Goal: Information Seeking & Learning: Learn about a topic

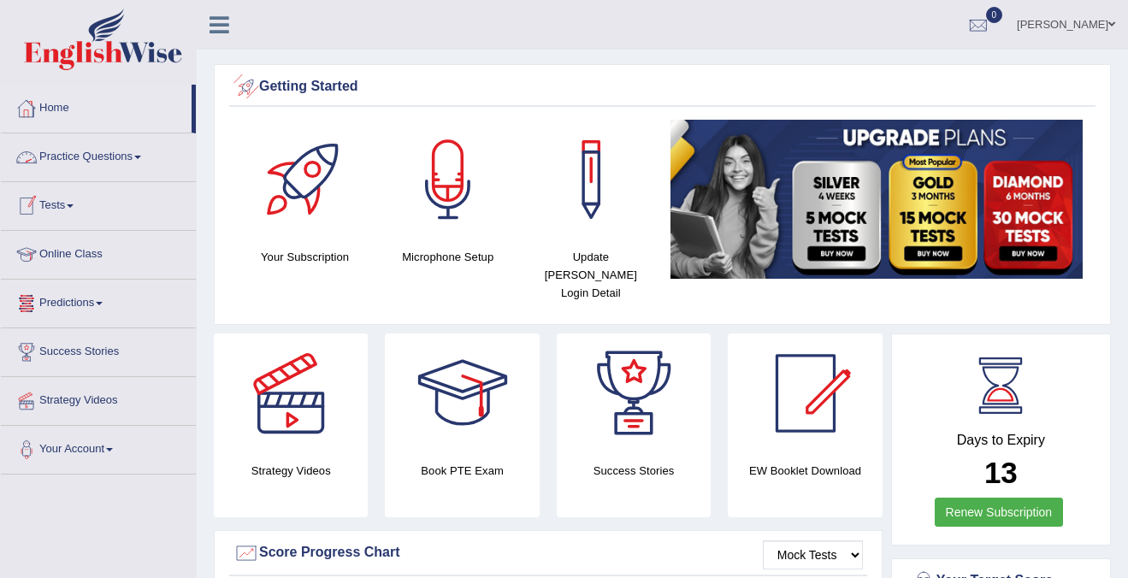
click at [85, 165] on link "Practice Questions" at bounding box center [98, 154] width 195 height 43
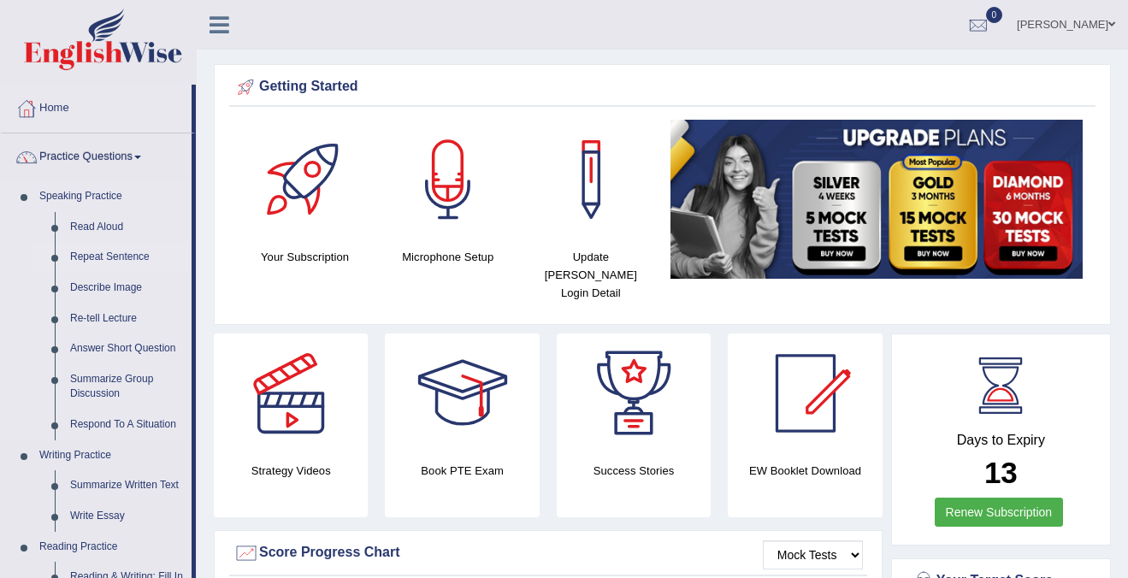
click at [98, 261] on link "Repeat Sentence" at bounding box center [126, 257] width 129 height 31
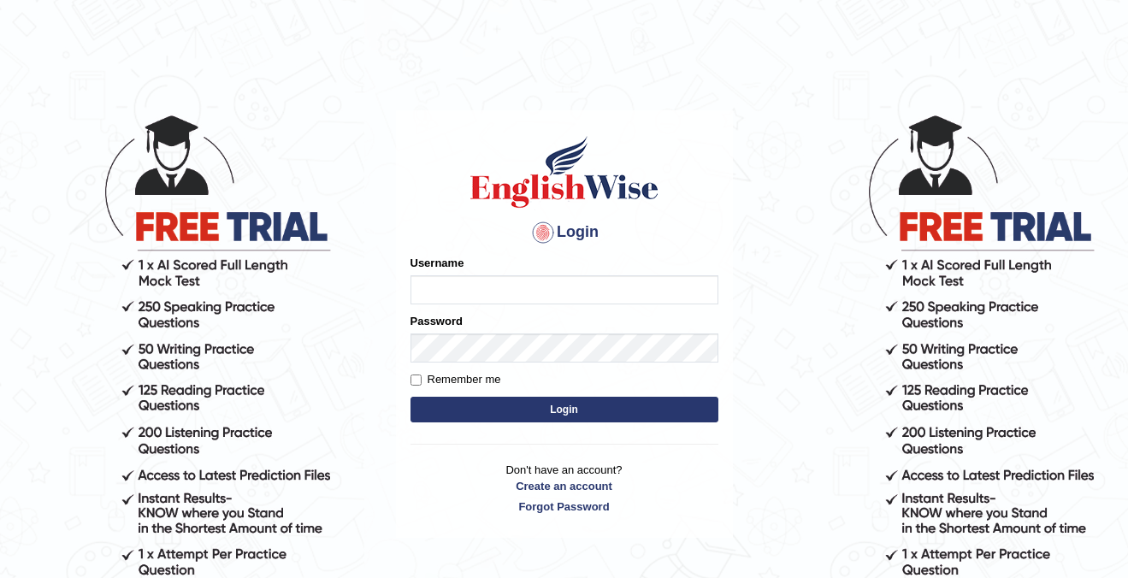
type input "cansu_parramatta"
click at [512, 410] on button "Login" at bounding box center [565, 410] width 308 height 26
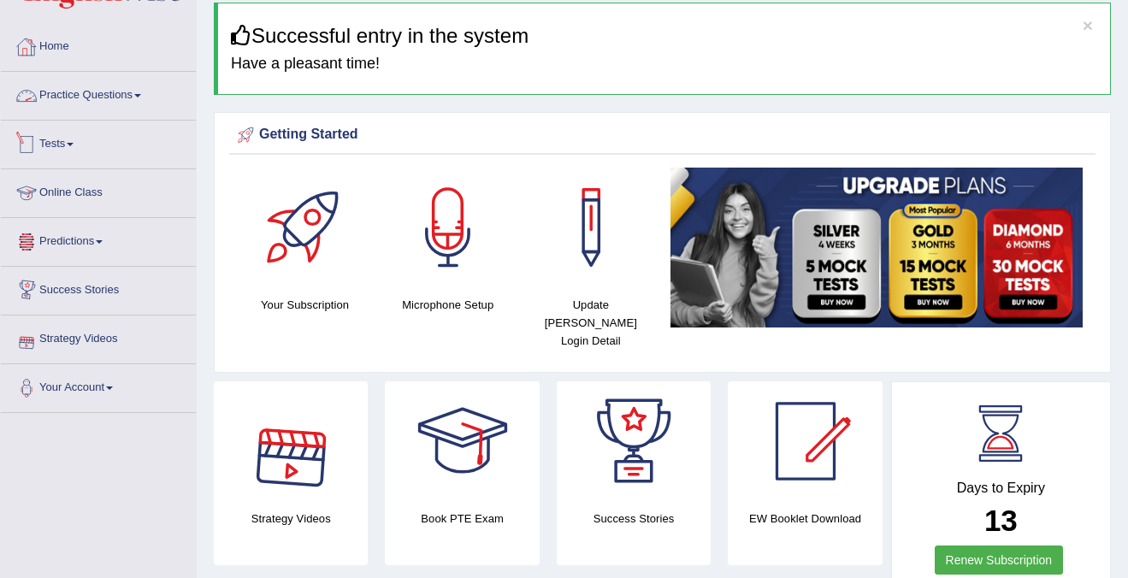
scroll to position [45, 0]
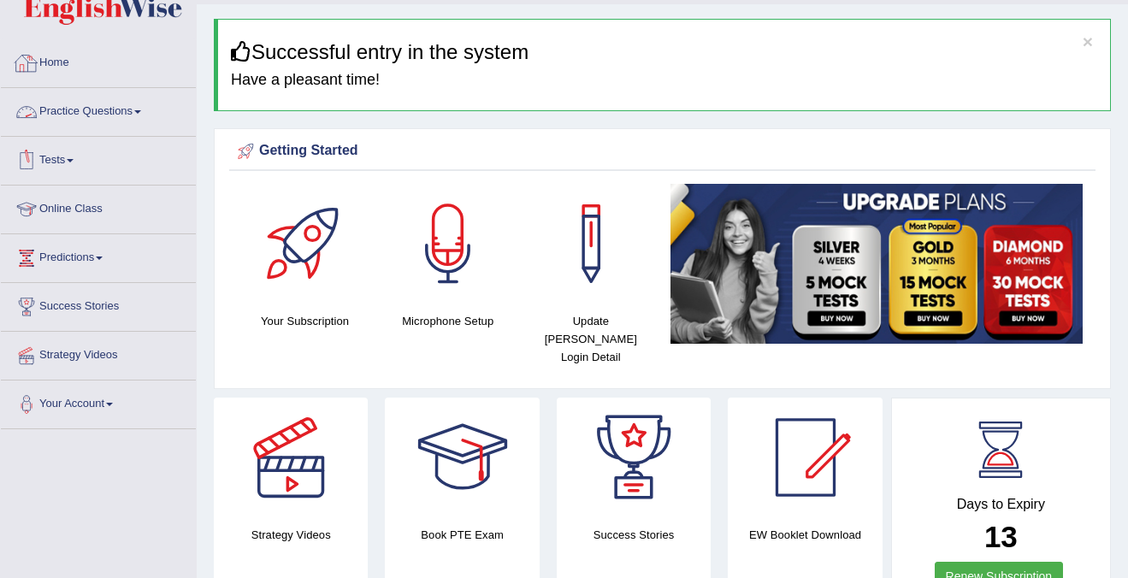
click at [116, 115] on link "Practice Questions" at bounding box center [98, 109] width 195 height 43
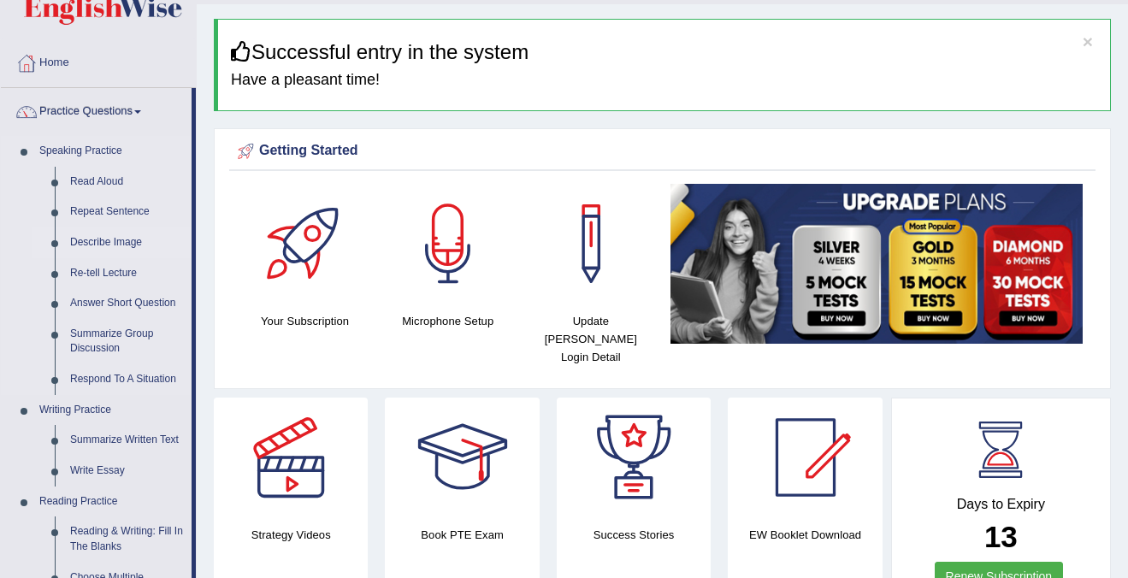
click at [101, 248] on link "Describe Image" at bounding box center [126, 243] width 129 height 31
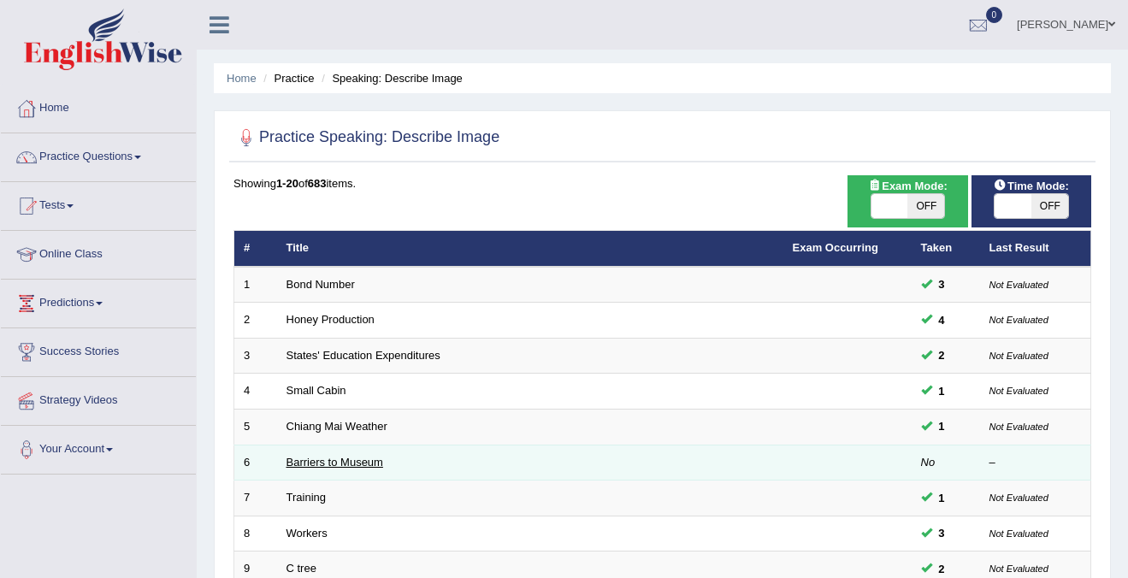
click at [308, 464] on link "Barriers to Museum" at bounding box center [335, 462] width 97 height 13
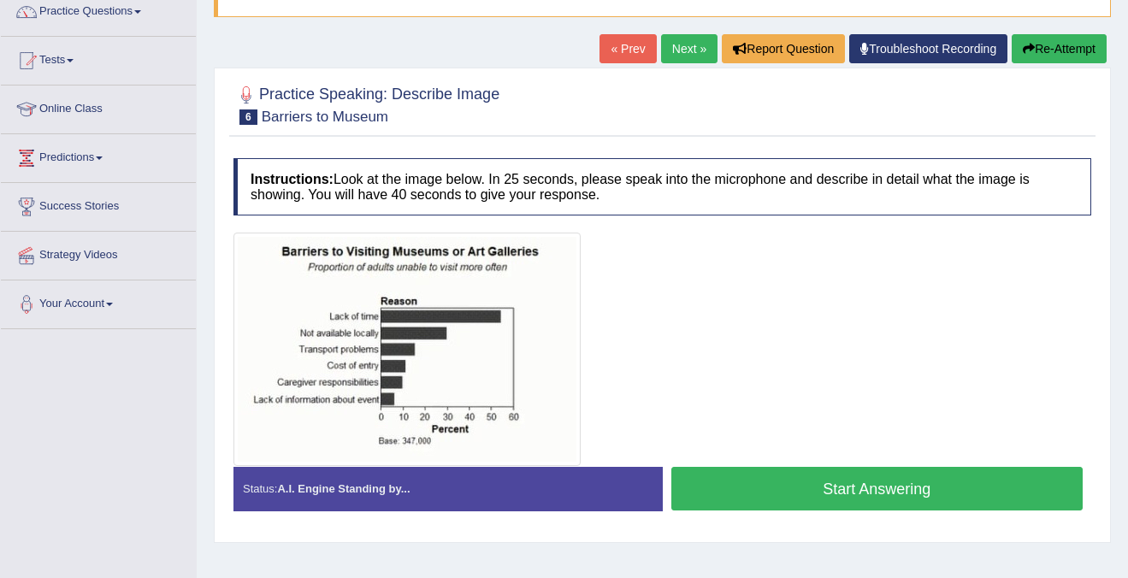
scroll to position [144, 0]
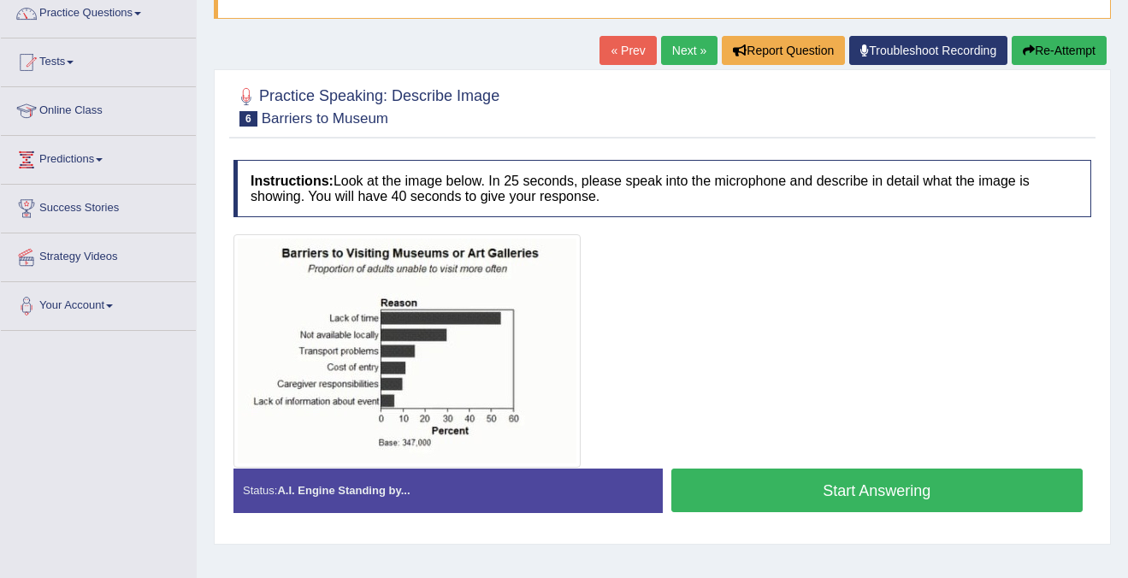
click at [924, 487] on button "Start Answering" at bounding box center [877, 491] width 412 height 44
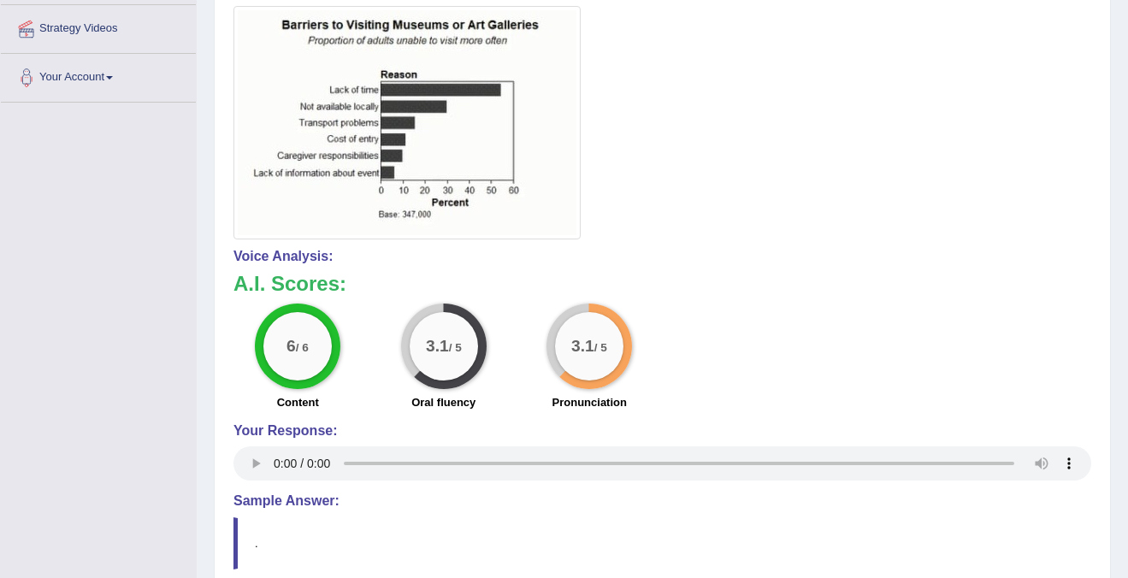
scroll to position [0, 0]
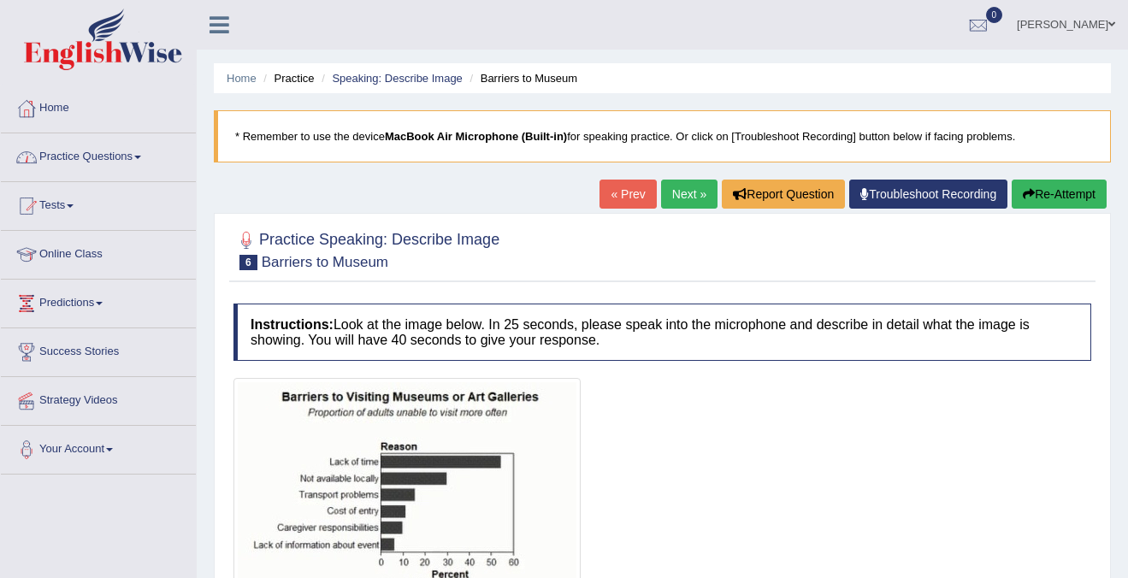
click at [110, 153] on link "Practice Questions" at bounding box center [98, 154] width 195 height 43
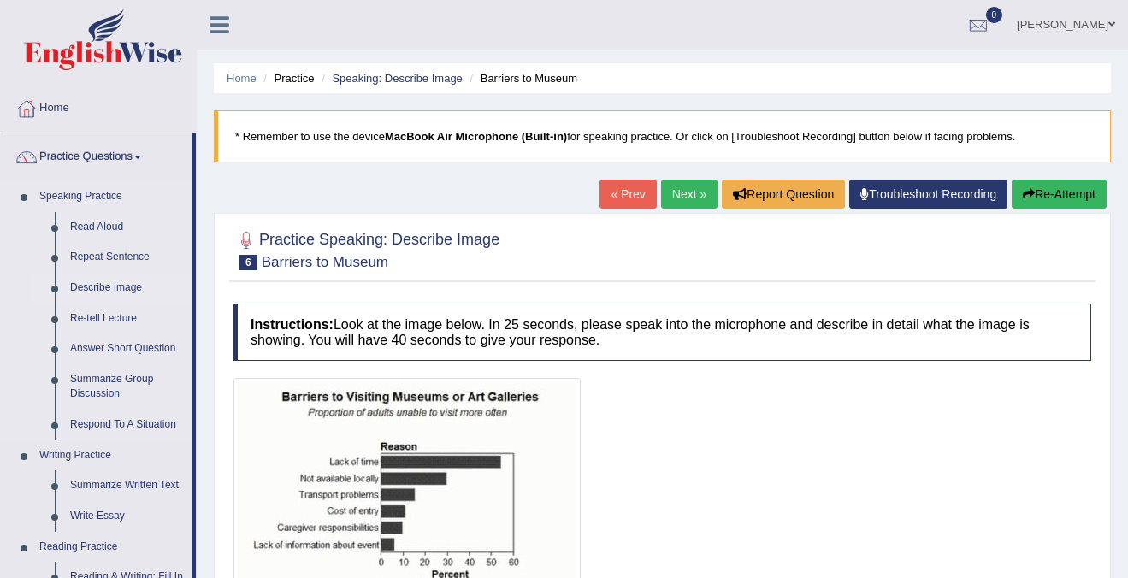
click at [103, 288] on link "Describe Image" at bounding box center [126, 288] width 129 height 31
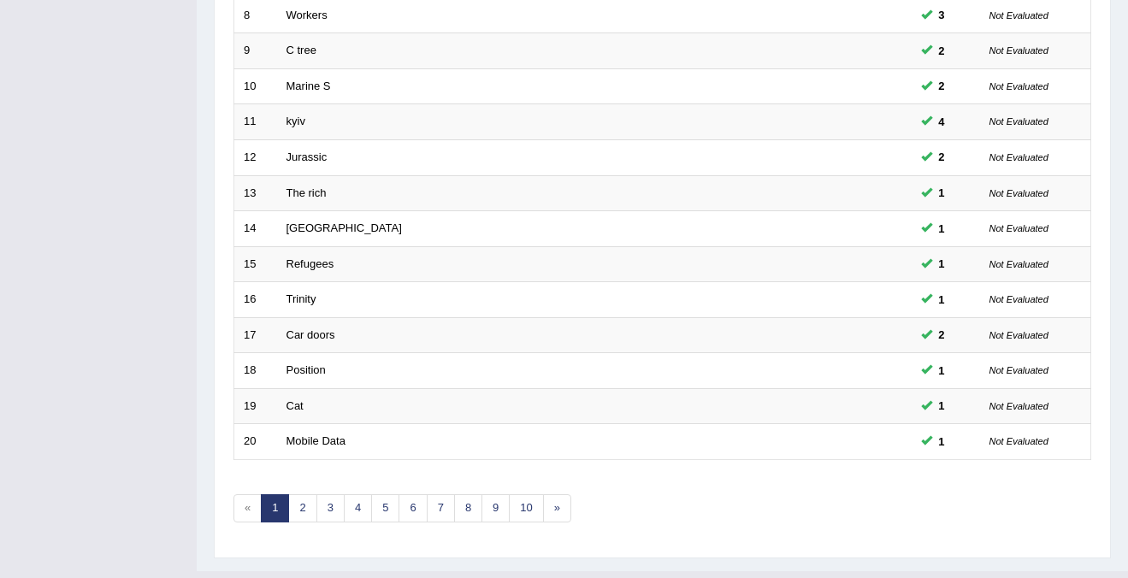
scroll to position [554, 0]
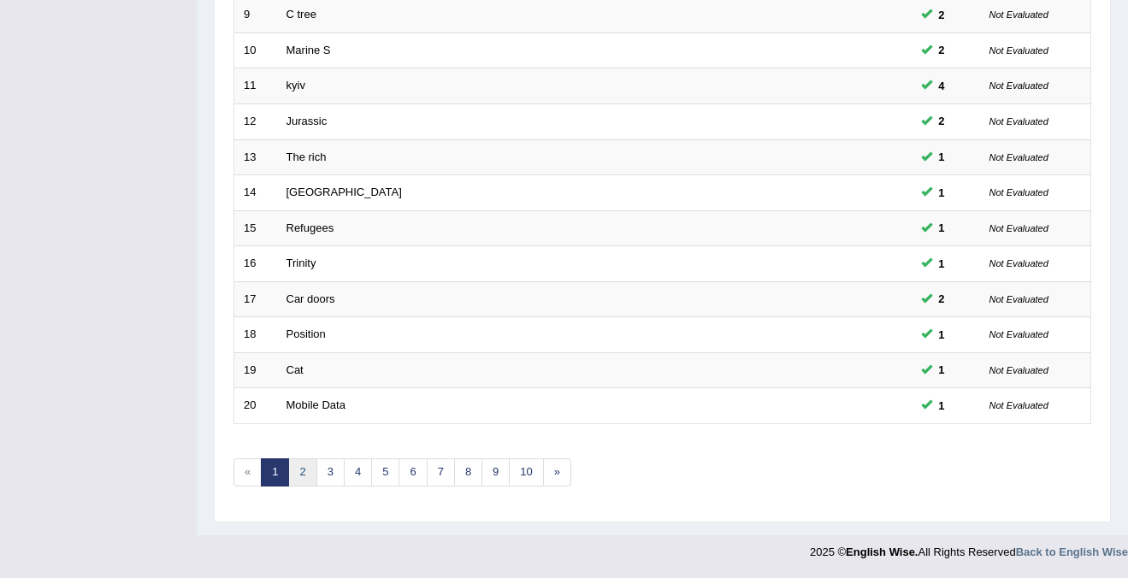
click at [311, 476] on link "2" at bounding box center [302, 473] width 28 height 28
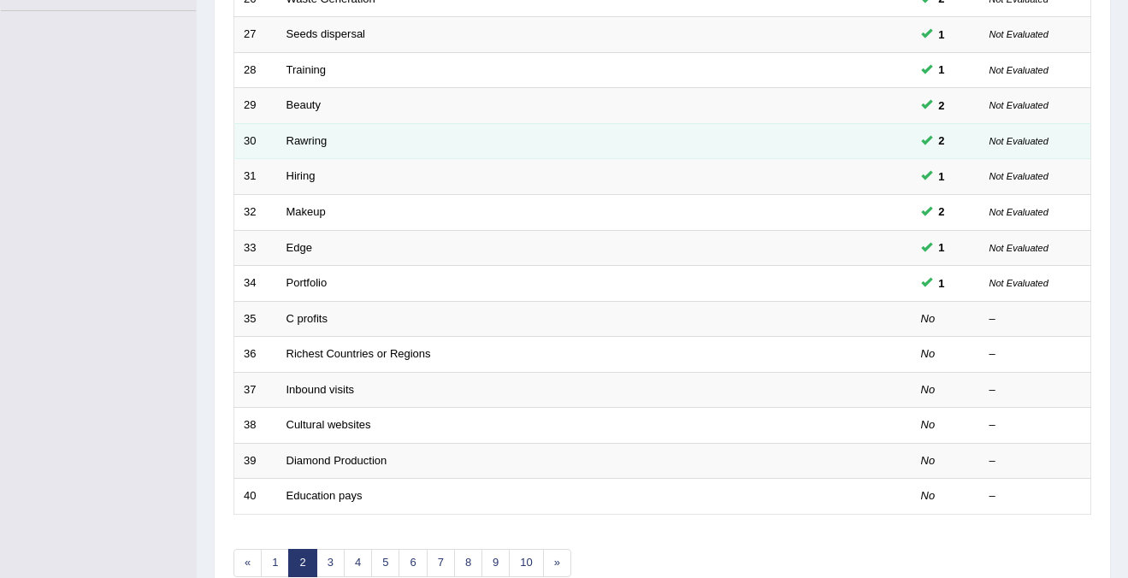
scroll to position [446, 0]
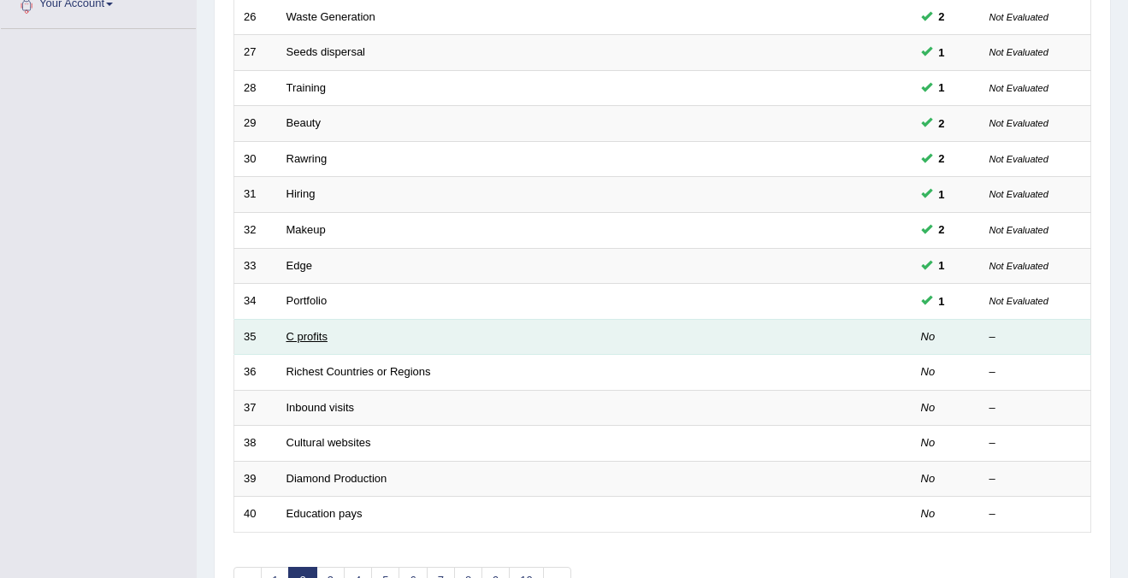
click at [306, 340] on link "C profits" at bounding box center [307, 336] width 41 height 13
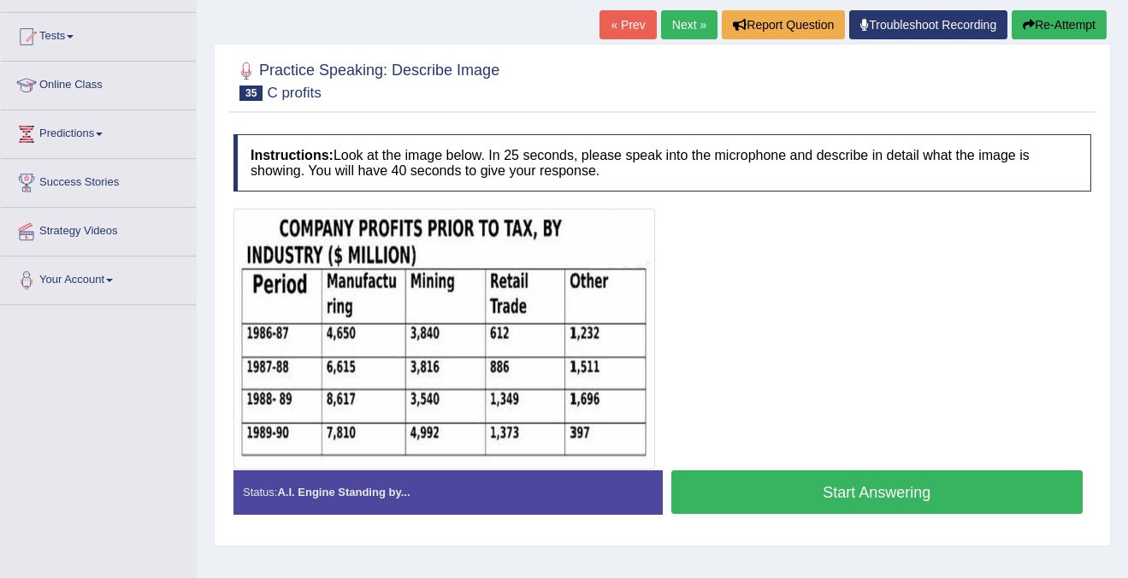
scroll to position [157, 0]
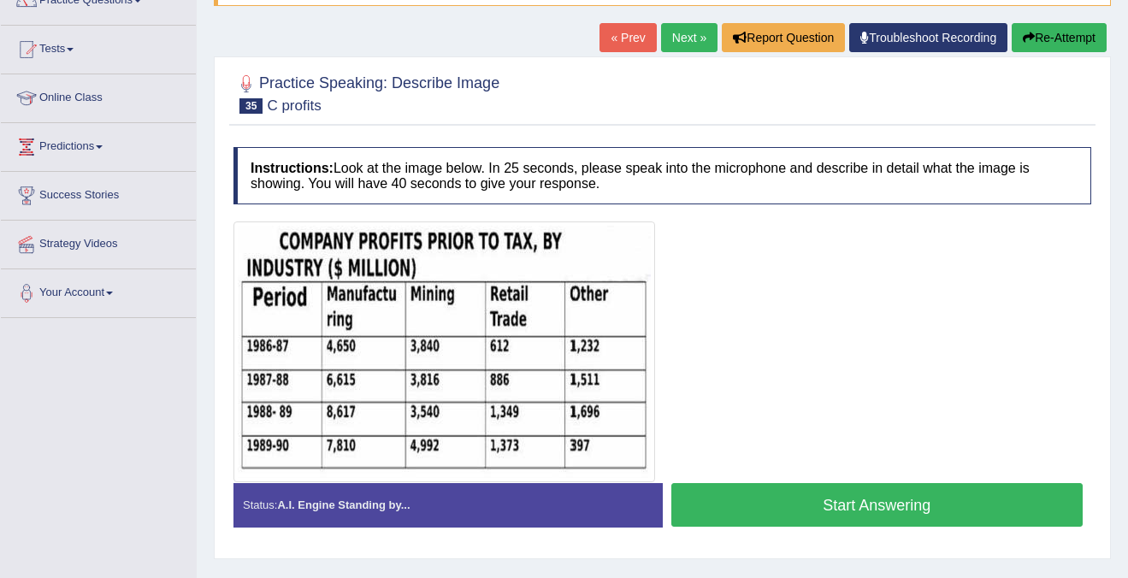
click at [910, 510] on button "Start Answering" at bounding box center [877, 505] width 412 height 44
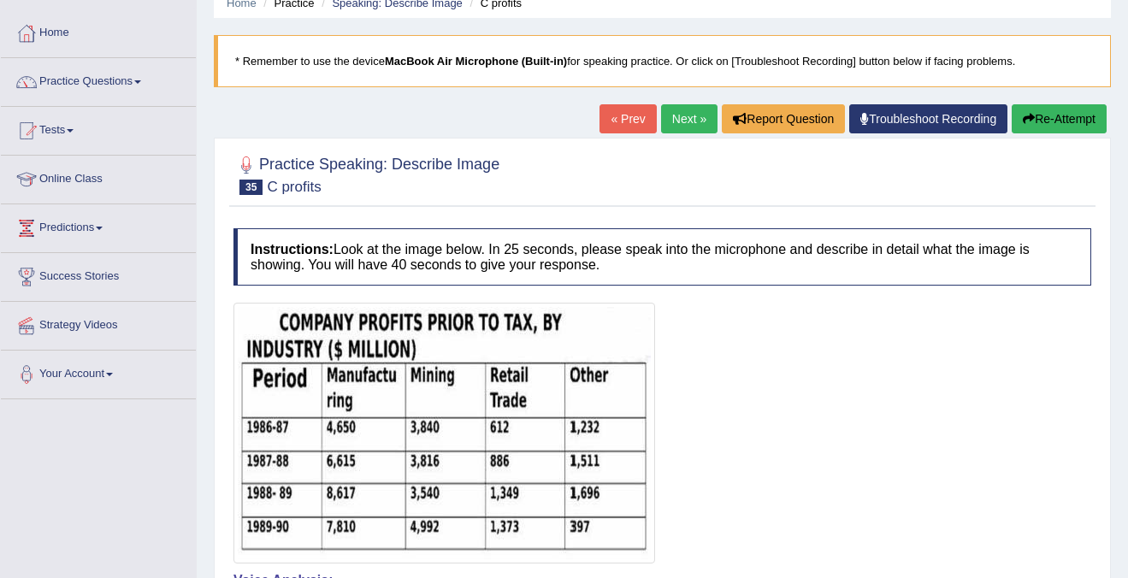
scroll to position [69, 0]
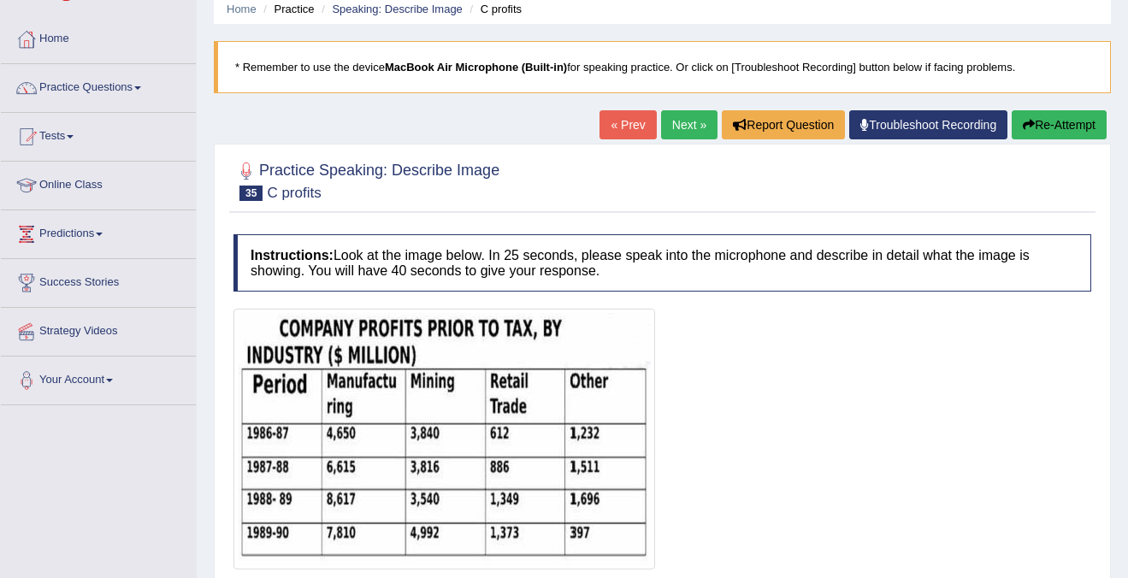
click at [1034, 125] on button "Re-Attempt" at bounding box center [1059, 124] width 95 height 29
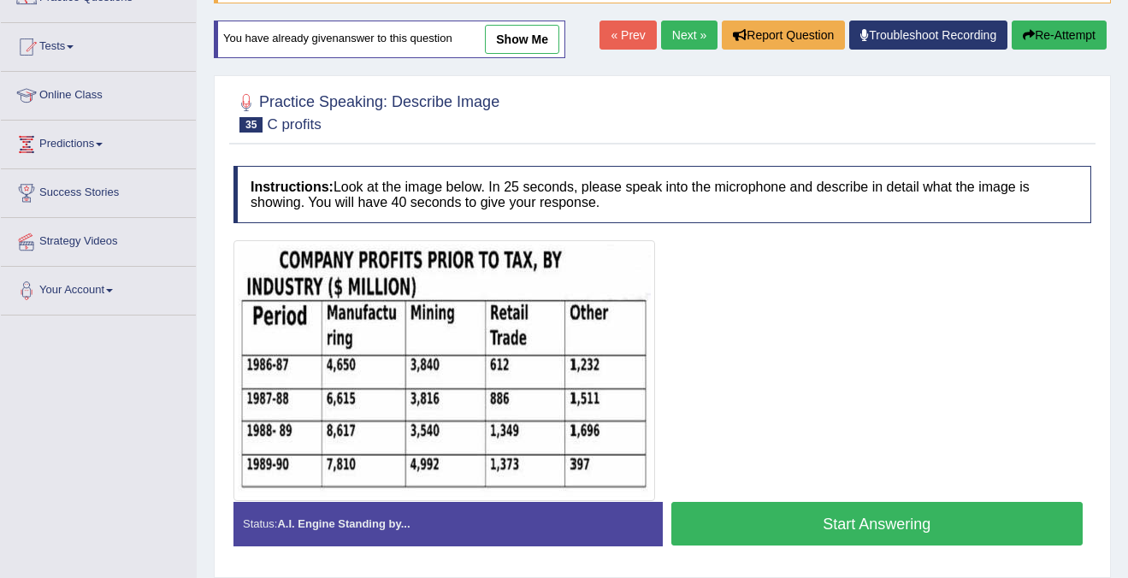
scroll to position [179, 0]
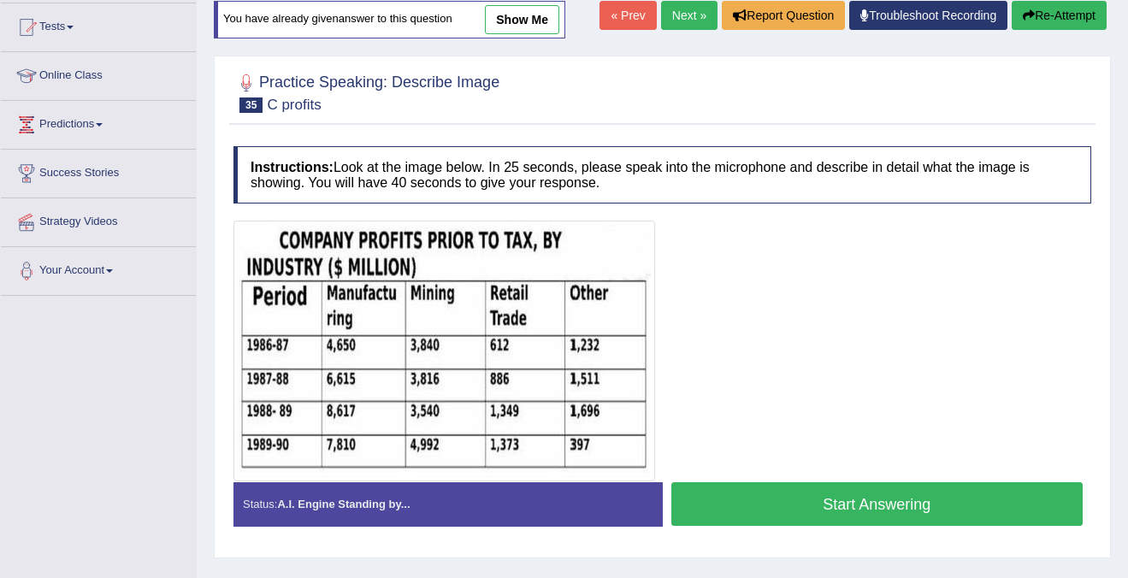
click at [998, 518] on button "Start Answering" at bounding box center [877, 504] width 412 height 44
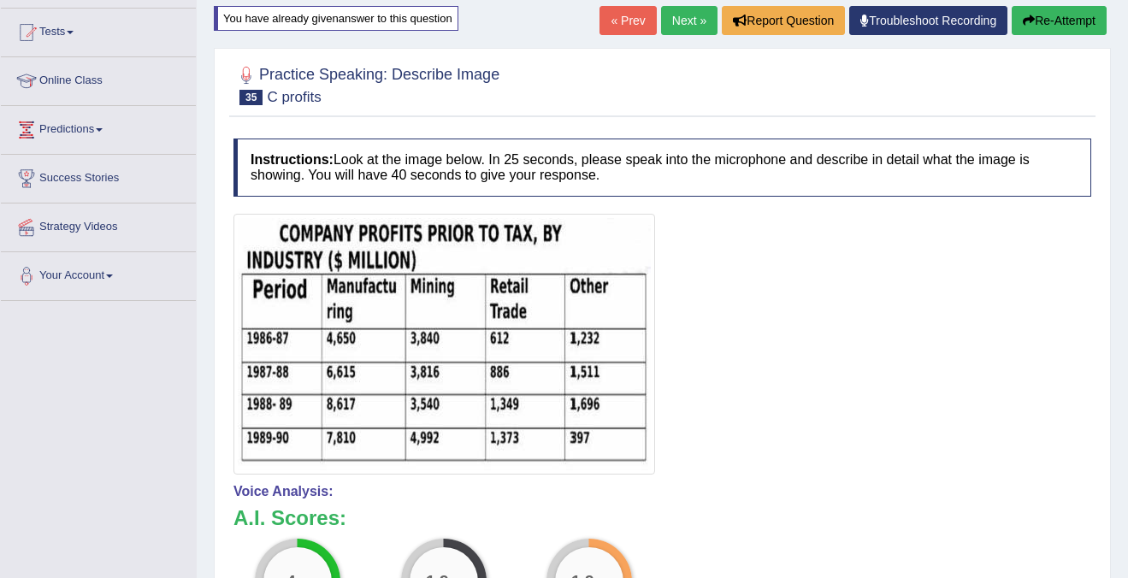
scroll to position [0, 0]
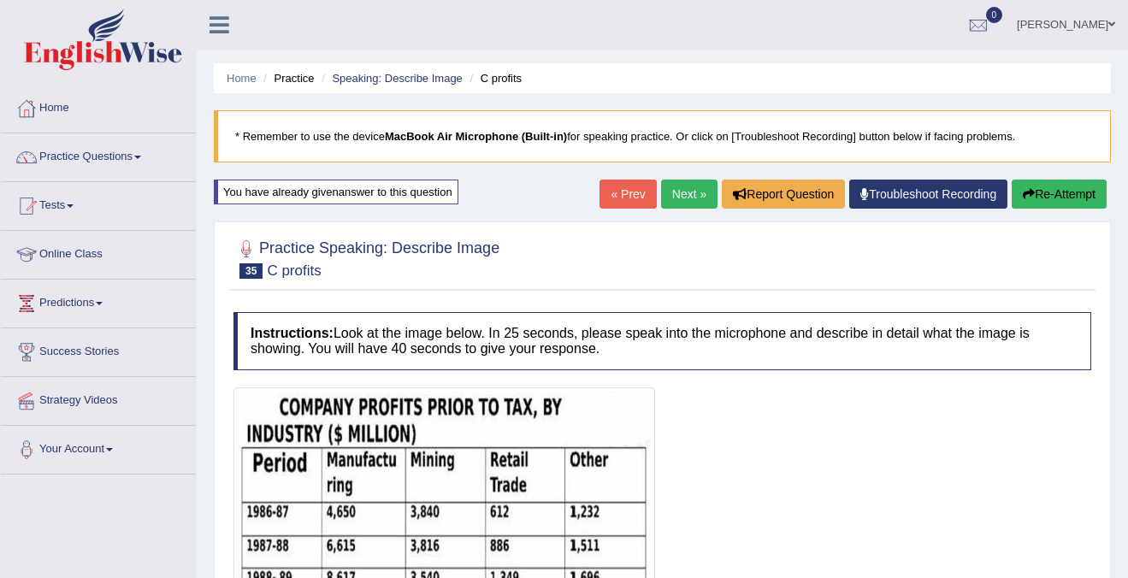
click at [1061, 196] on button "Re-Attempt" at bounding box center [1059, 194] width 95 height 29
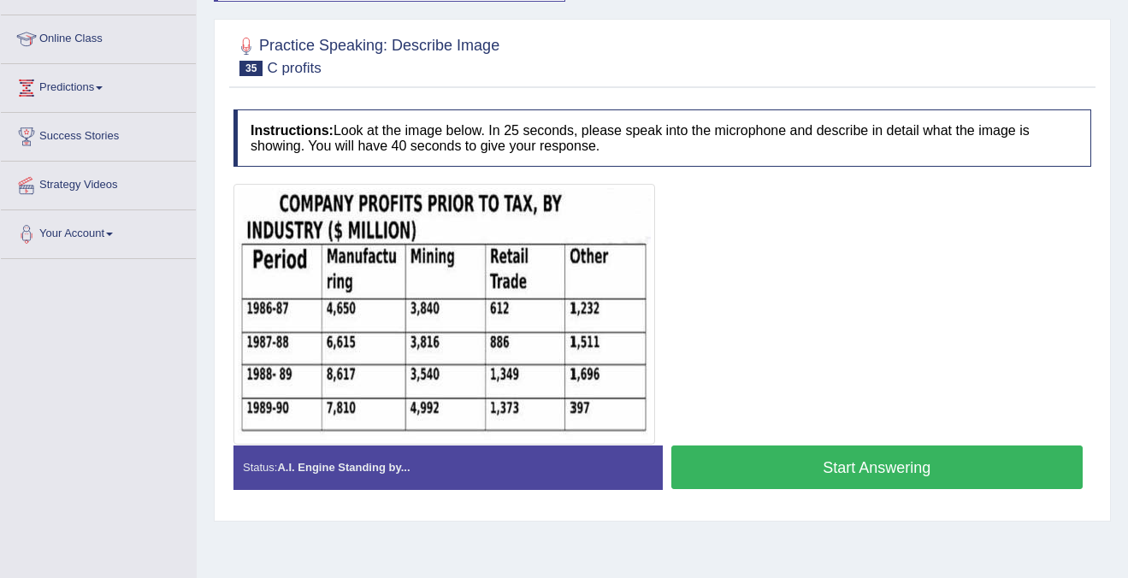
scroll to position [204, 0]
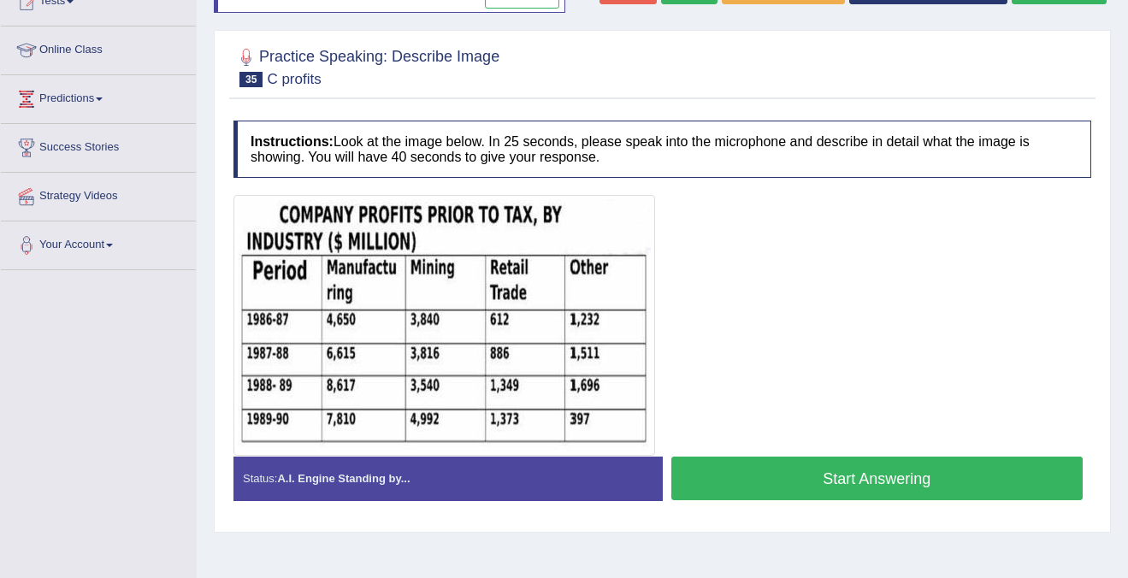
click at [947, 492] on button "Start Answering" at bounding box center [877, 479] width 412 height 44
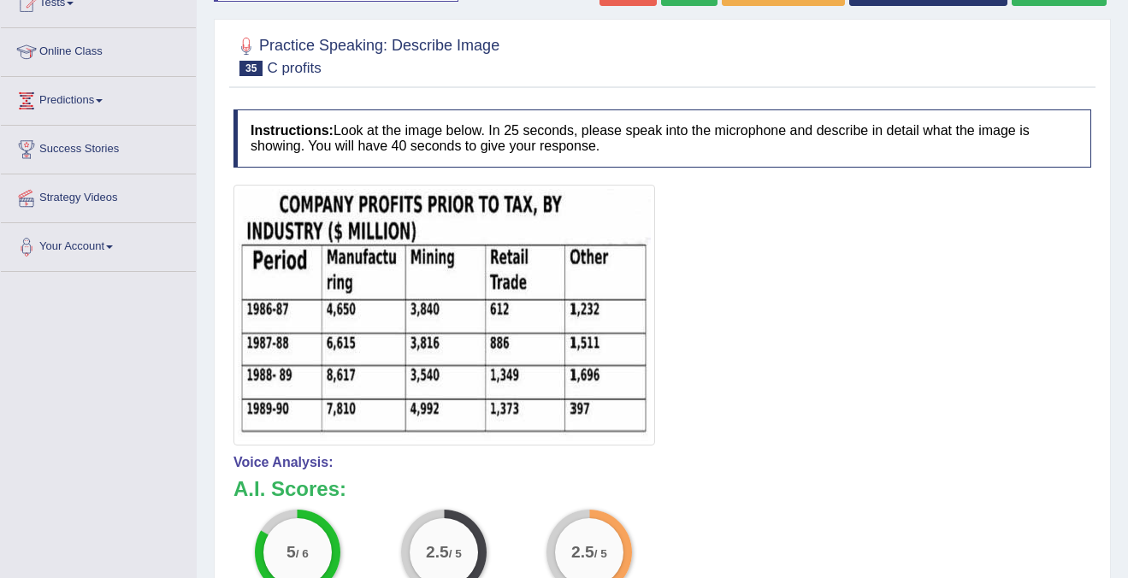
scroll to position [0, 0]
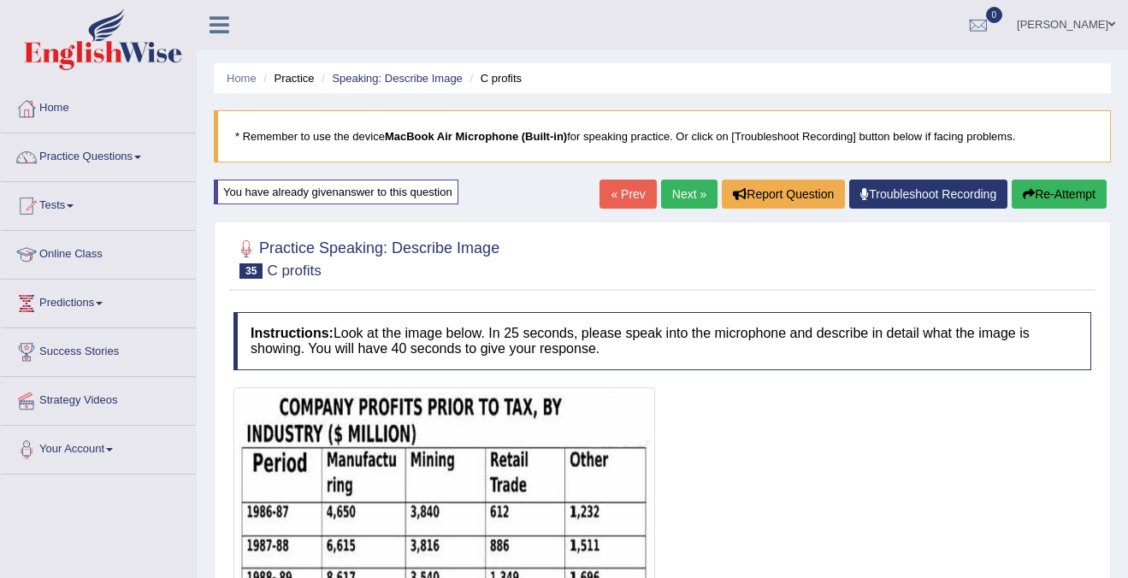
click at [1067, 190] on button "Re-Attempt" at bounding box center [1059, 194] width 95 height 29
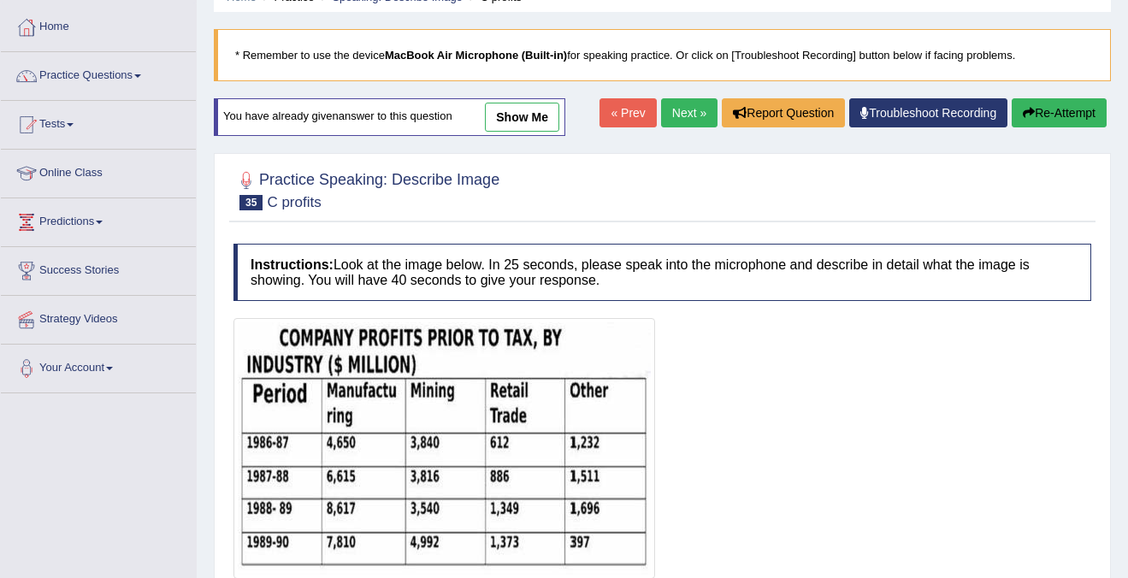
scroll to position [251, 0]
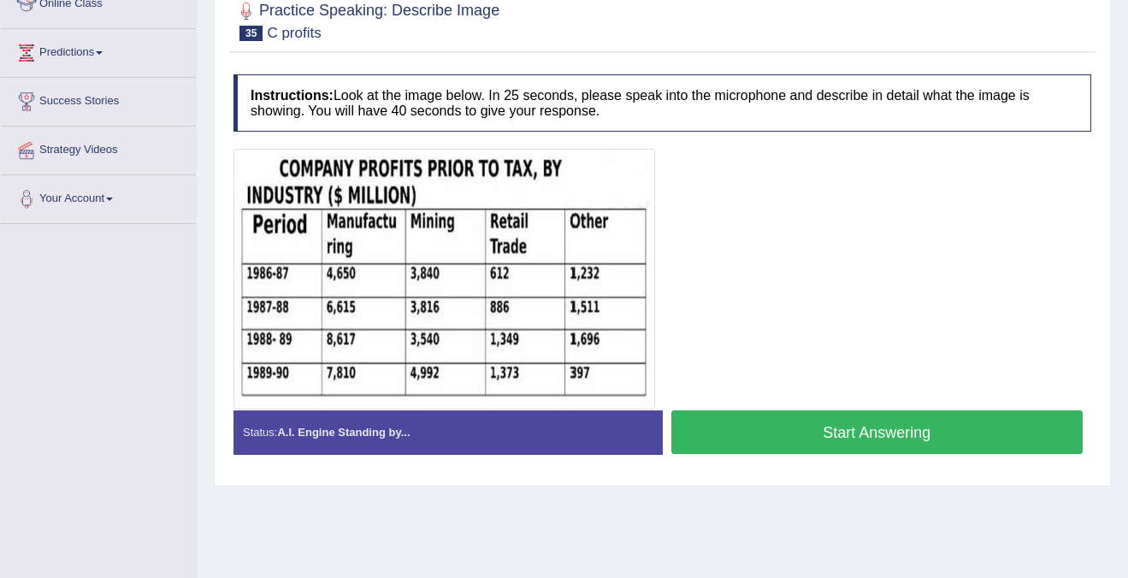
click at [935, 427] on button "Start Answering" at bounding box center [877, 433] width 412 height 44
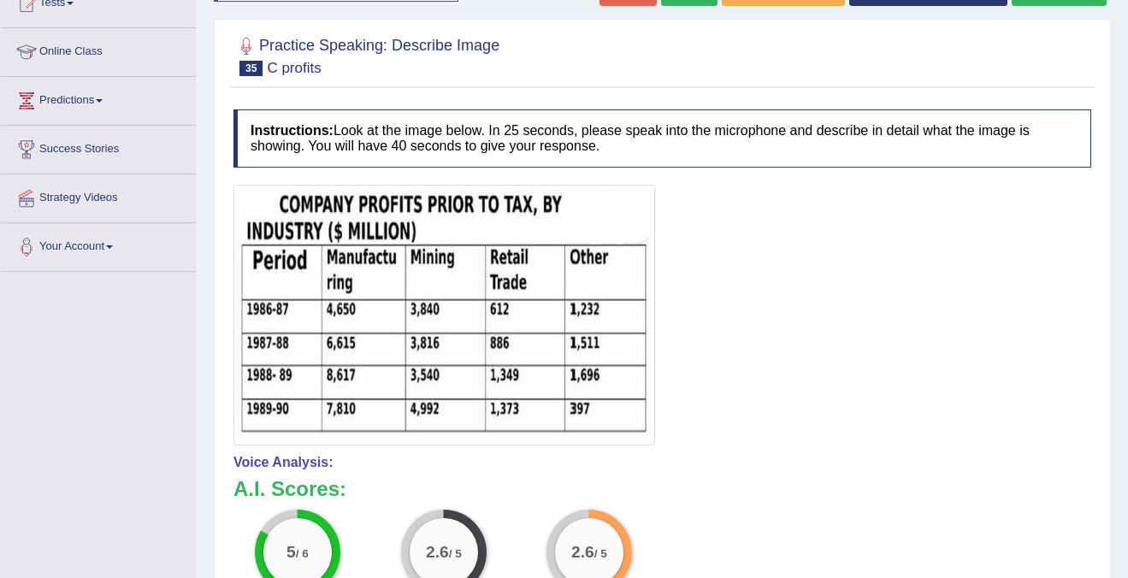
scroll to position [0, 0]
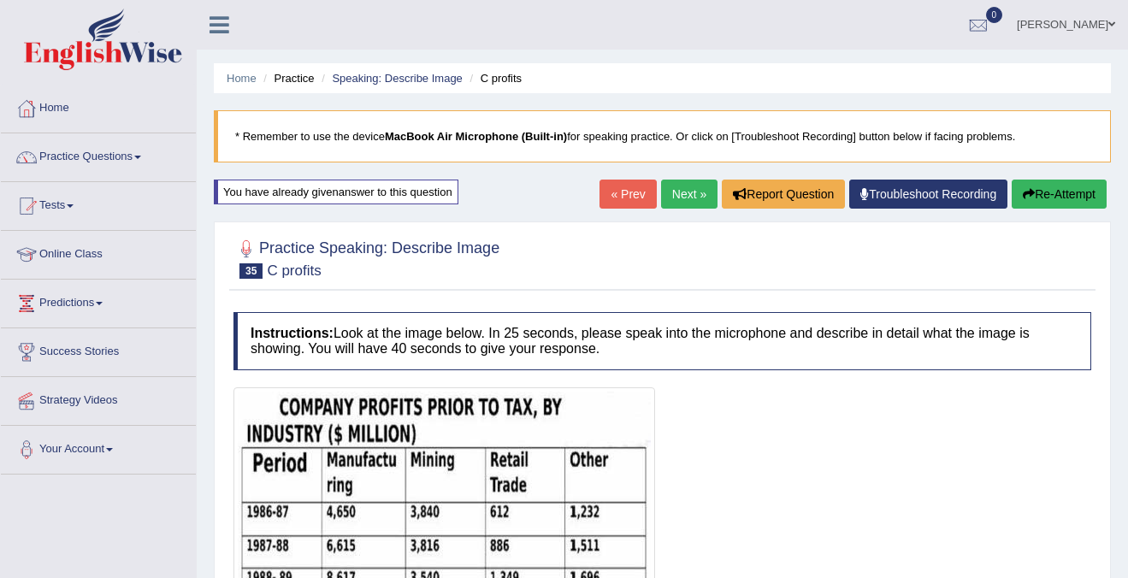
click at [1060, 196] on button "Re-Attempt" at bounding box center [1059, 194] width 95 height 29
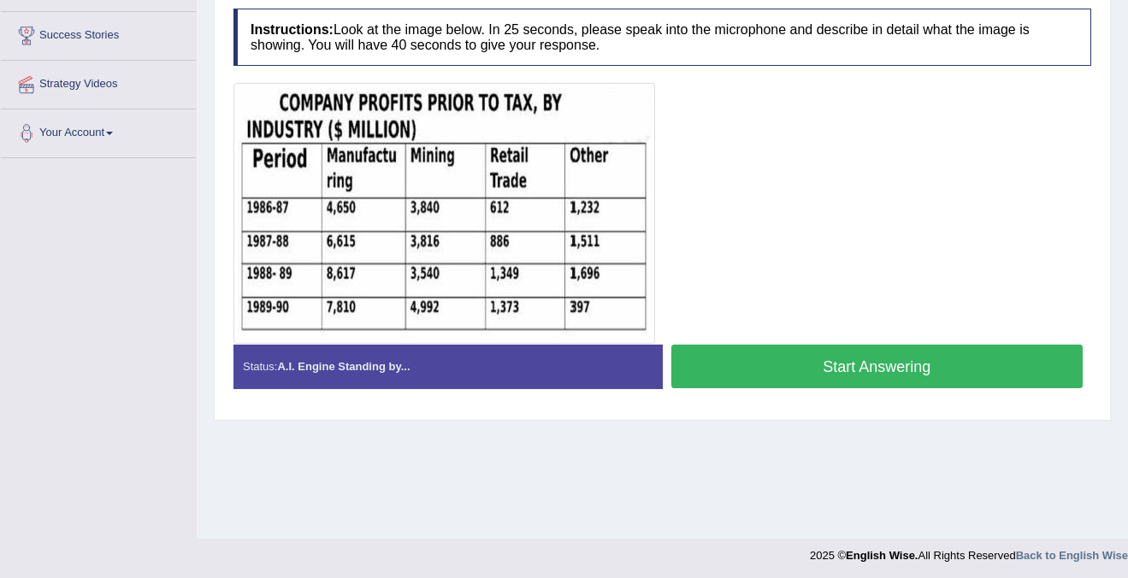
scroll to position [320, 0]
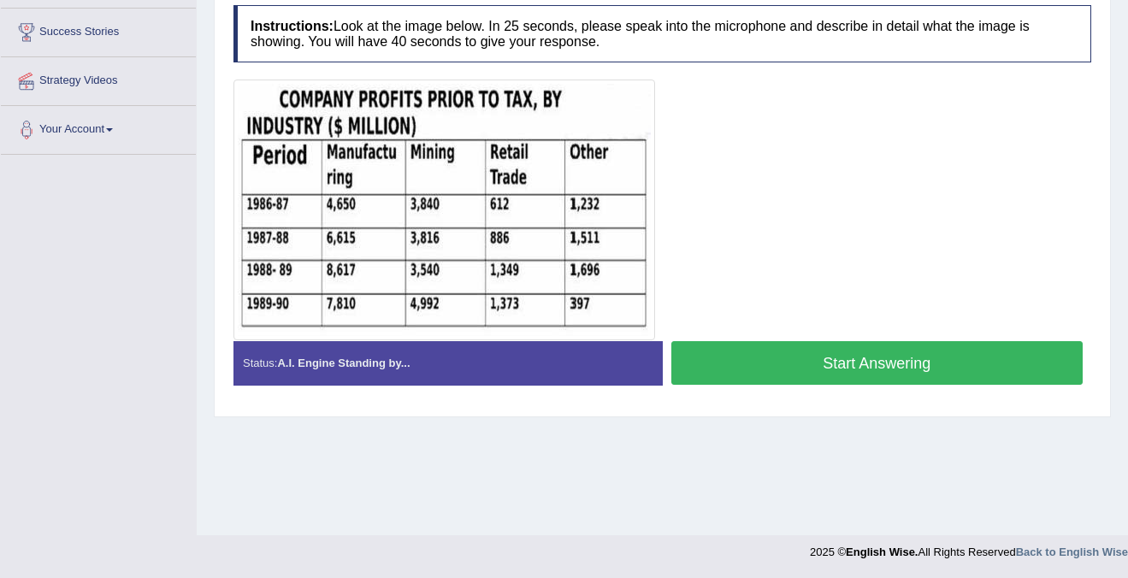
click at [931, 367] on button "Start Answering" at bounding box center [877, 363] width 412 height 44
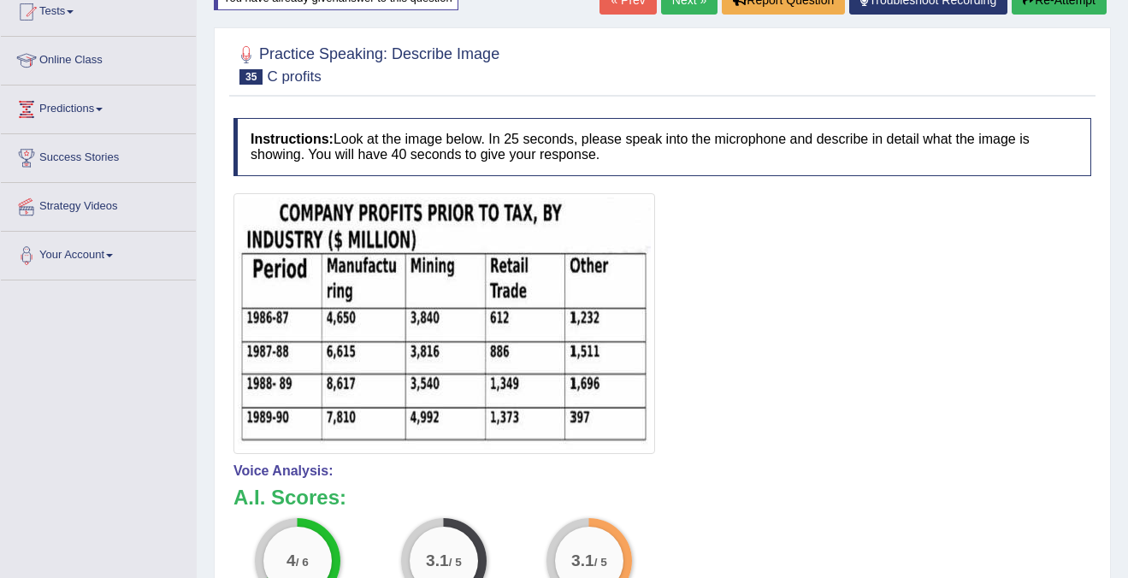
scroll to position [0, 0]
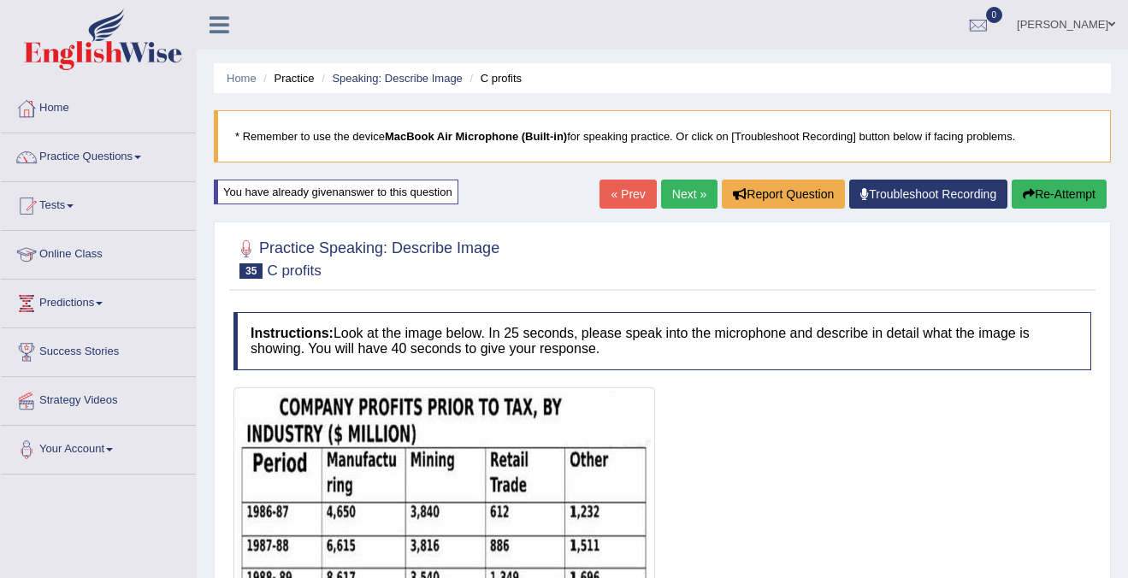
click at [1046, 191] on button "Re-Attempt" at bounding box center [1059, 194] width 95 height 29
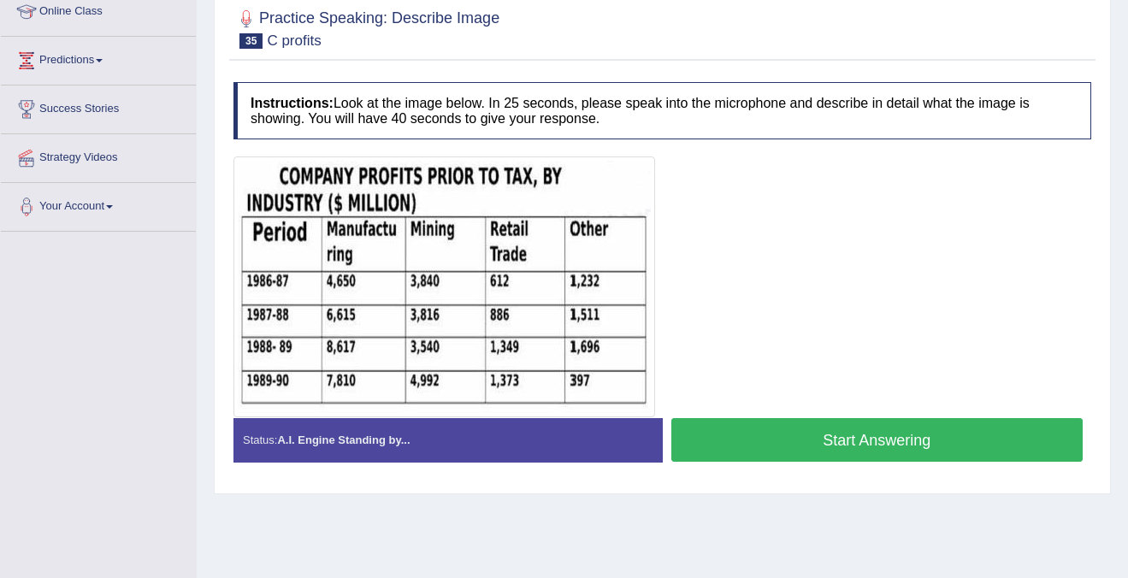
scroll to position [242, 0]
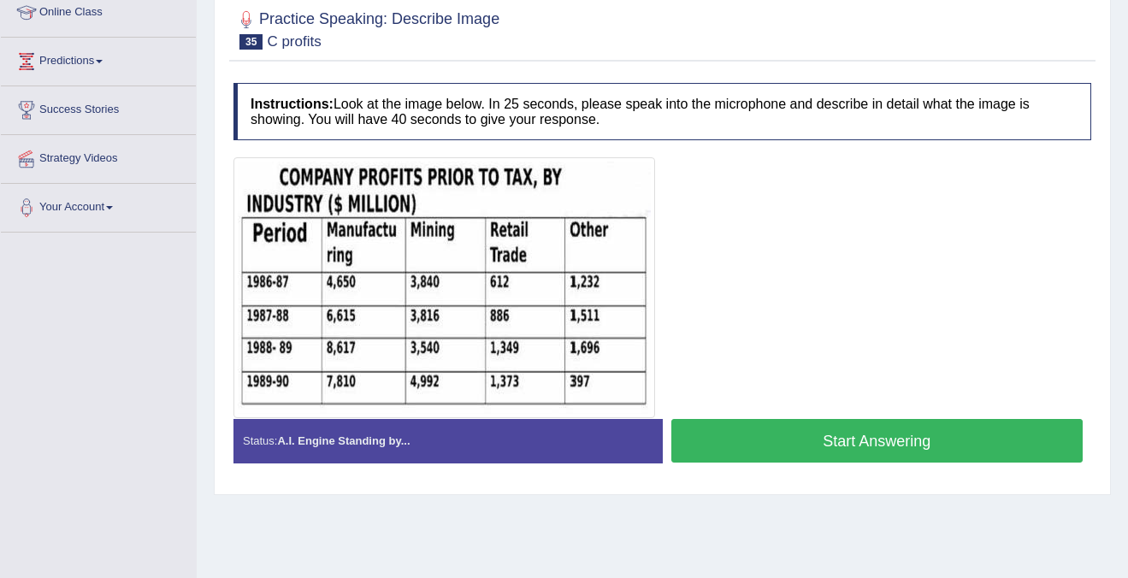
click at [926, 447] on button "Start Answering" at bounding box center [877, 441] width 412 height 44
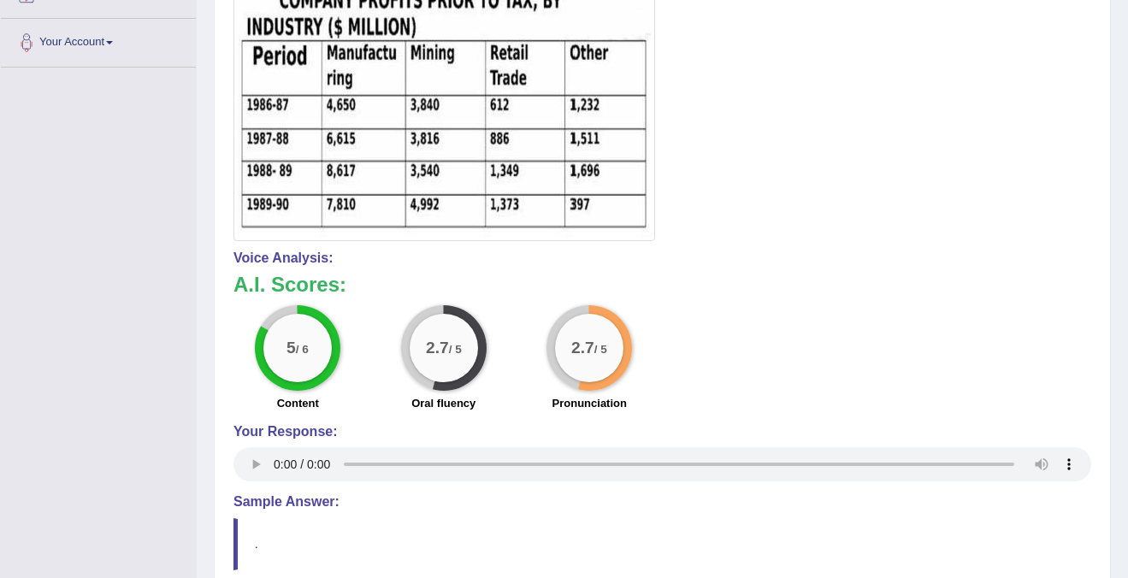
scroll to position [0, 0]
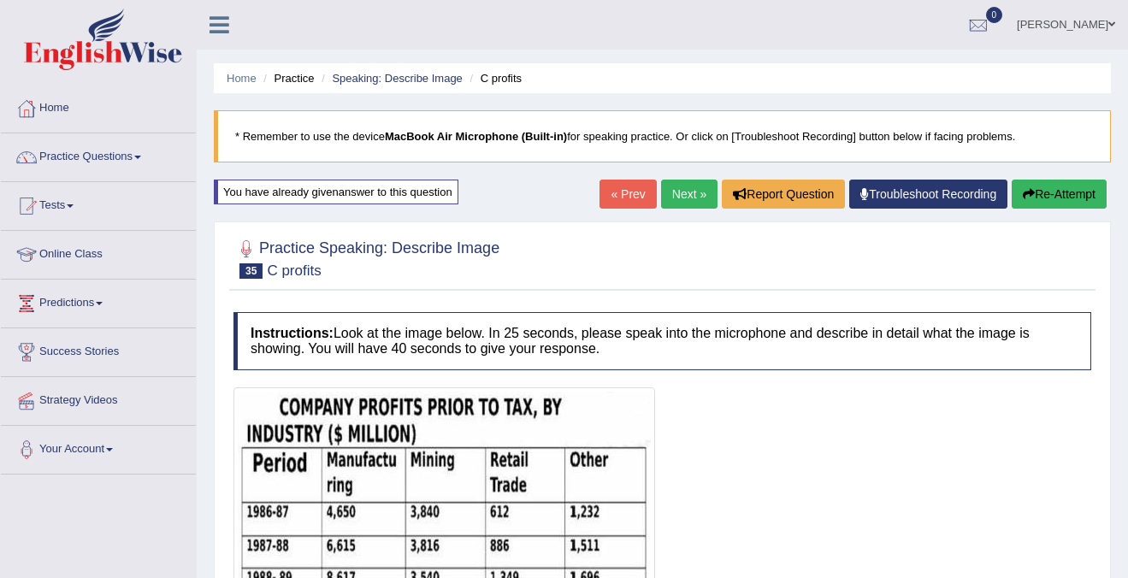
click at [1078, 213] on div "« Prev Next » Report Question Troubleshoot Recording Re-Attempt" at bounding box center [856, 196] width 512 height 33
click at [1078, 199] on button "Re-Attempt" at bounding box center [1059, 194] width 95 height 29
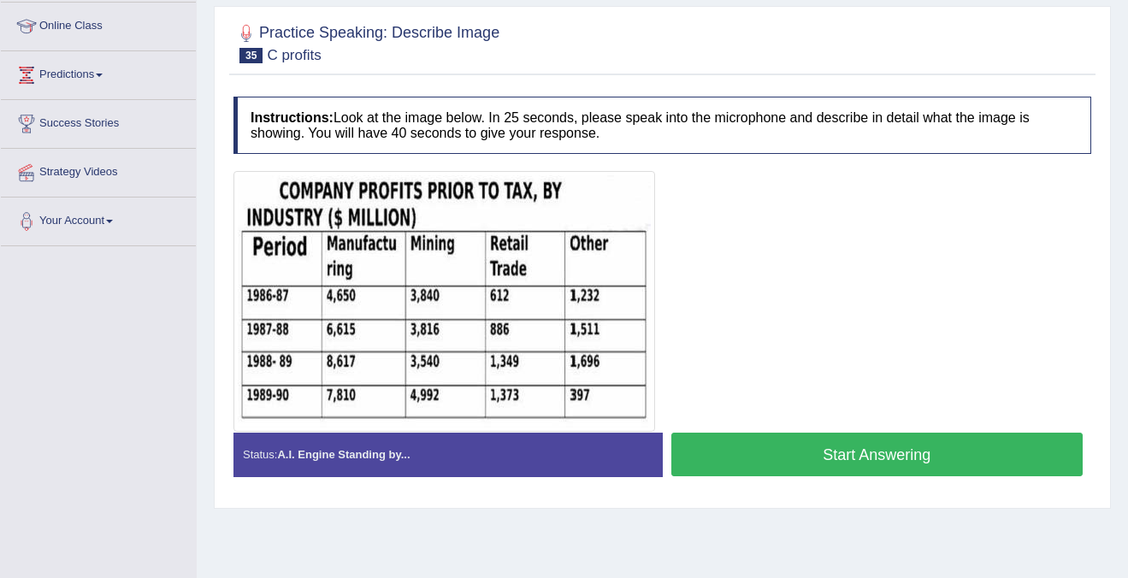
scroll to position [233, 0]
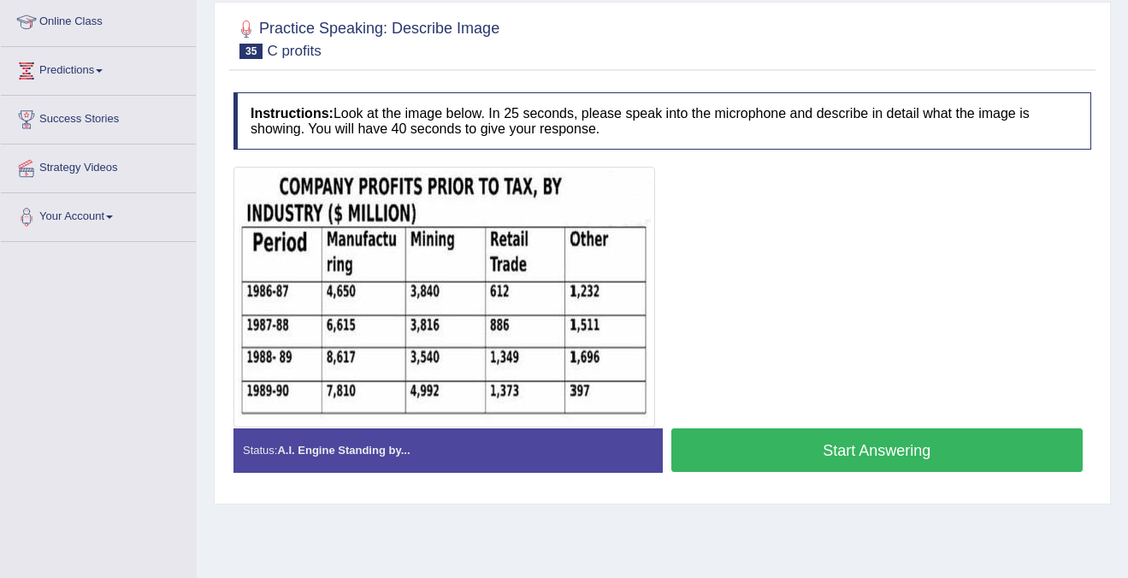
click at [953, 456] on button "Start Answering" at bounding box center [877, 451] width 412 height 44
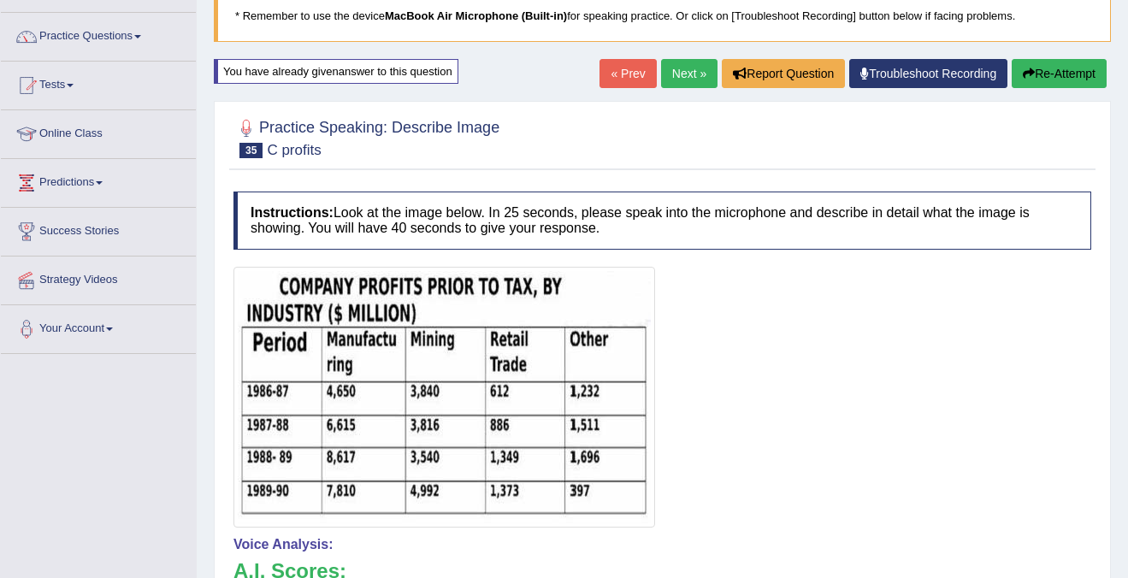
scroll to position [34, 0]
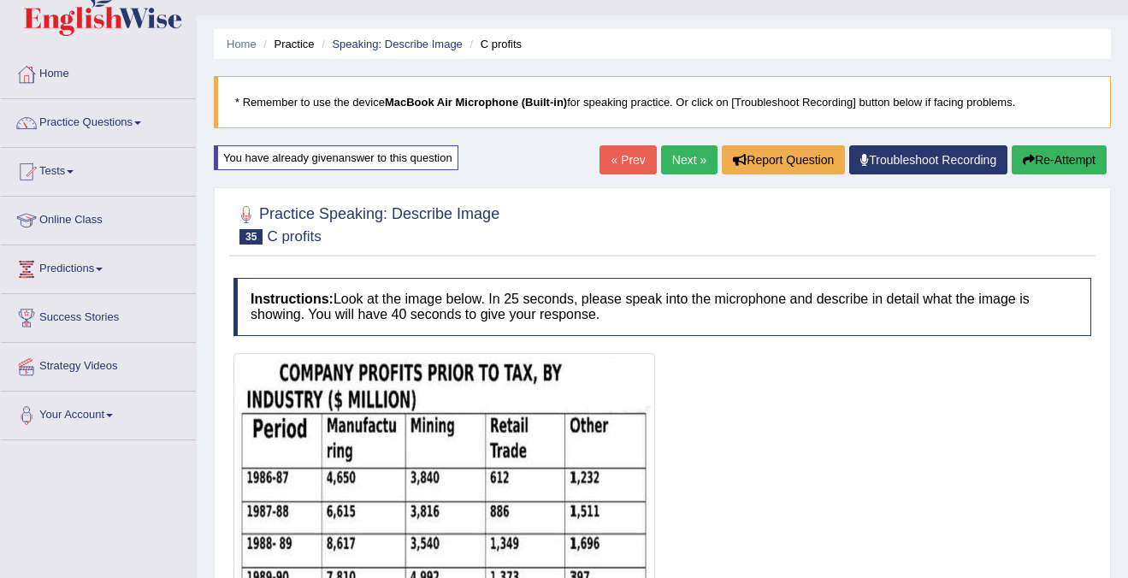
click at [1051, 167] on button "Re-Attempt" at bounding box center [1059, 159] width 95 height 29
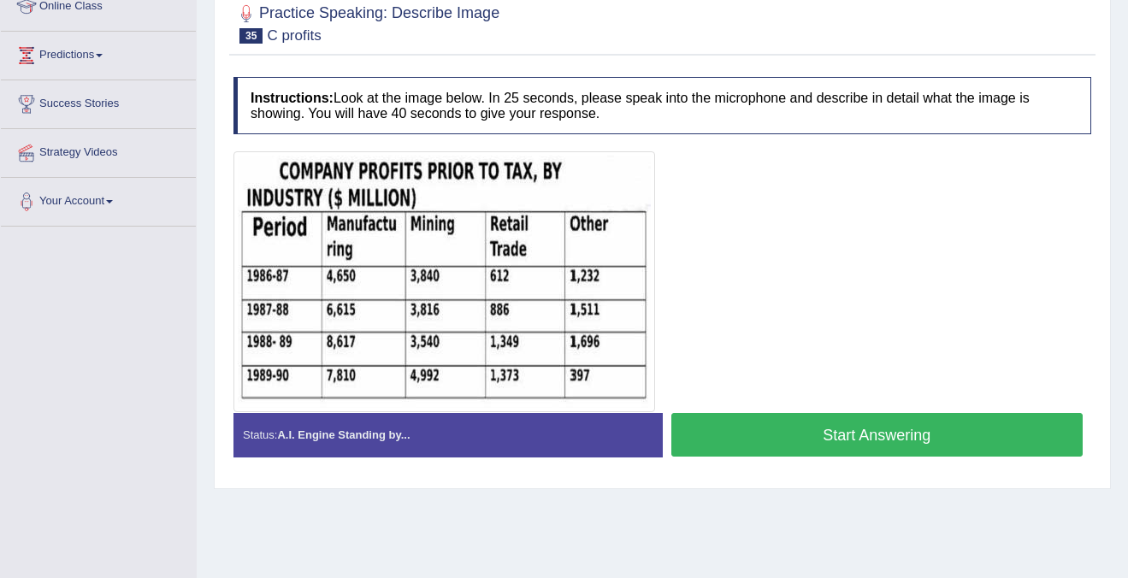
click at [929, 442] on button "Start Answering" at bounding box center [877, 435] width 412 height 44
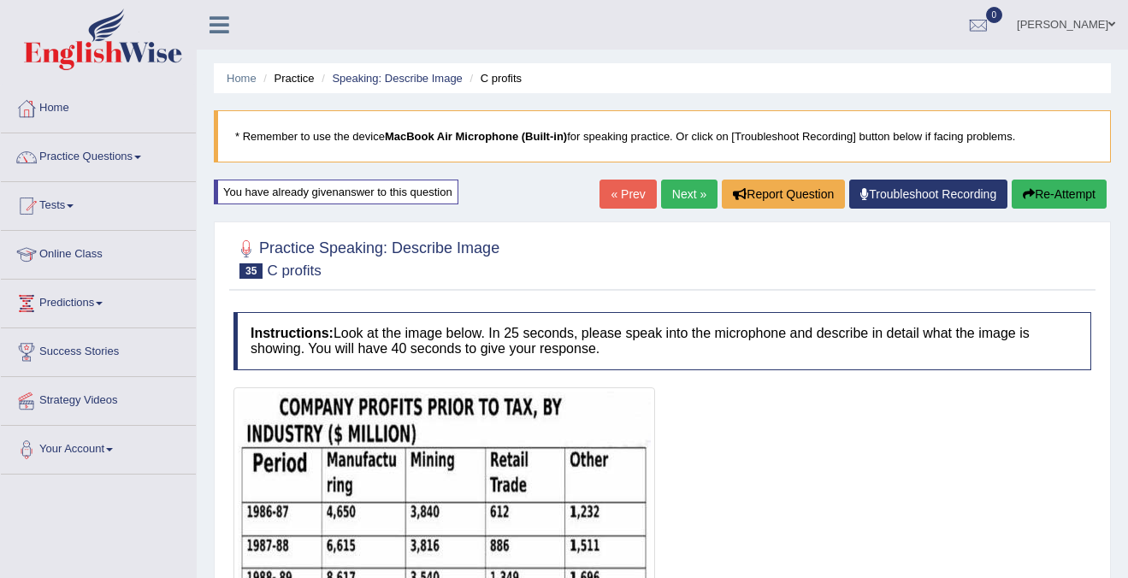
click at [675, 194] on link "Next »" at bounding box center [689, 194] width 56 height 29
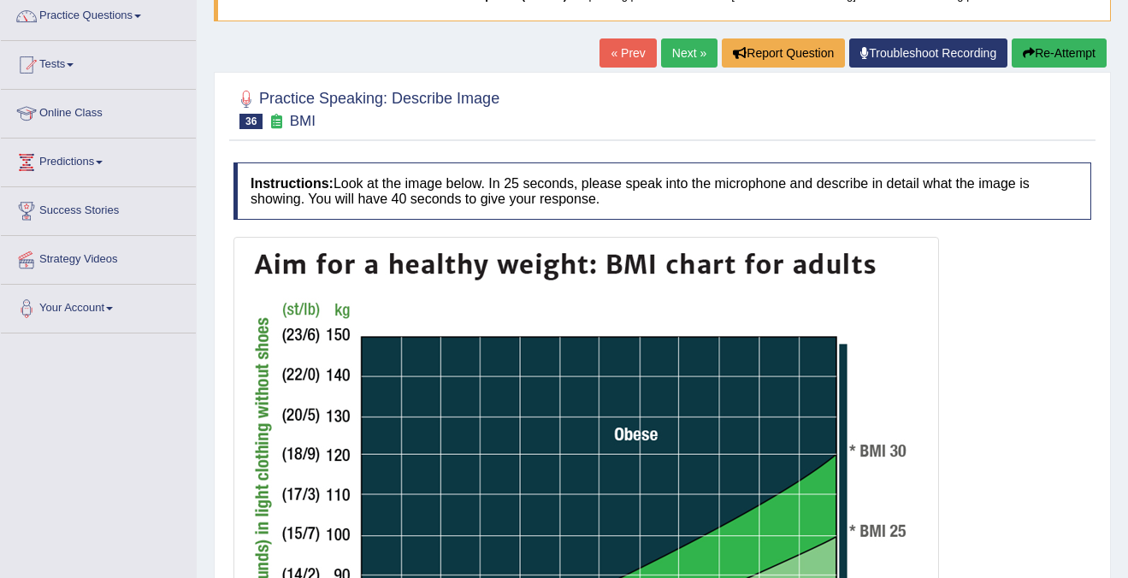
scroll to position [139, 0]
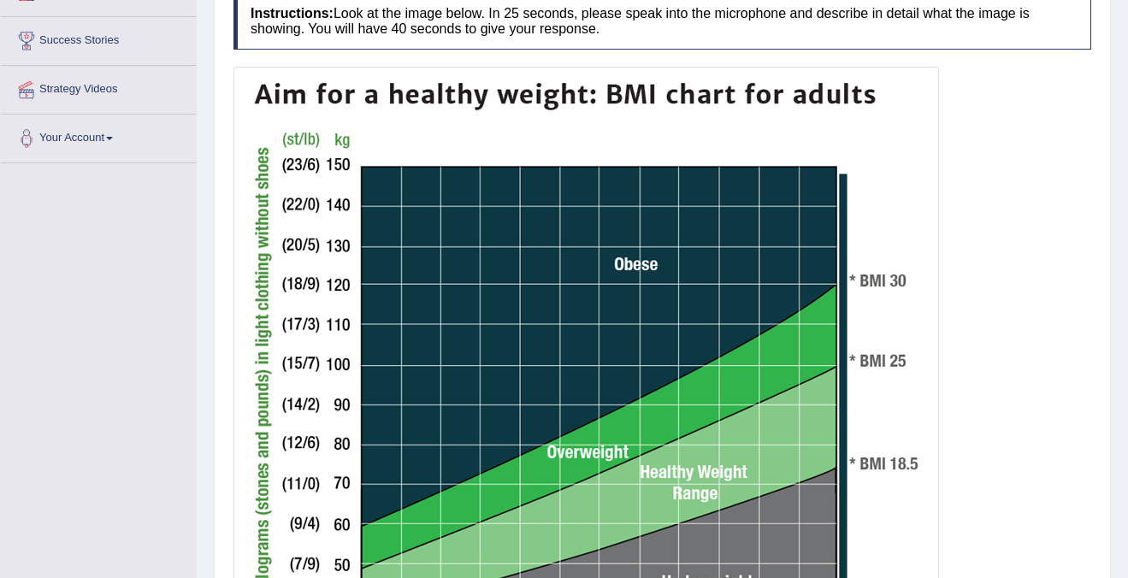
click at [421, 117] on img at bounding box center [586, 428] width 697 height 715
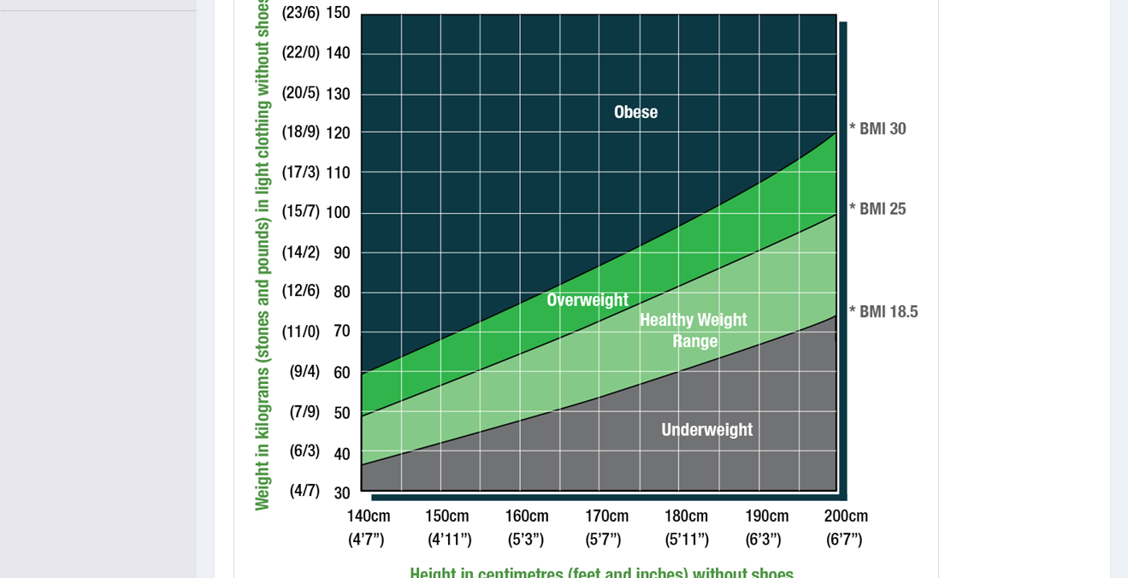
scroll to position [444, 0]
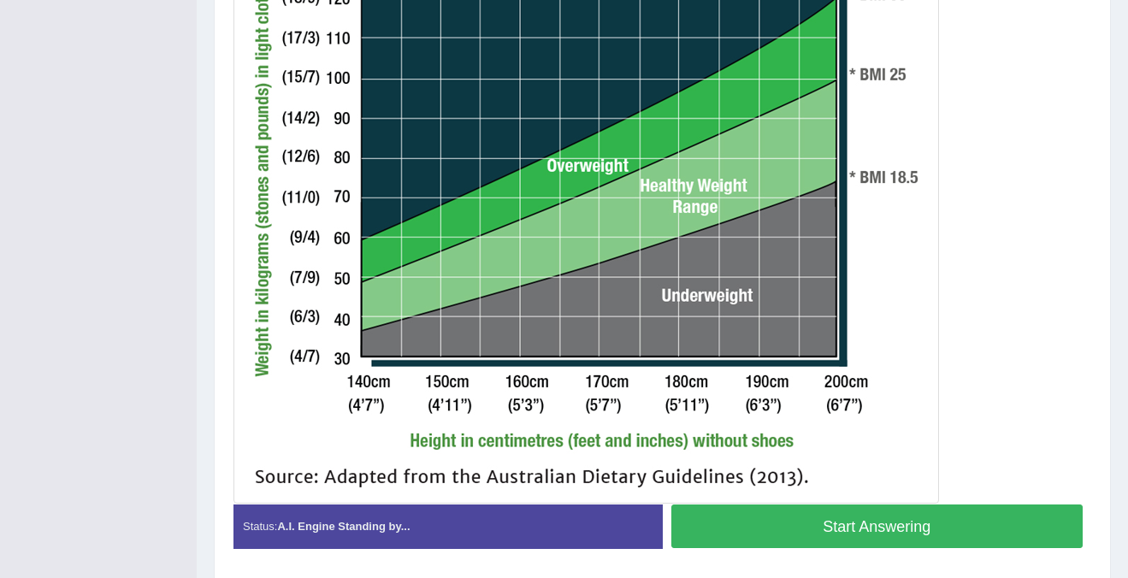
click at [934, 520] on button "Start Answering" at bounding box center [877, 527] width 412 height 44
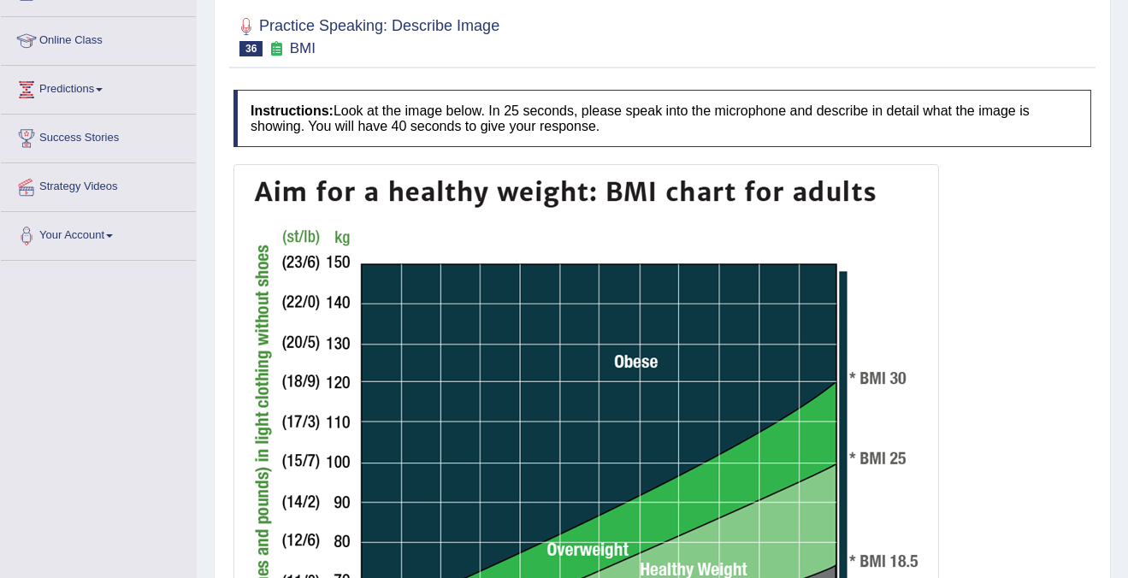
scroll to position [0, 0]
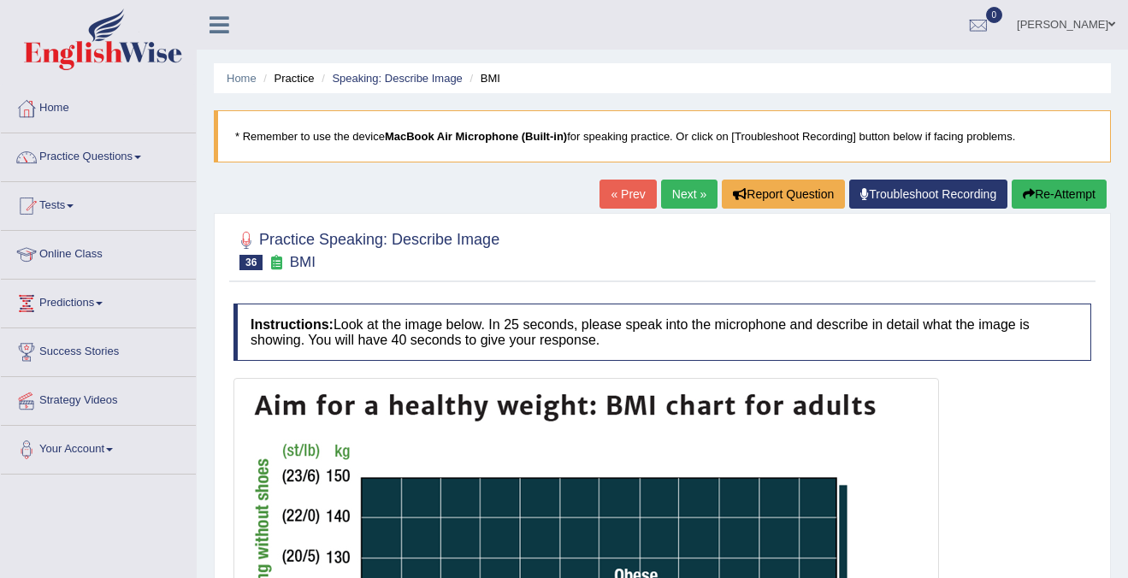
click at [1074, 195] on button "Re-Attempt" at bounding box center [1059, 194] width 95 height 29
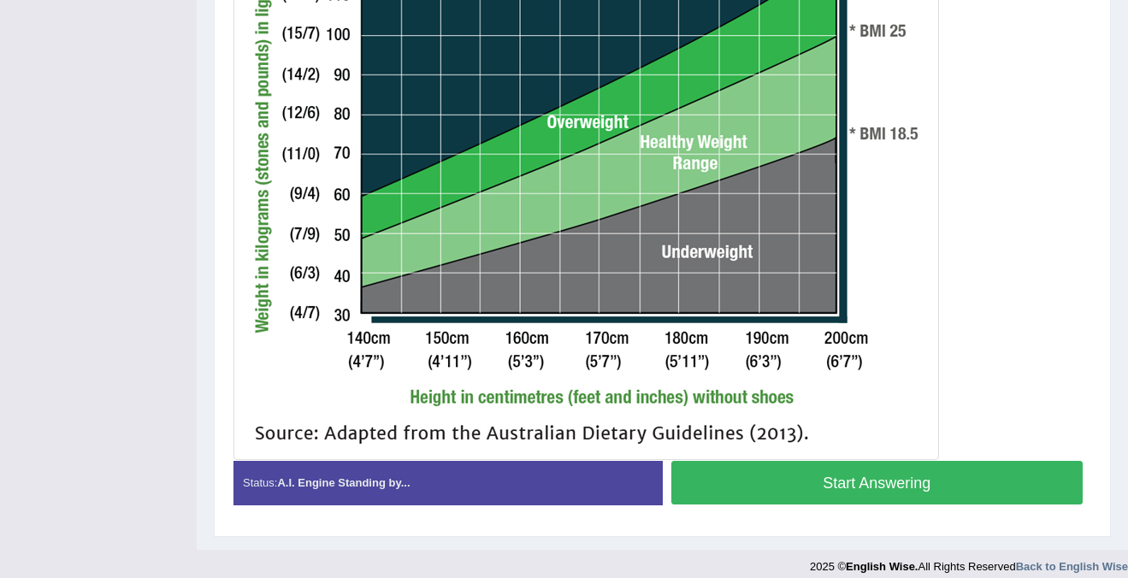
scroll to position [677, 0]
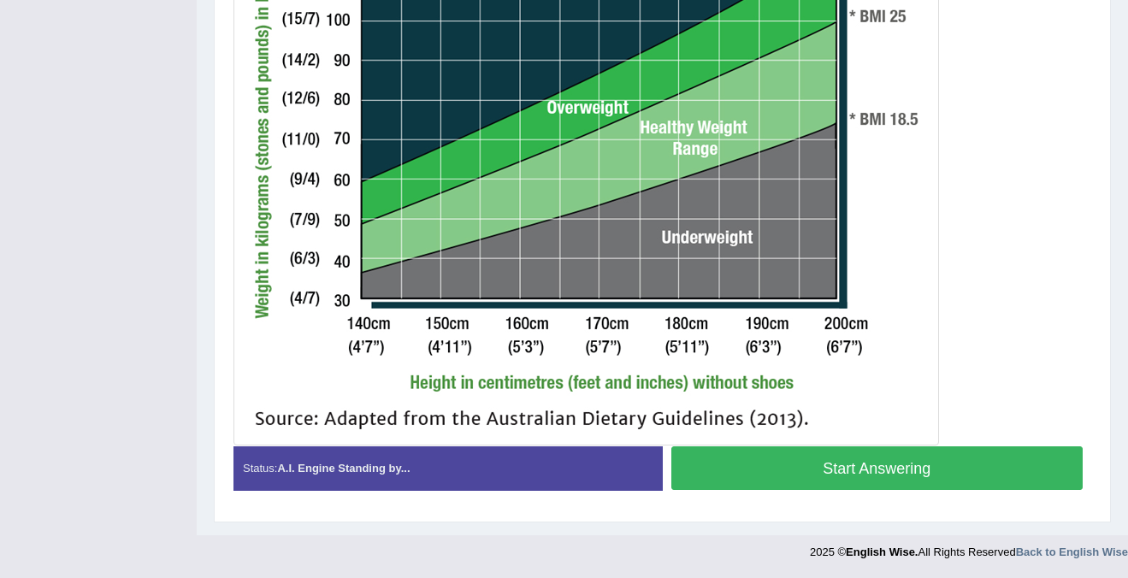
click at [831, 473] on button "Start Answering" at bounding box center [877, 469] width 412 height 44
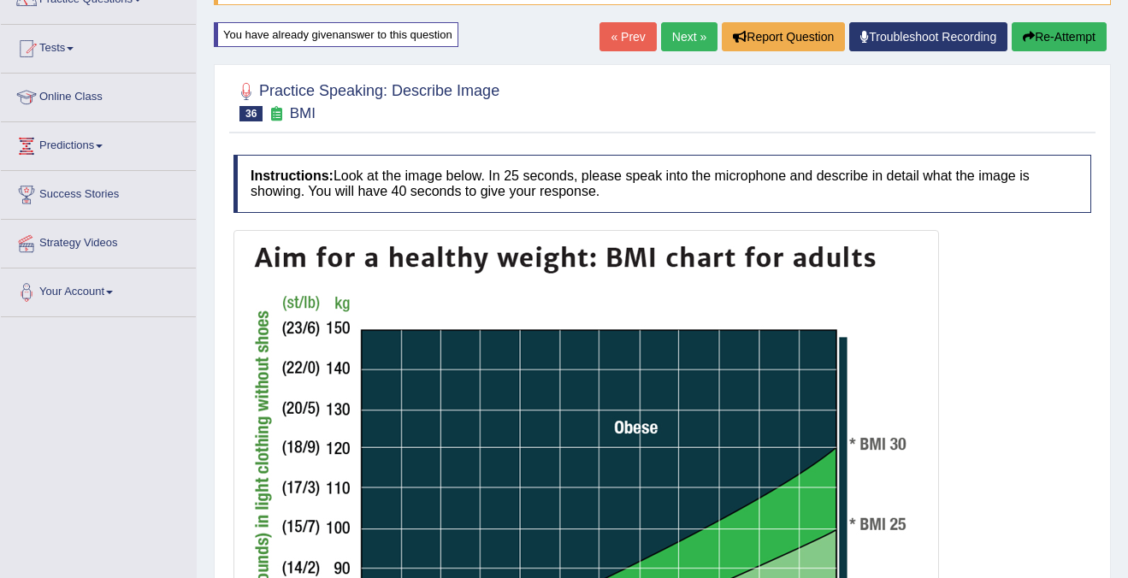
scroll to position [133, 0]
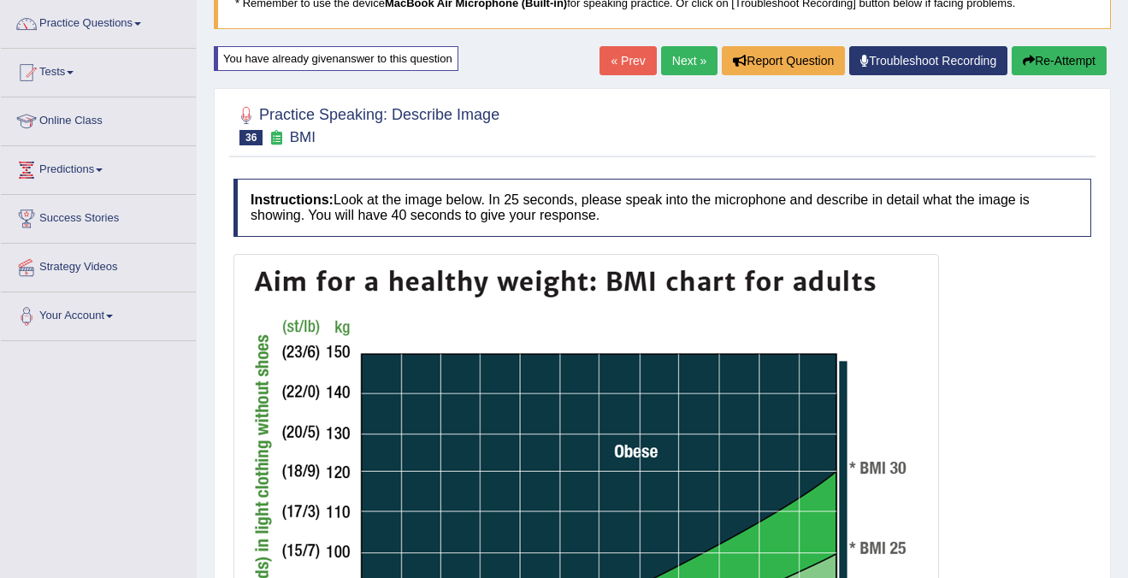
click at [1059, 53] on button "Re-Attempt" at bounding box center [1059, 60] width 95 height 29
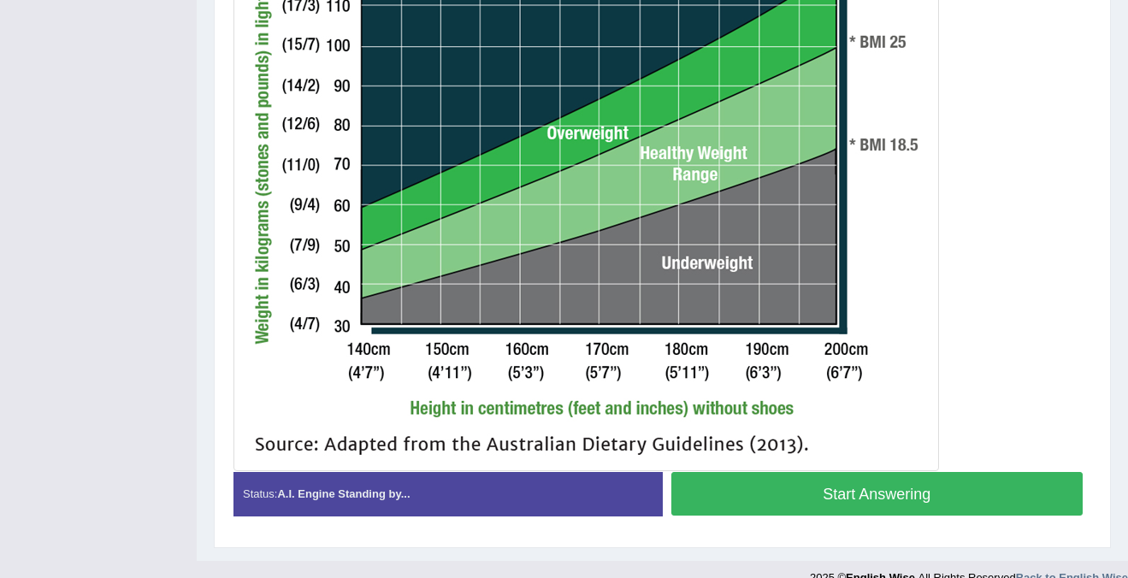
scroll to position [646, 0]
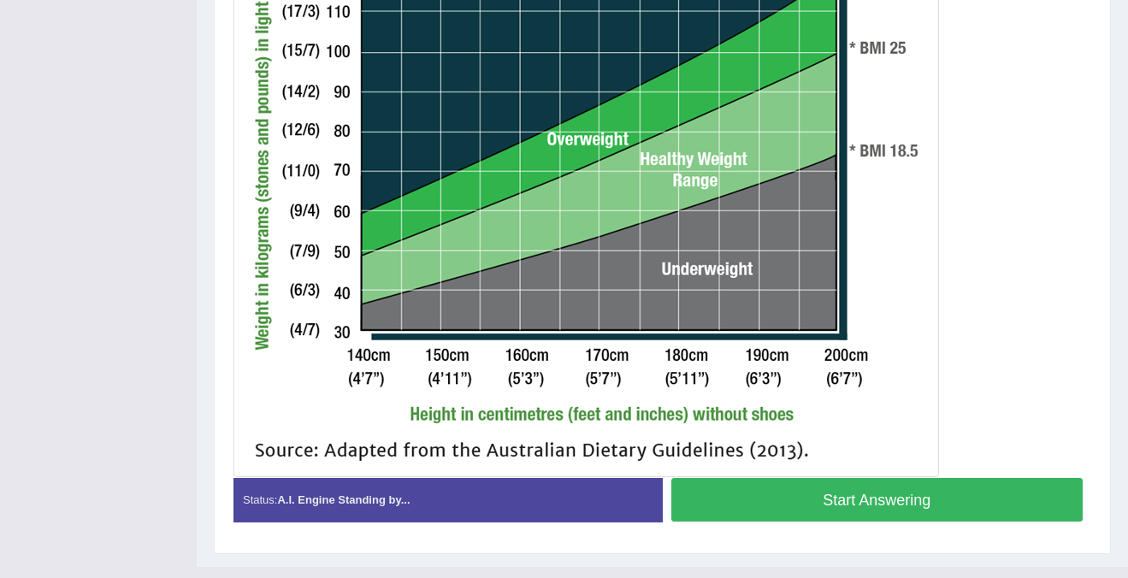
click at [903, 500] on button "Start Answering" at bounding box center [877, 500] width 412 height 44
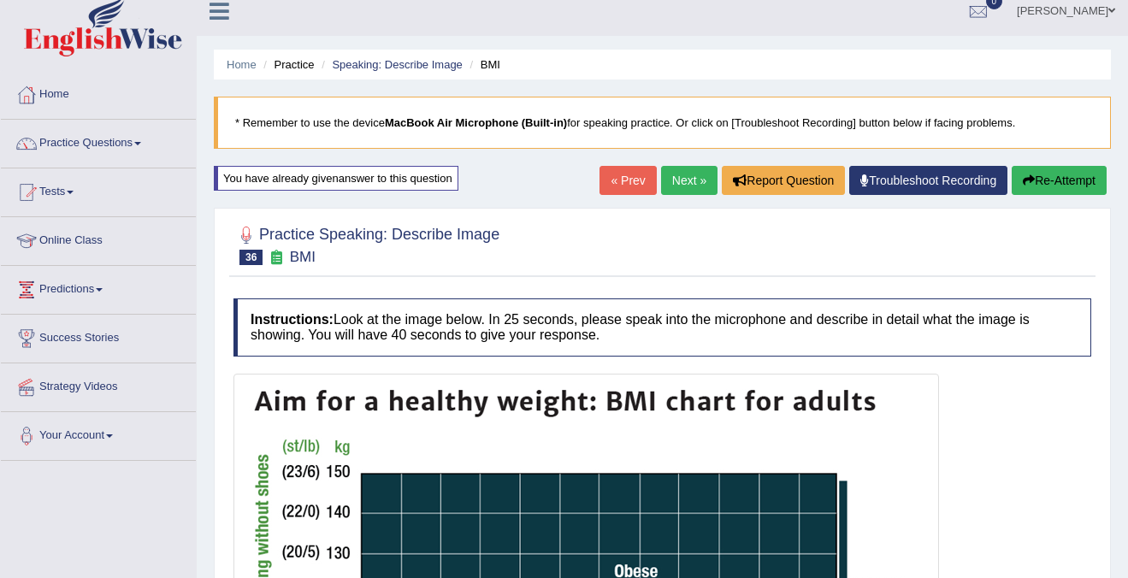
scroll to position [1, 0]
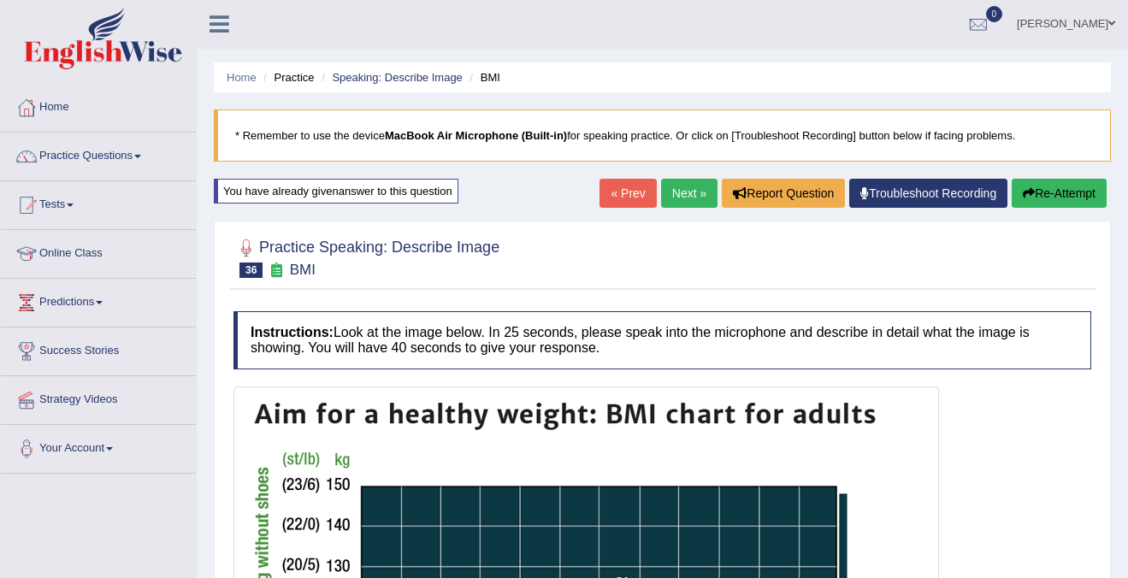
click at [1079, 189] on button "Re-Attempt" at bounding box center [1059, 193] width 95 height 29
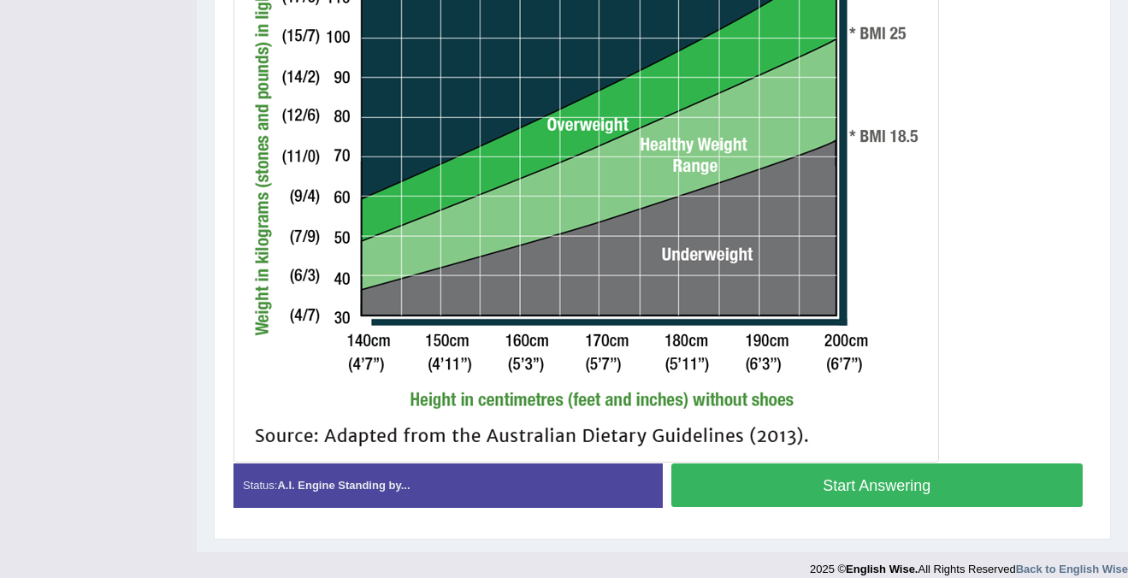
click at [858, 495] on button "Start Answering" at bounding box center [877, 486] width 412 height 44
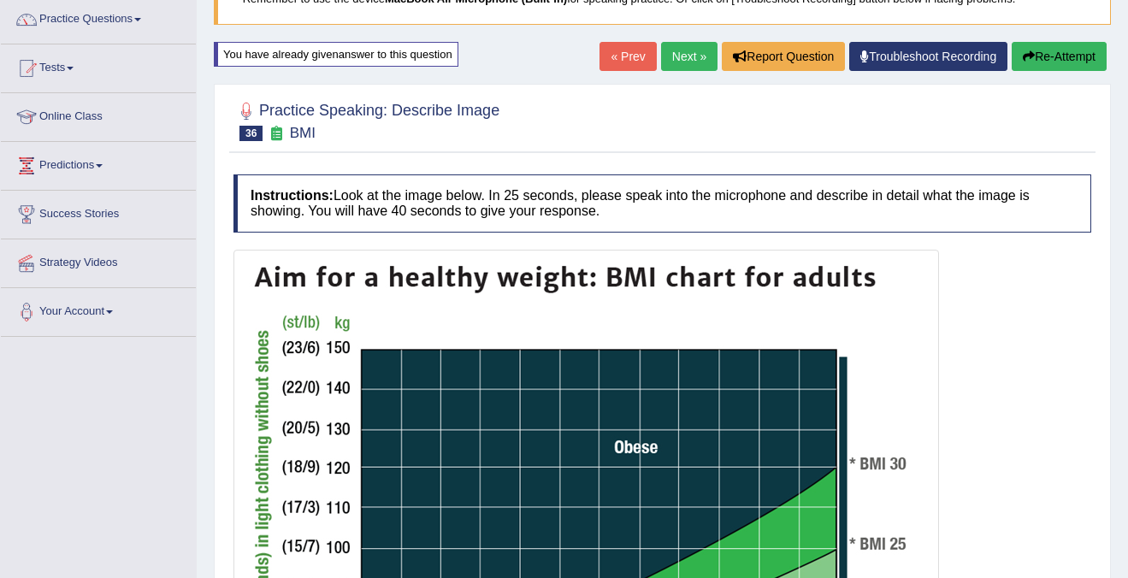
scroll to position [136, 0]
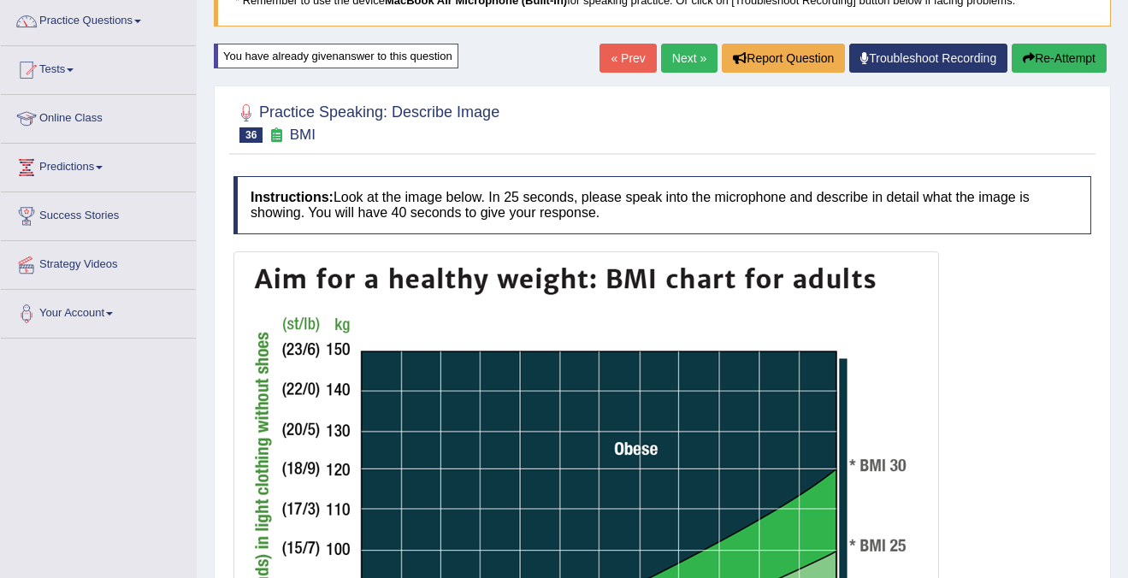
click at [683, 56] on link "Next »" at bounding box center [689, 58] width 56 height 29
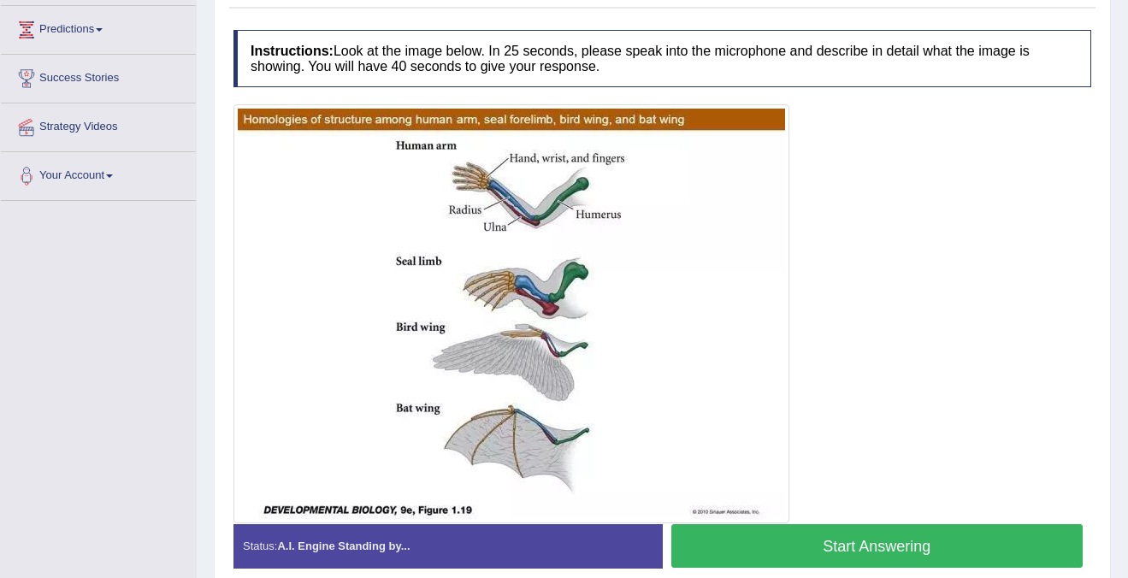
scroll to position [264, 0]
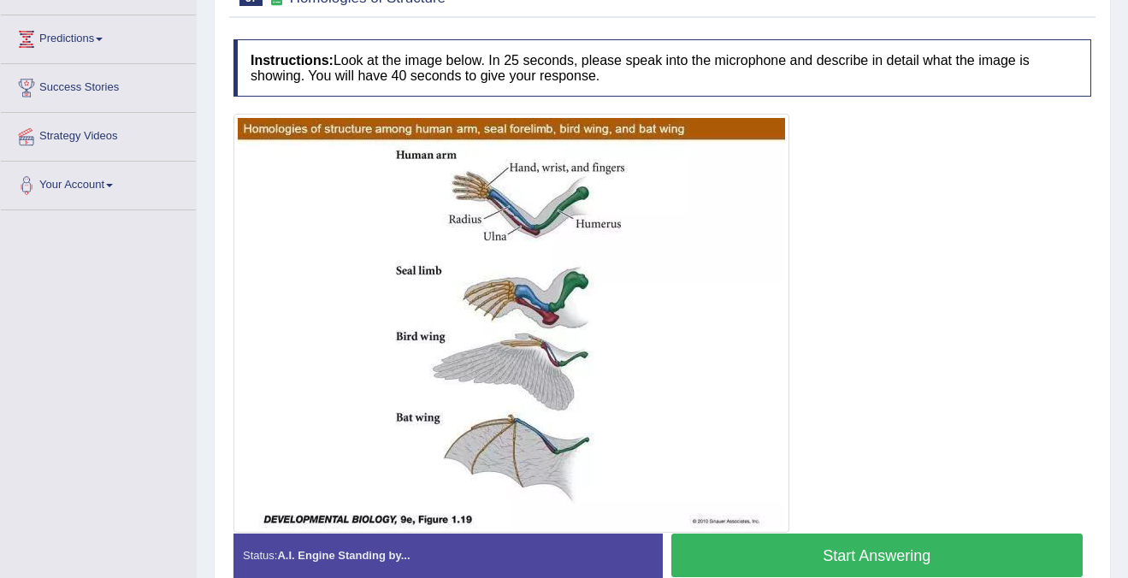
click at [852, 553] on button "Start Answering" at bounding box center [877, 556] width 412 height 44
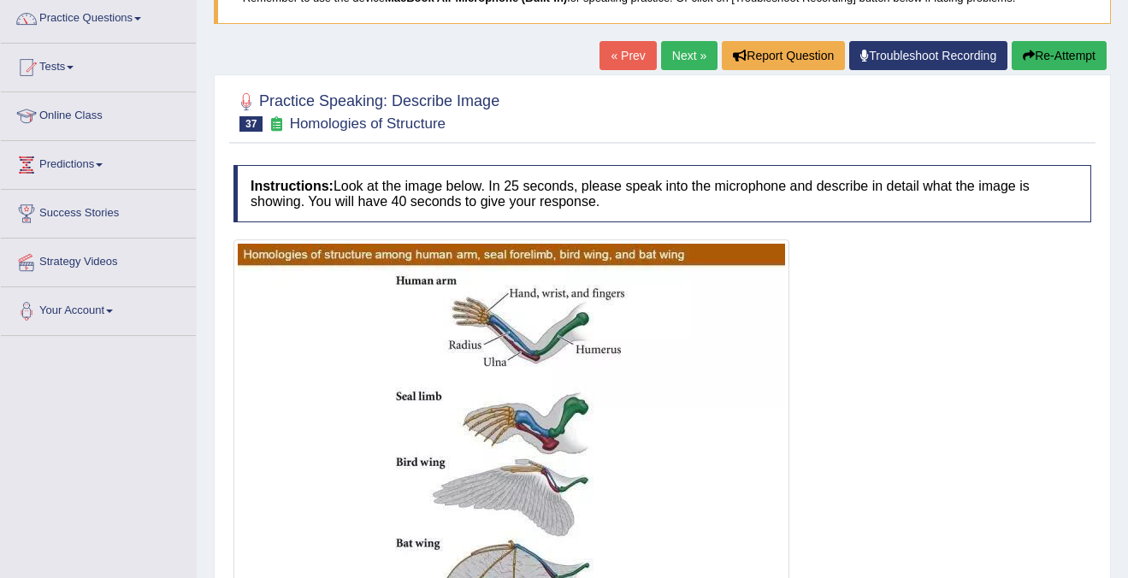
scroll to position [101, 0]
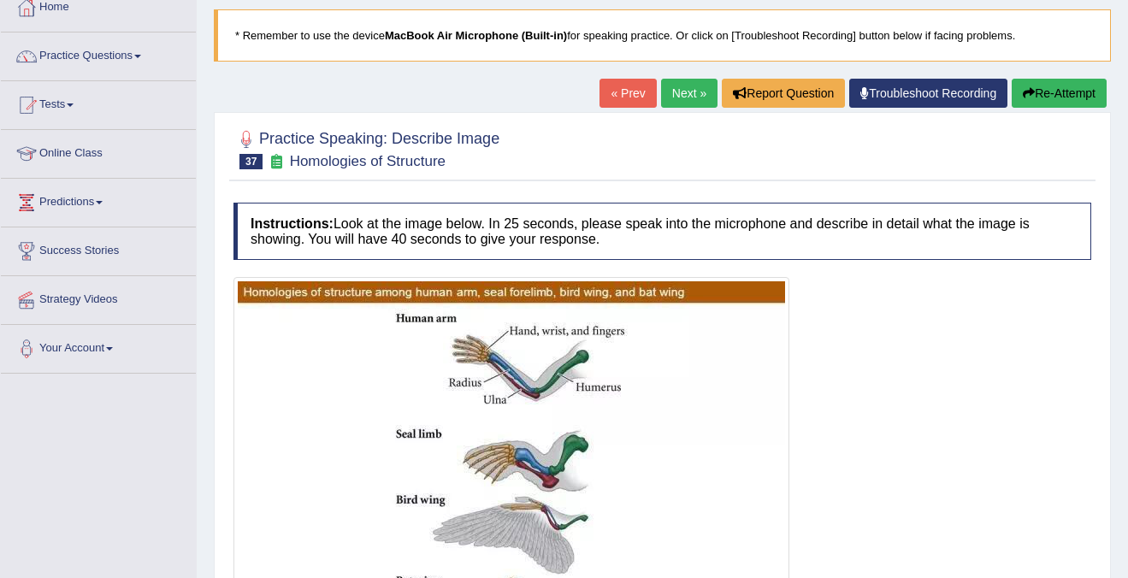
click at [1054, 92] on button "Re-Attempt" at bounding box center [1059, 93] width 95 height 29
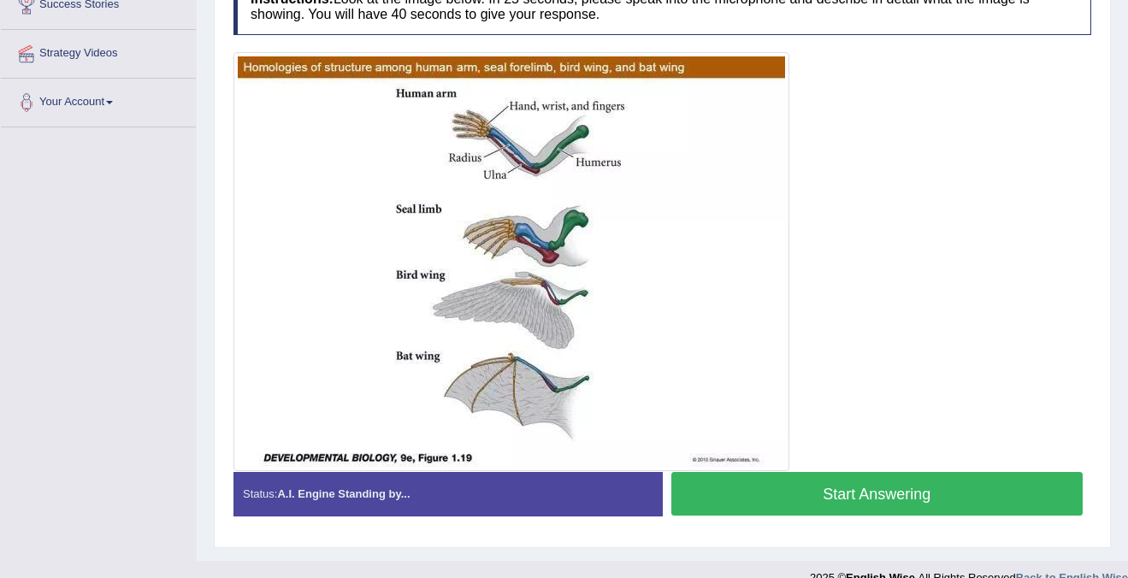
scroll to position [344, 0]
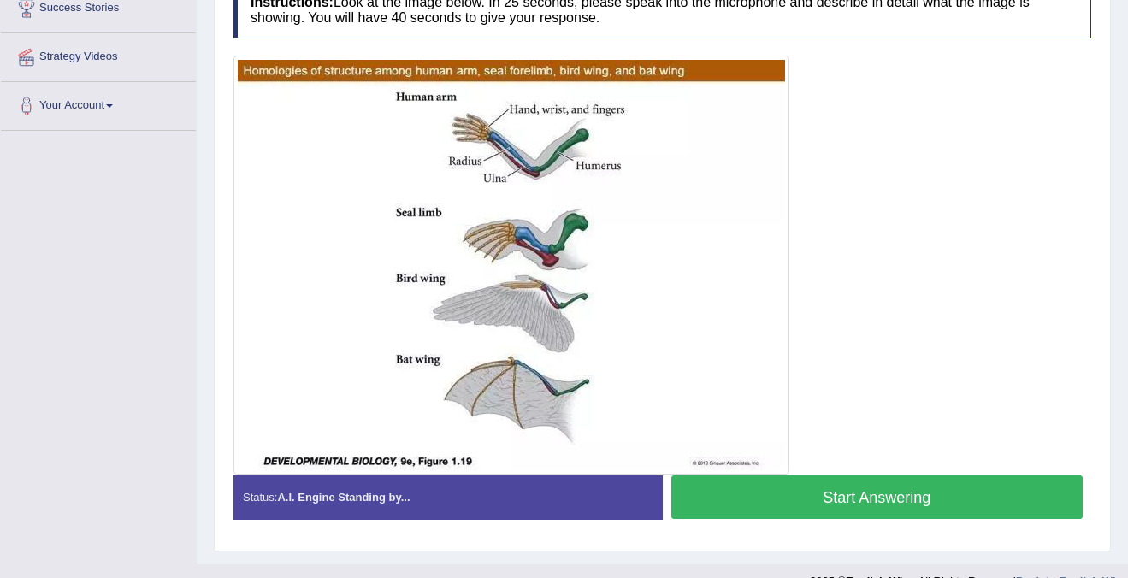
click at [954, 494] on button "Start Answering" at bounding box center [877, 498] width 412 height 44
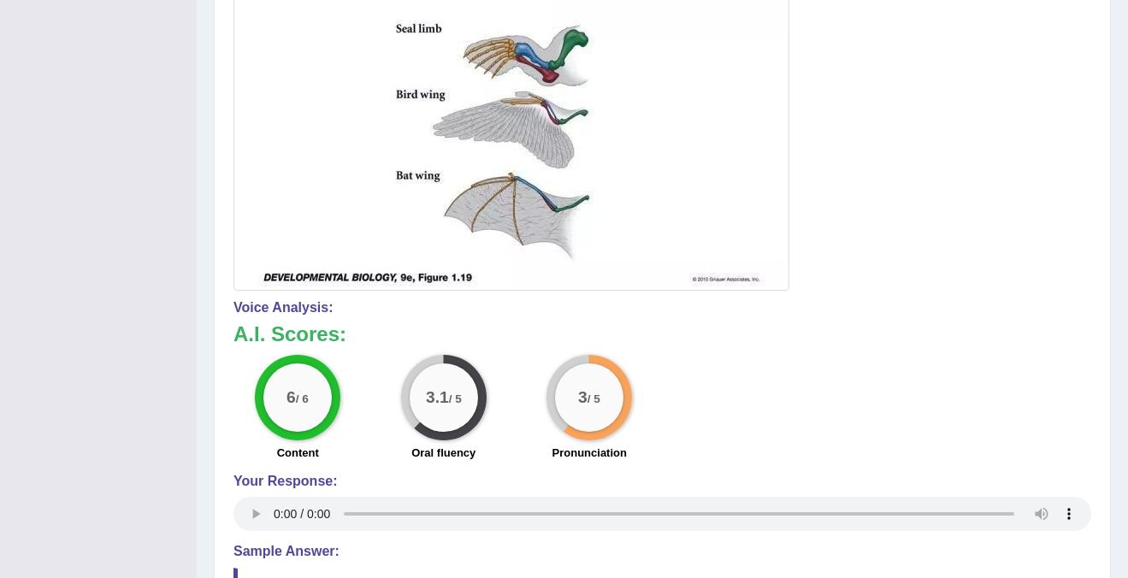
scroll to position [0, 0]
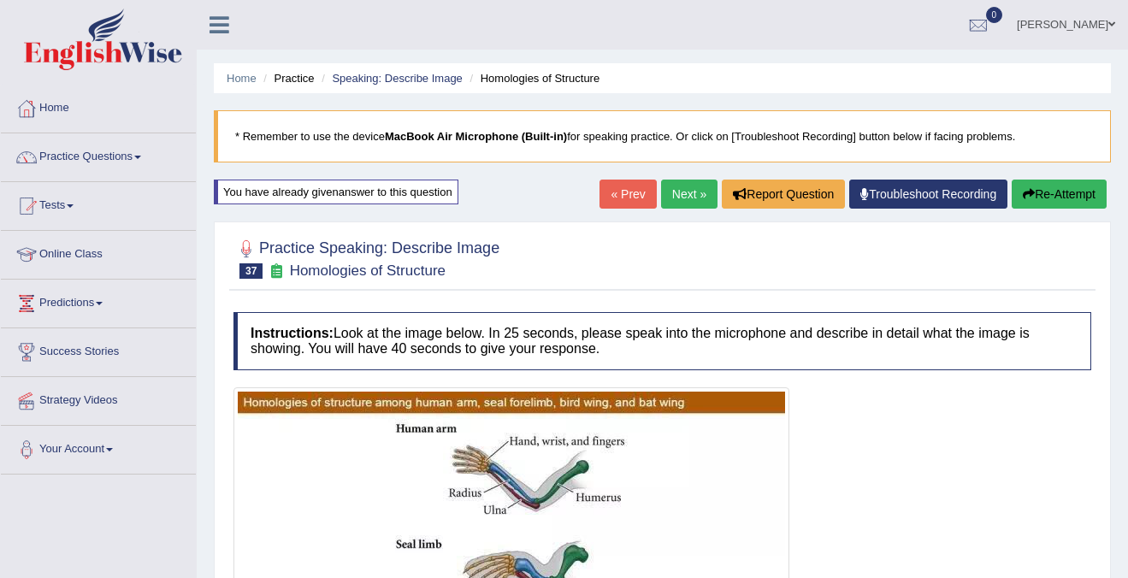
click at [671, 193] on link "Next »" at bounding box center [689, 194] width 56 height 29
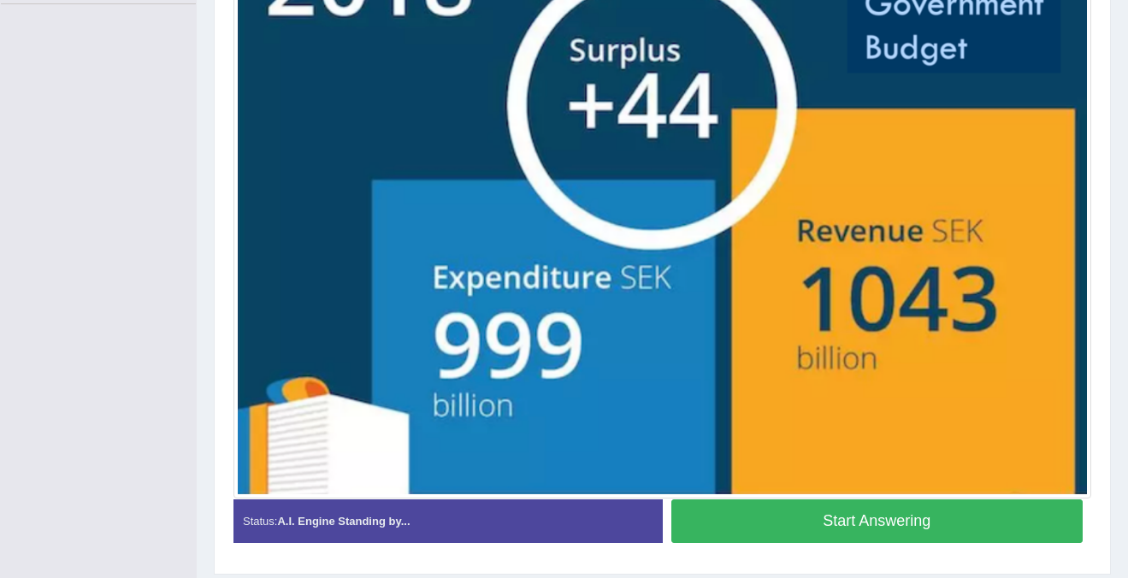
scroll to position [474, 0]
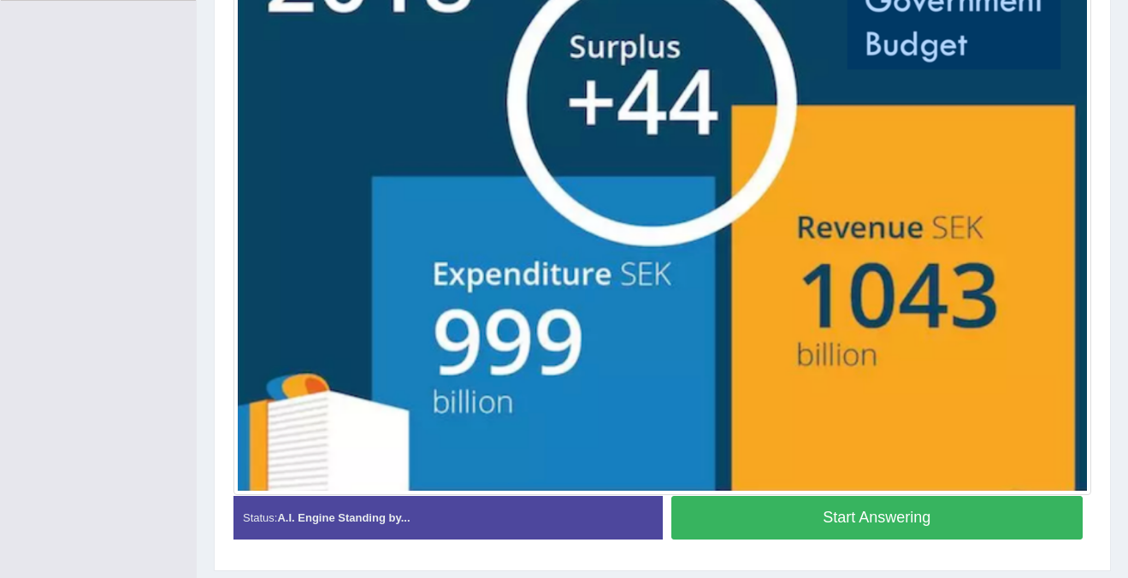
click at [876, 508] on button "Start Answering" at bounding box center [877, 518] width 412 height 44
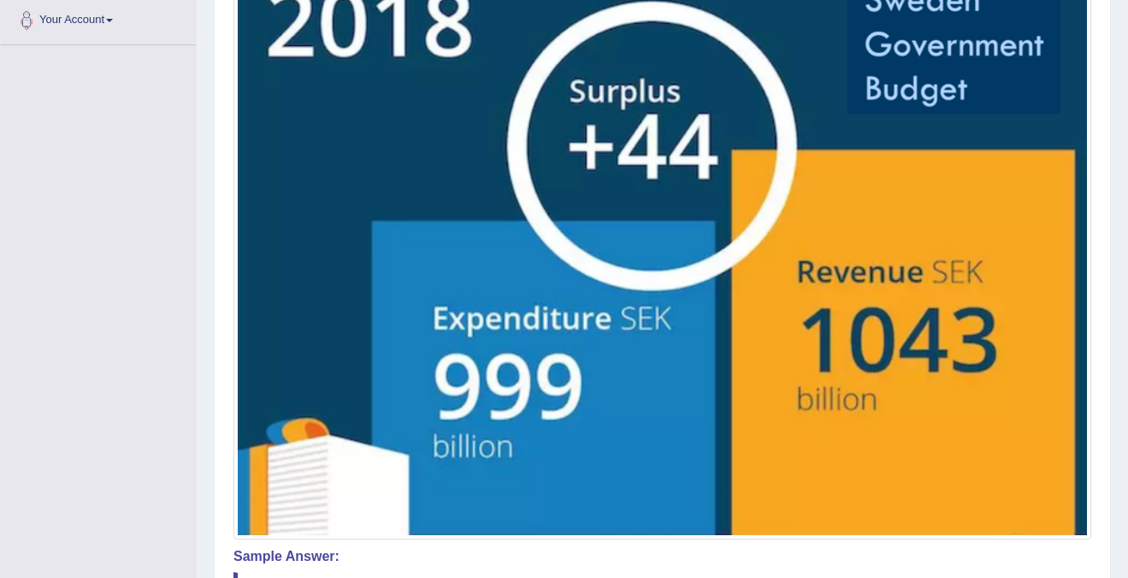
scroll to position [641, 0]
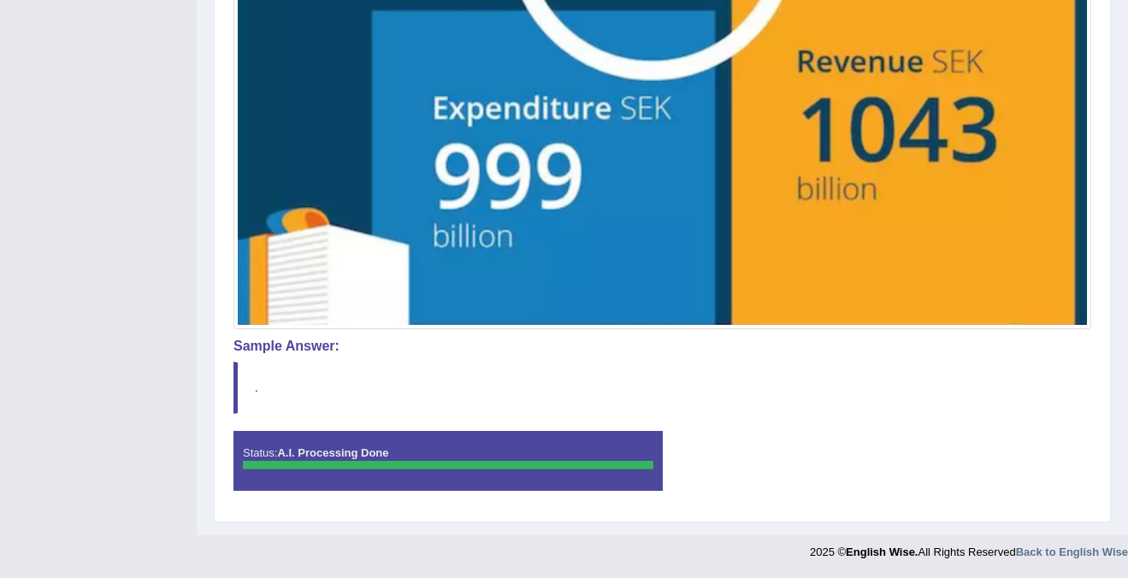
click at [595, 468] on div at bounding box center [448, 465] width 411 height 9
click at [247, 380] on blockquote "." at bounding box center [663, 388] width 858 height 52
click at [280, 394] on blockquote "." at bounding box center [663, 388] width 858 height 52
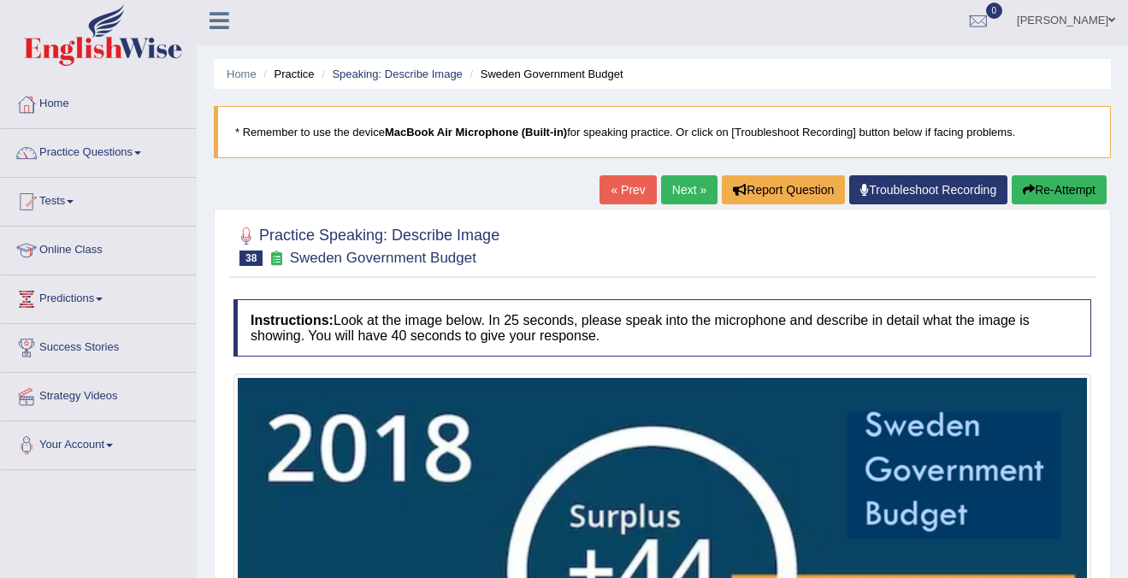
scroll to position [0, 0]
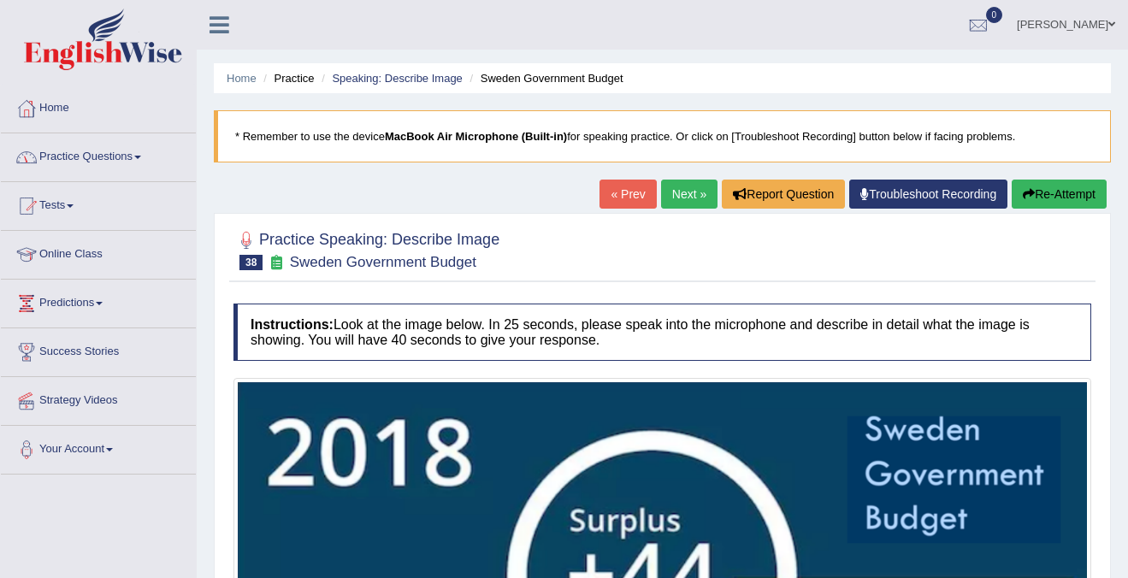
click at [91, 159] on link "Practice Questions" at bounding box center [98, 154] width 195 height 43
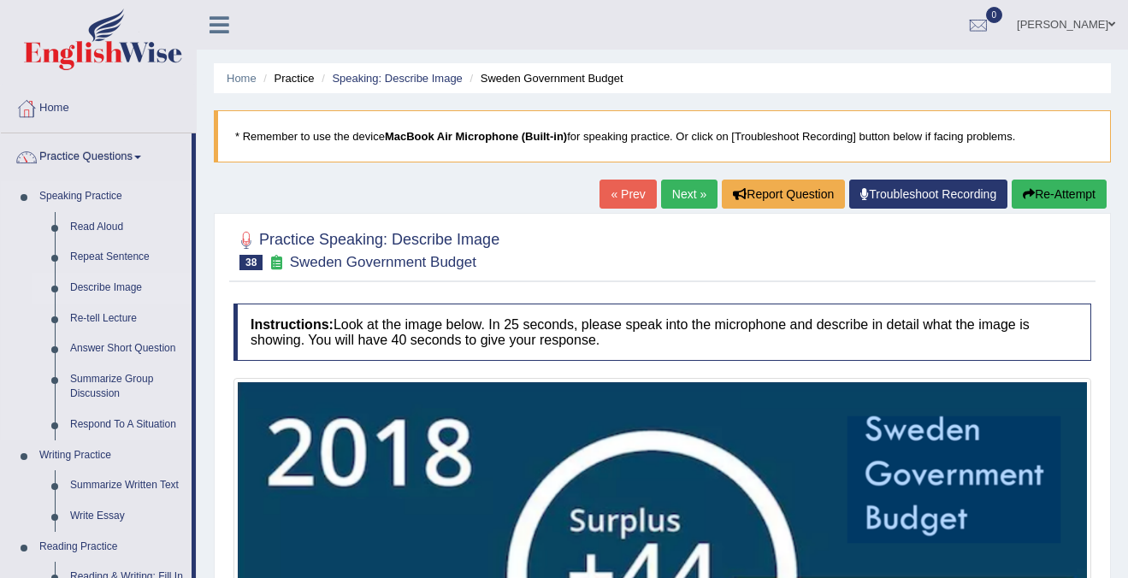
click at [115, 290] on link "Describe Image" at bounding box center [126, 288] width 129 height 31
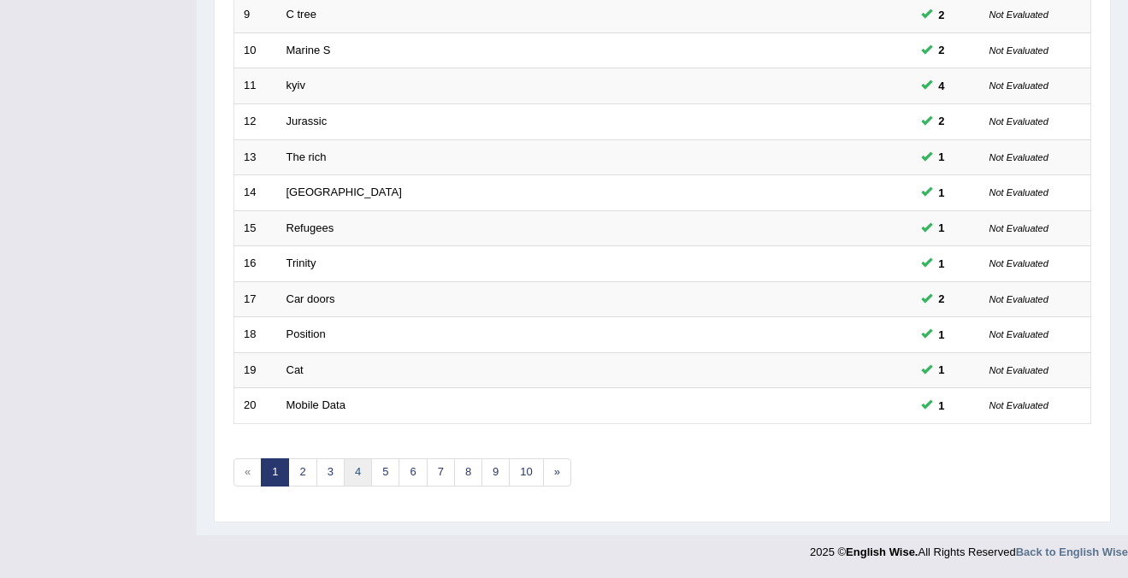
click at [355, 470] on link "4" at bounding box center [358, 473] width 28 height 28
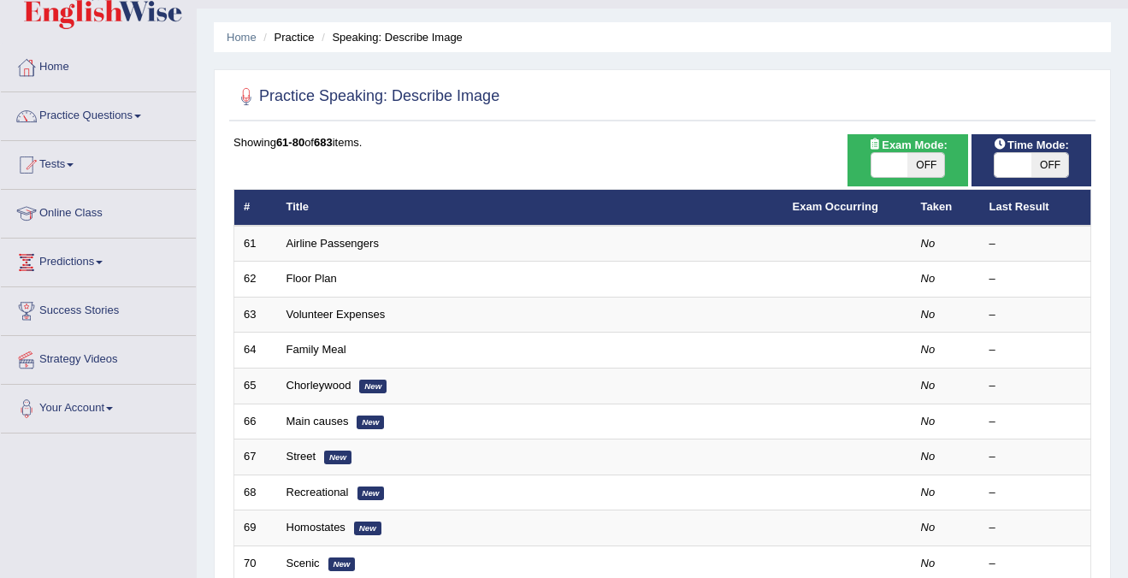
scroll to position [554, 0]
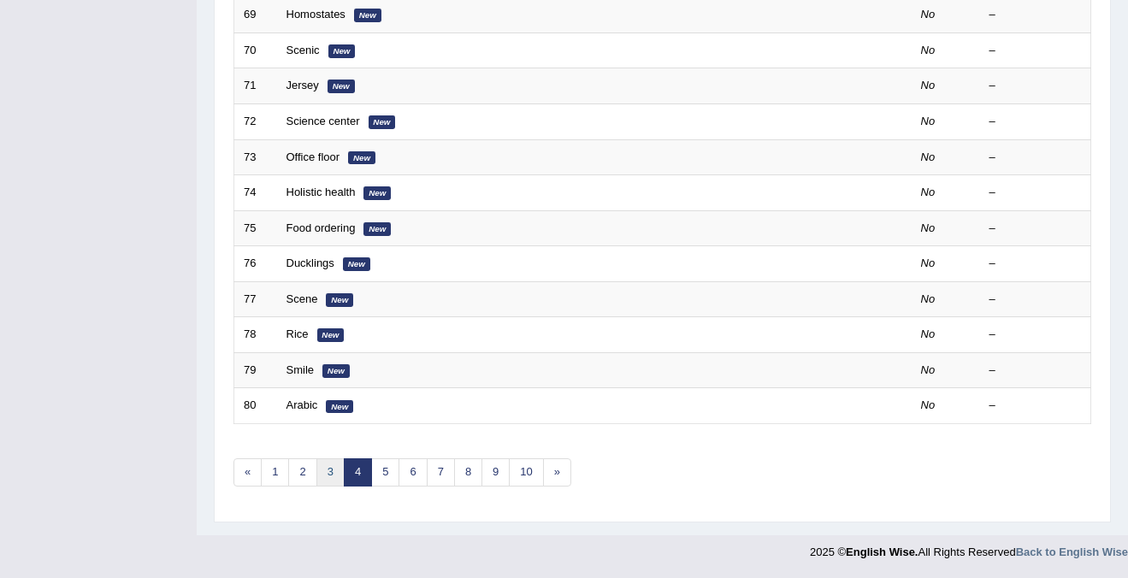
click at [328, 471] on link "3" at bounding box center [331, 473] width 28 height 28
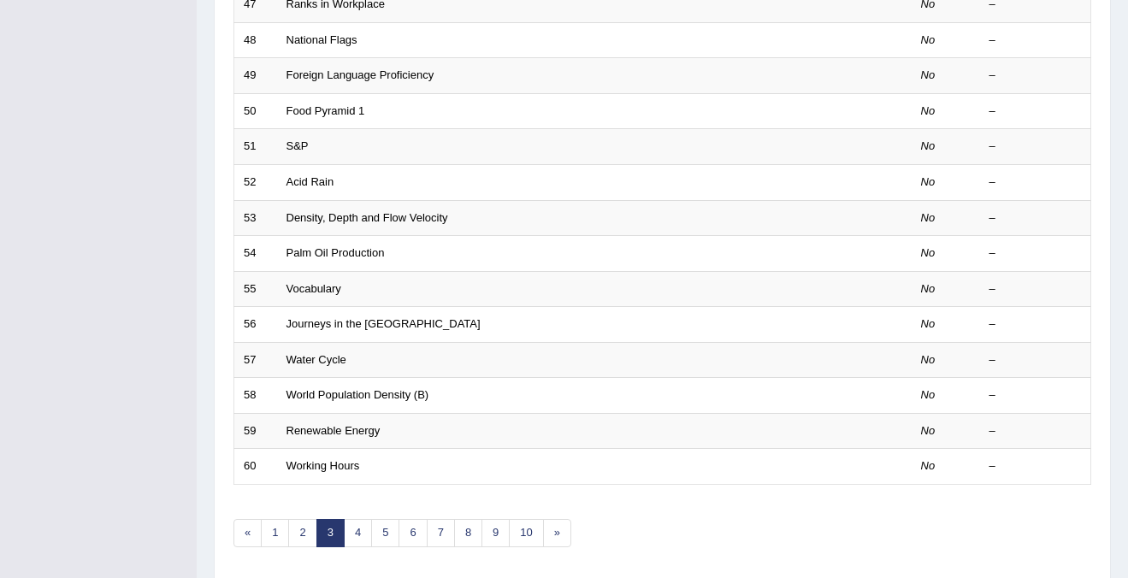
scroll to position [554, 0]
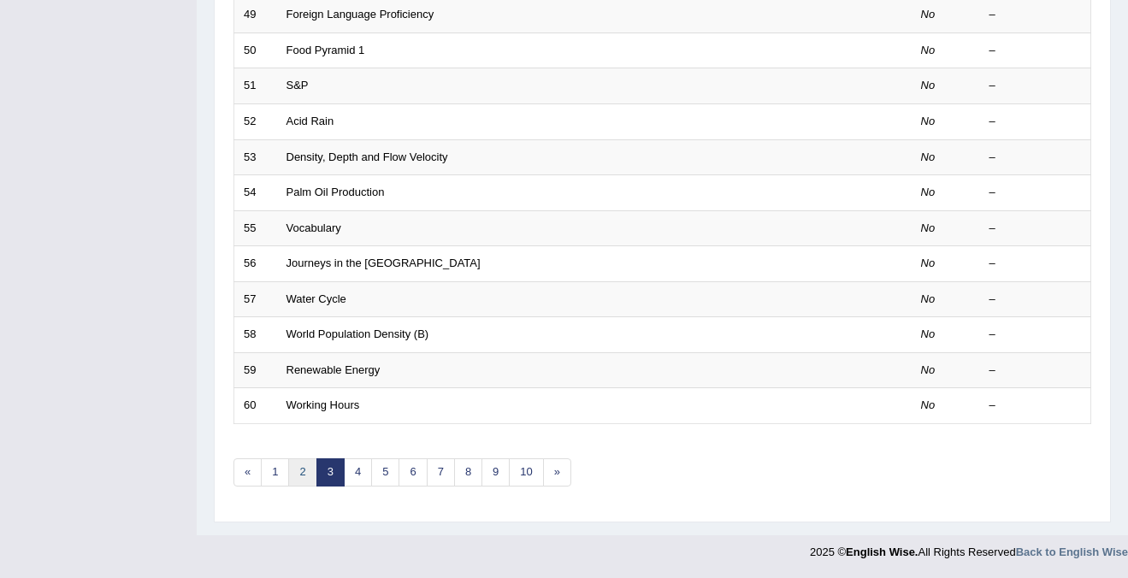
click at [293, 464] on link "2" at bounding box center [302, 473] width 28 height 28
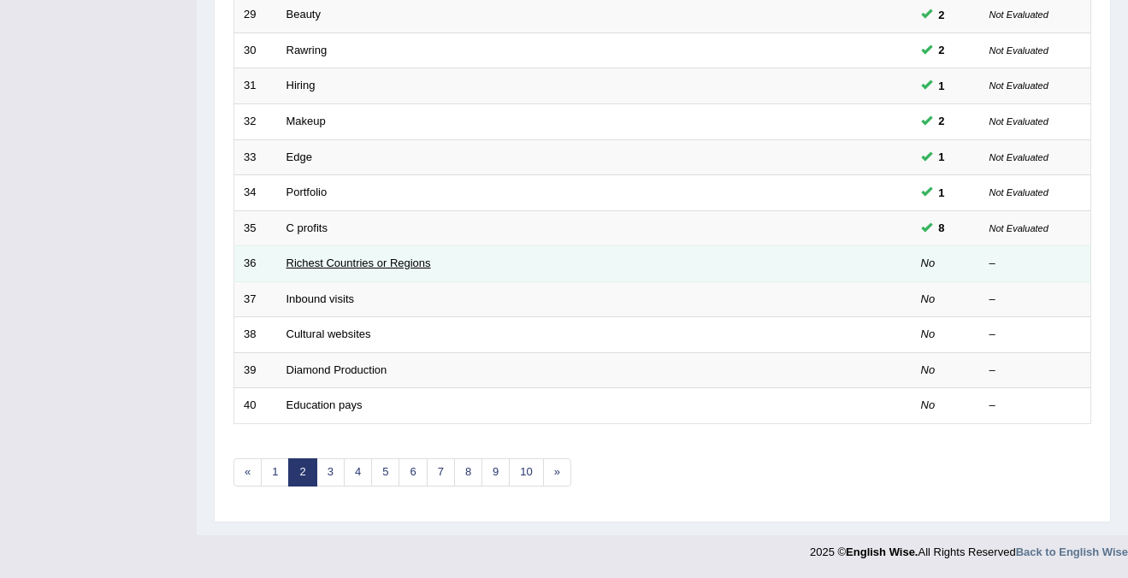
click at [310, 263] on link "Richest Countries or Regions" at bounding box center [359, 263] width 145 height 13
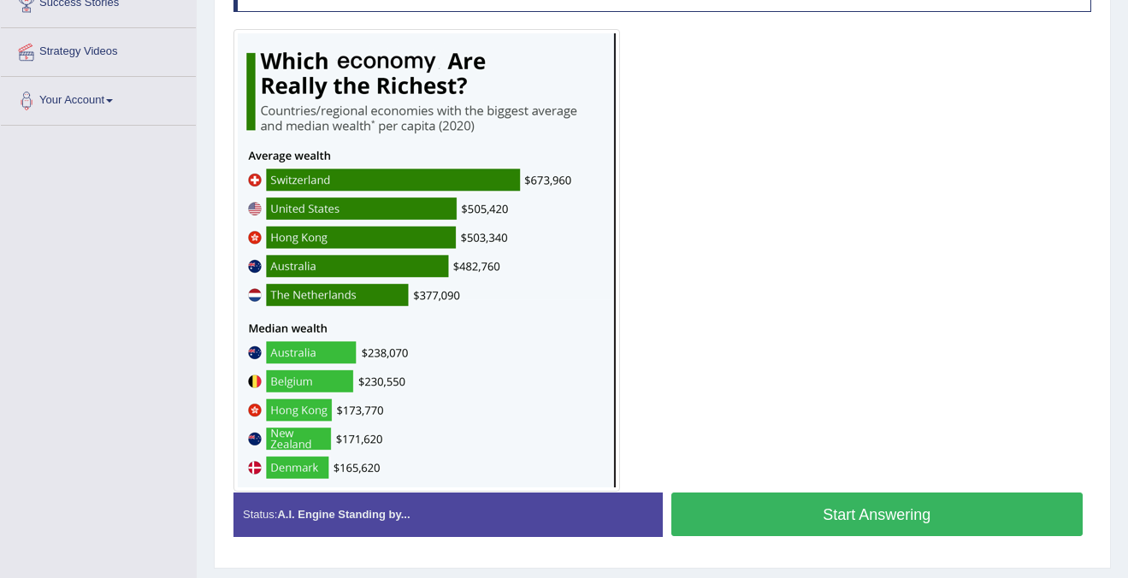
scroll to position [346, 0]
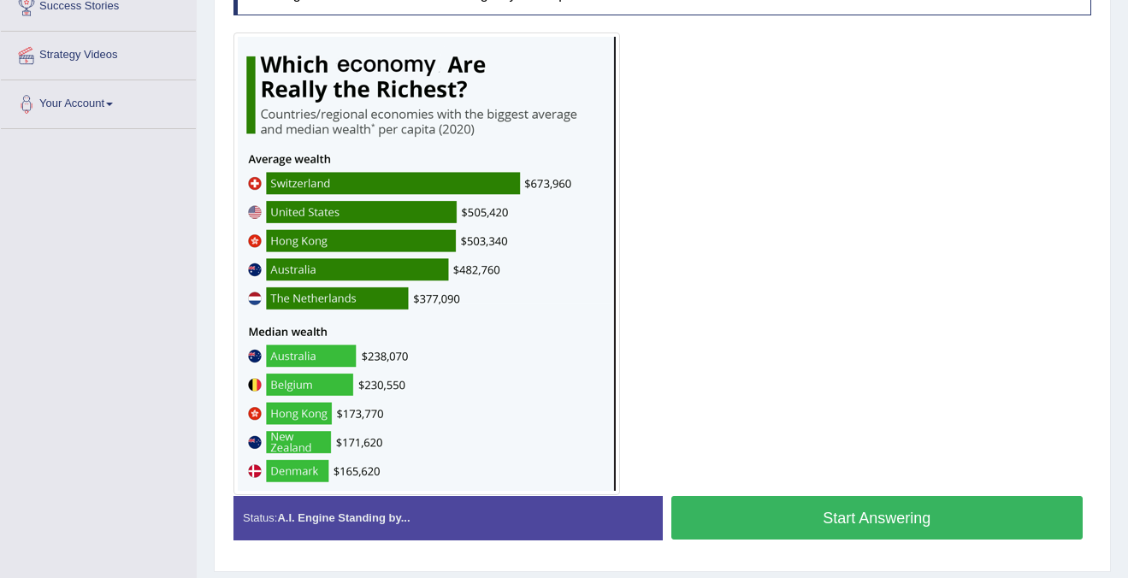
click at [848, 515] on button "Start Answering" at bounding box center [877, 518] width 412 height 44
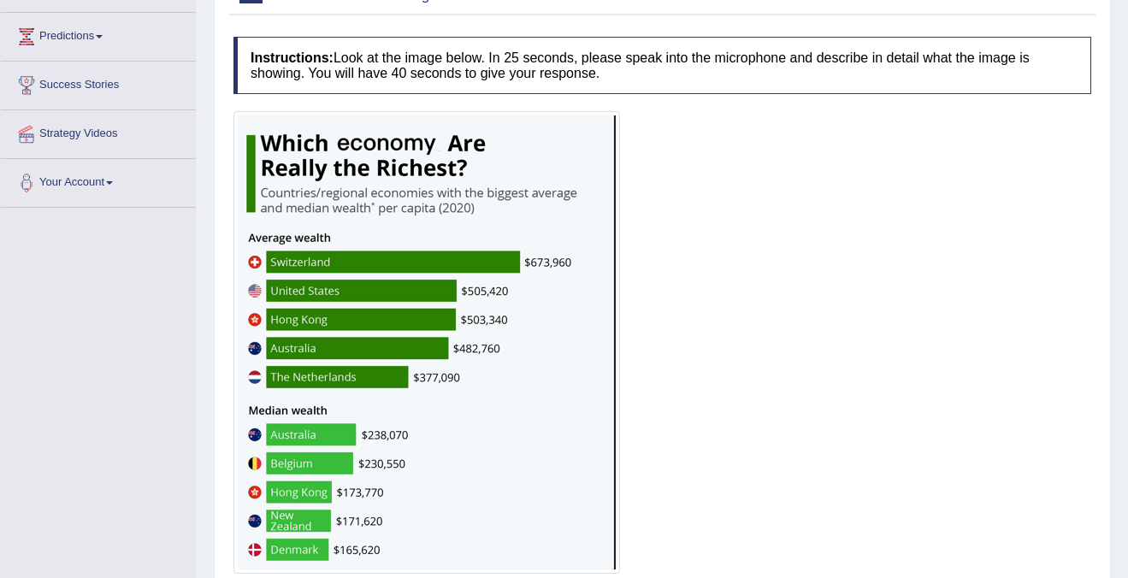
scroll to position [0, 0]
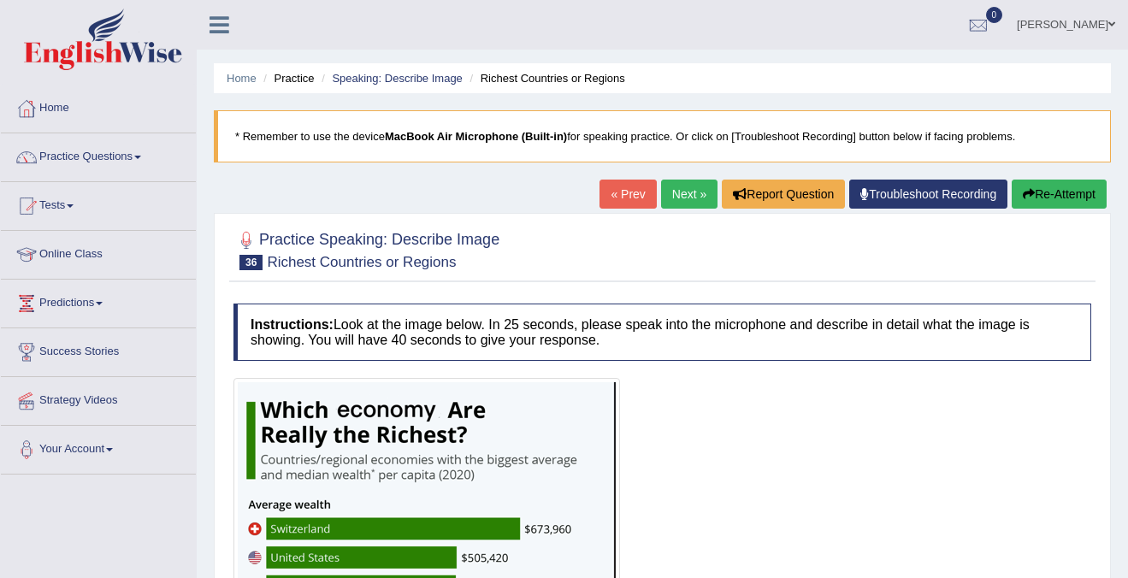
click at [1078, 192] on button "Re-Attempt" at bounding box center [1059, 194] width 95 height 29
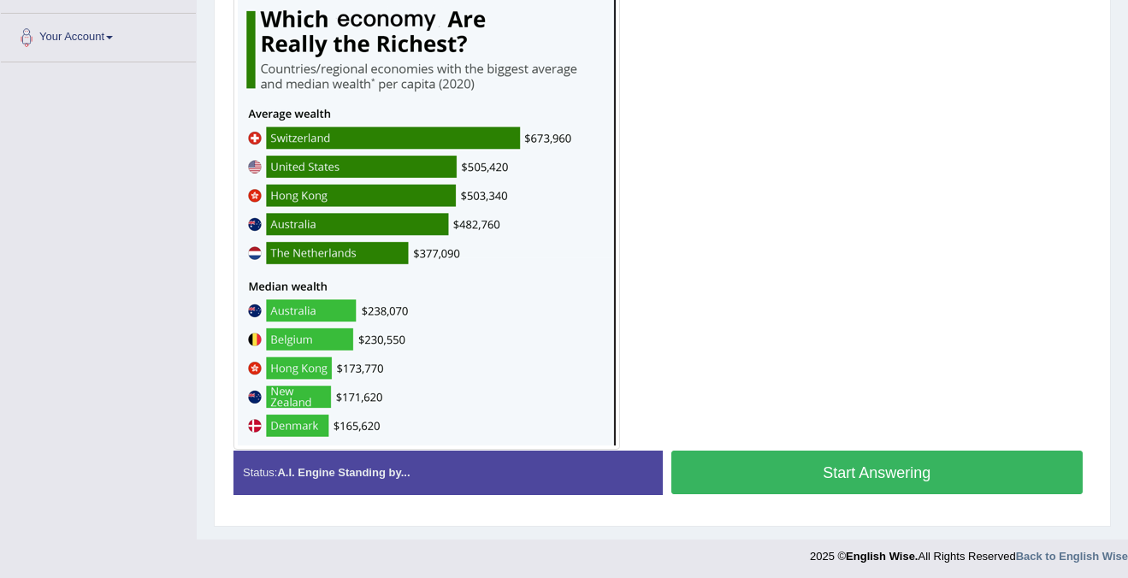
scroll to position [417, 0]
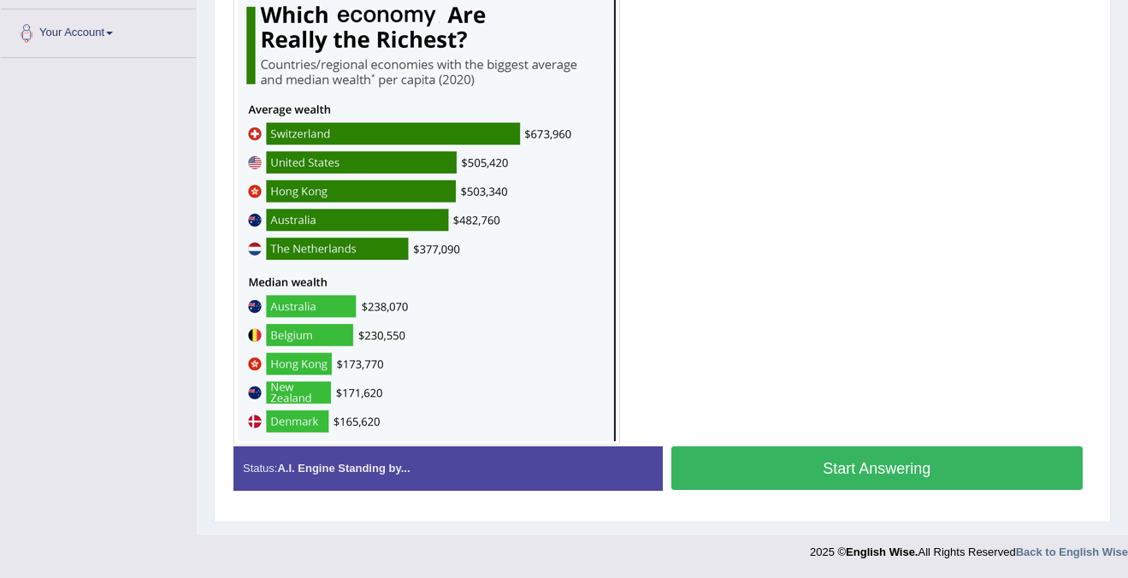
click at [843, 492] on div "Start Answering" at bounding box center [877, 471] width 429 height 48
click at [861, 468] on button "Start Answering" at bounding box center [877, 469] width 412 height 44
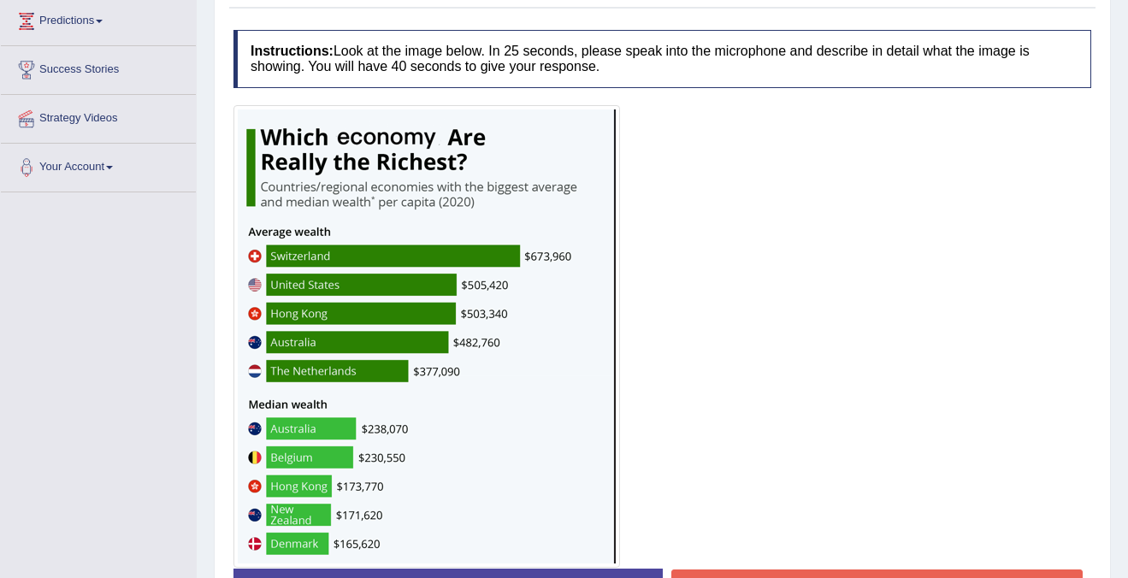
scroll to position [0, 0]
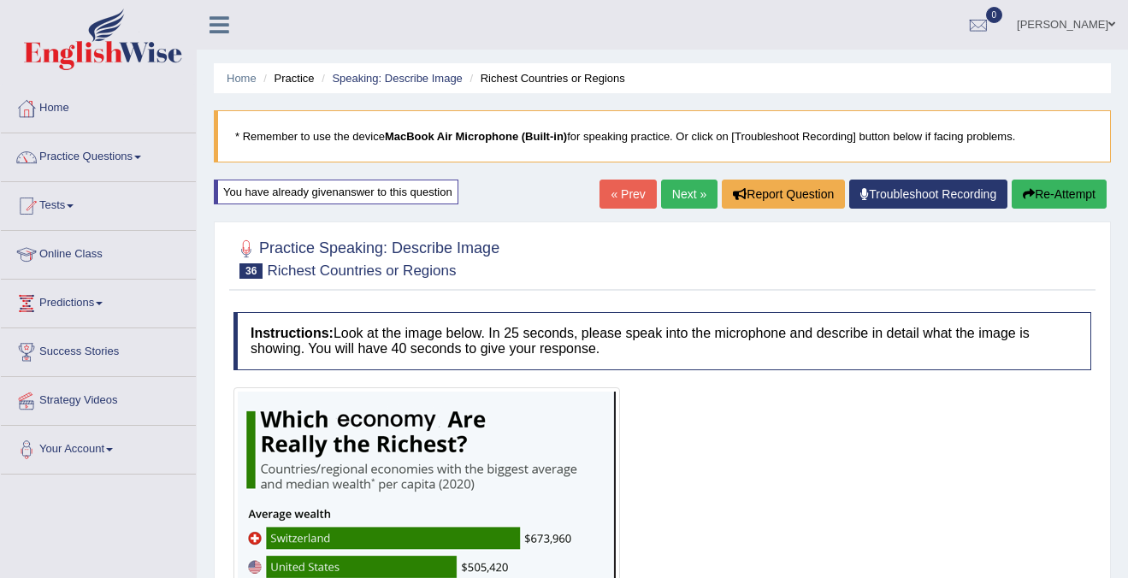
click at [1050, 192] on button "Re-Attempt" at bounding box center [1059, 194] width 95 height 29
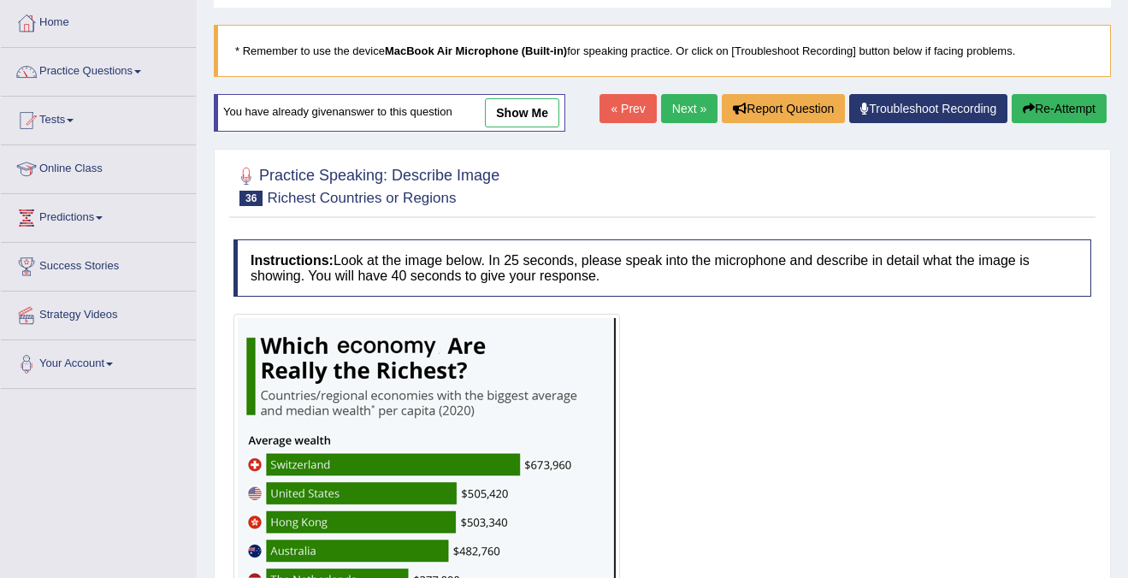
scroll to position [417, 0]
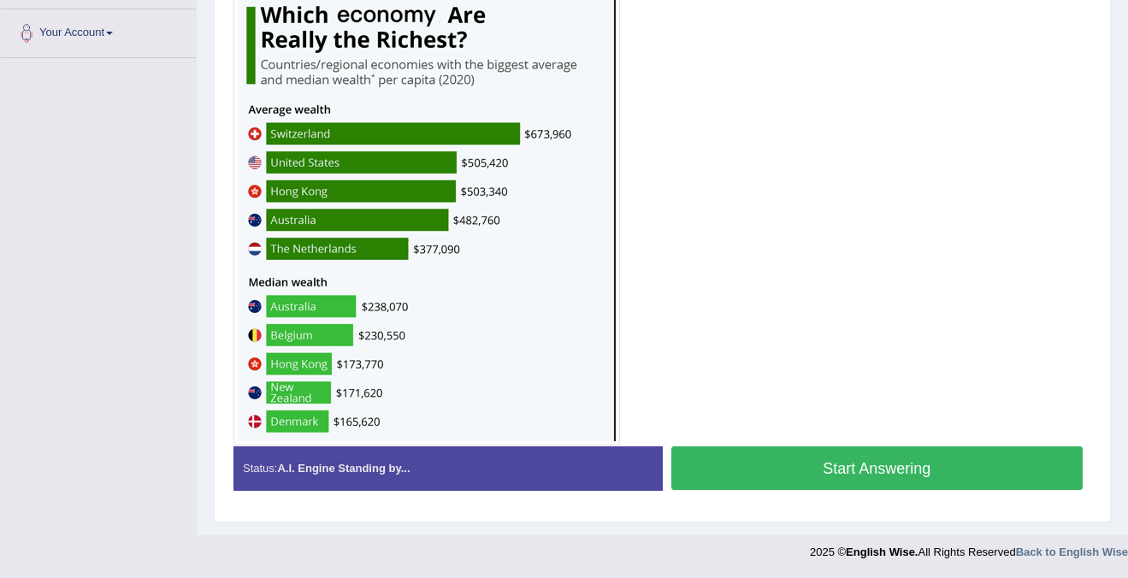
click at [836, 462] on button "Start Answering" at bounding box center [877, 469] width 412 height 44
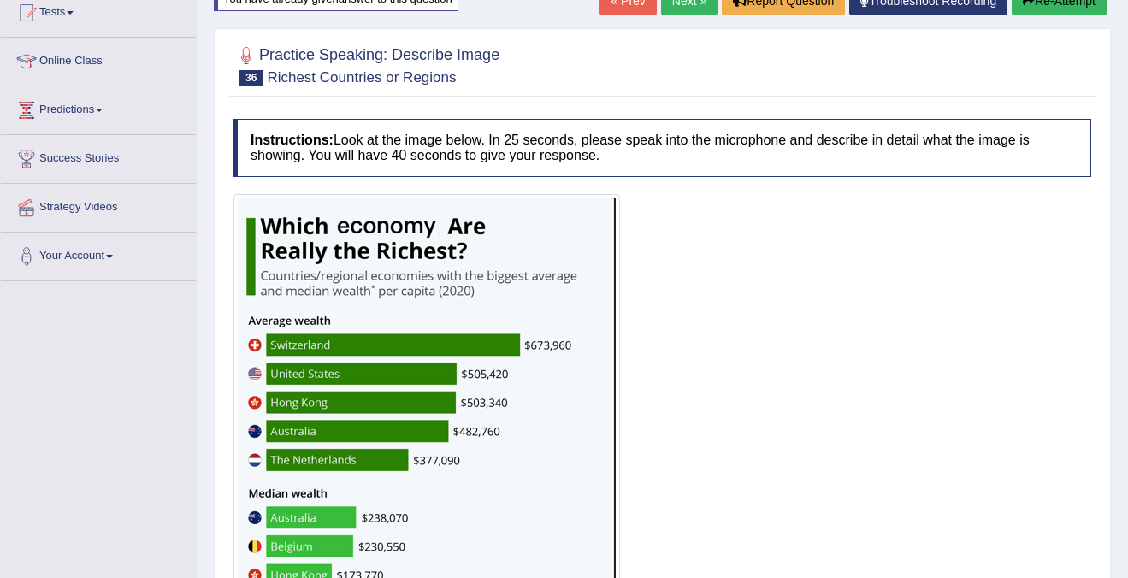
scroll to position [0, 0]
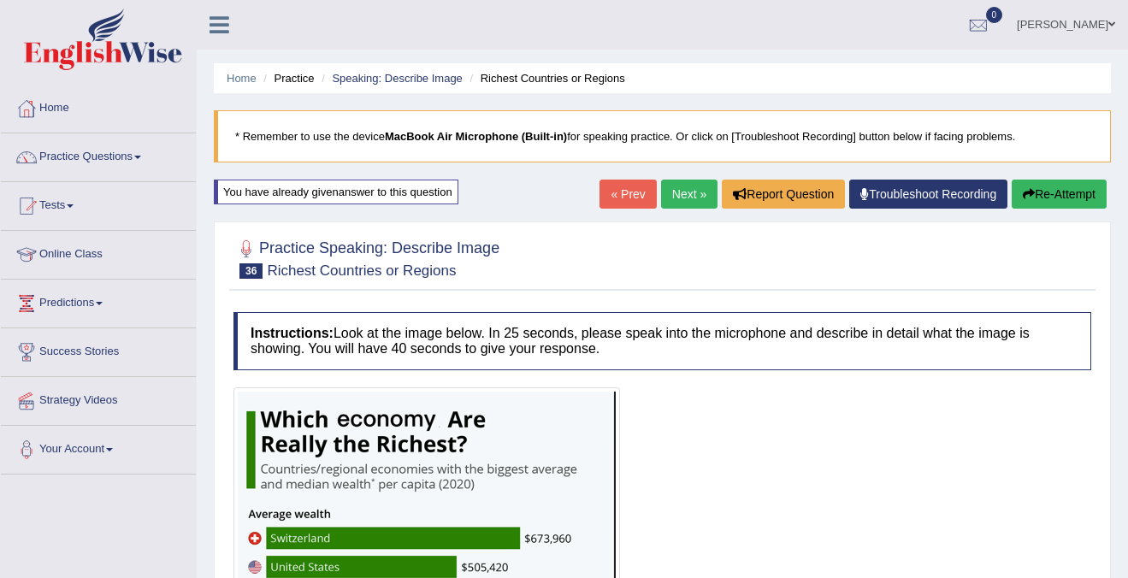
click at [1054, 201] on button "Re-Attempt" at bounding box center [1059, 194] width 95 height 29
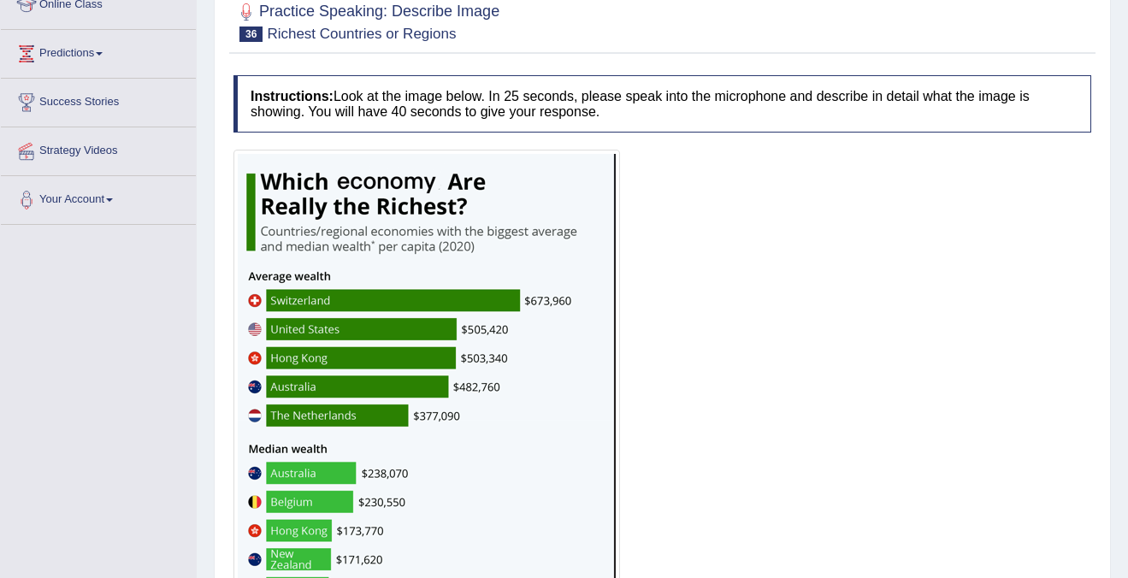
scroll to position [345, 0]
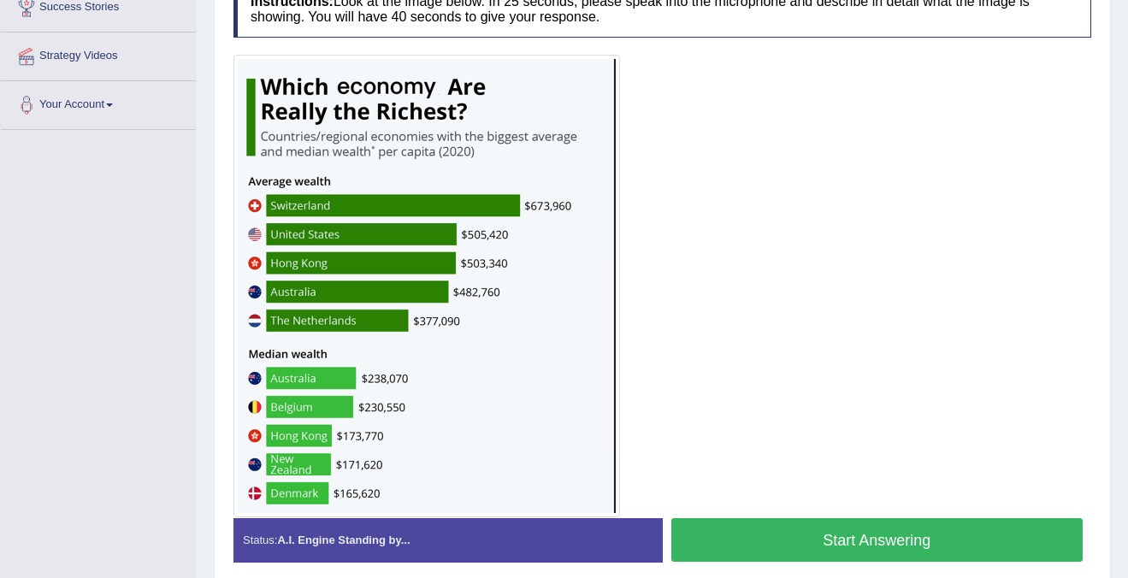
click at [873, 550] on button "Start Answering" at bounding box center [877, 540] width 412 height 44
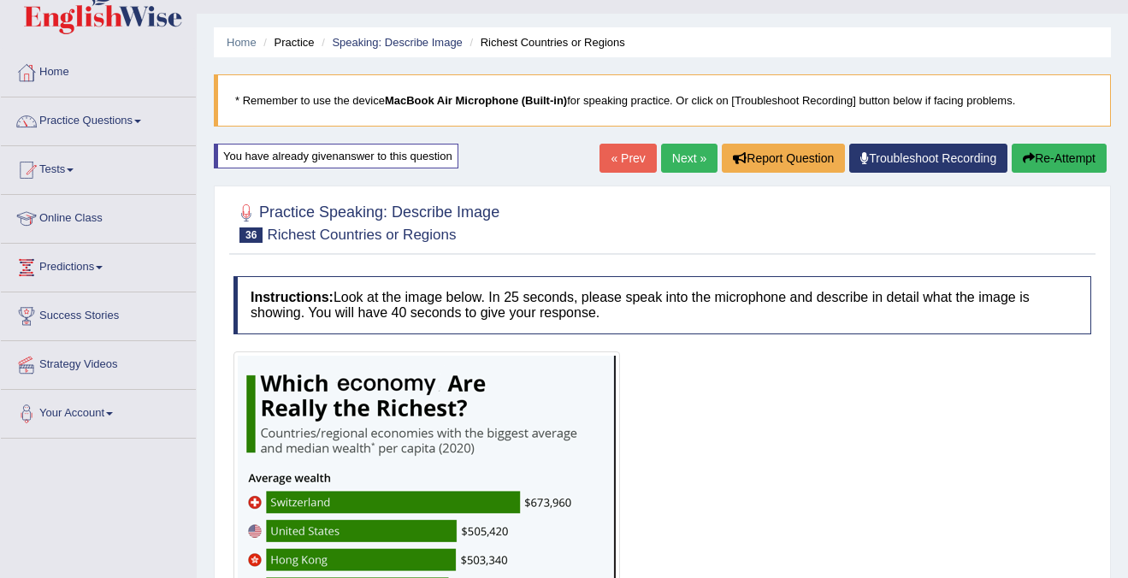
scroll to position [0, 0]
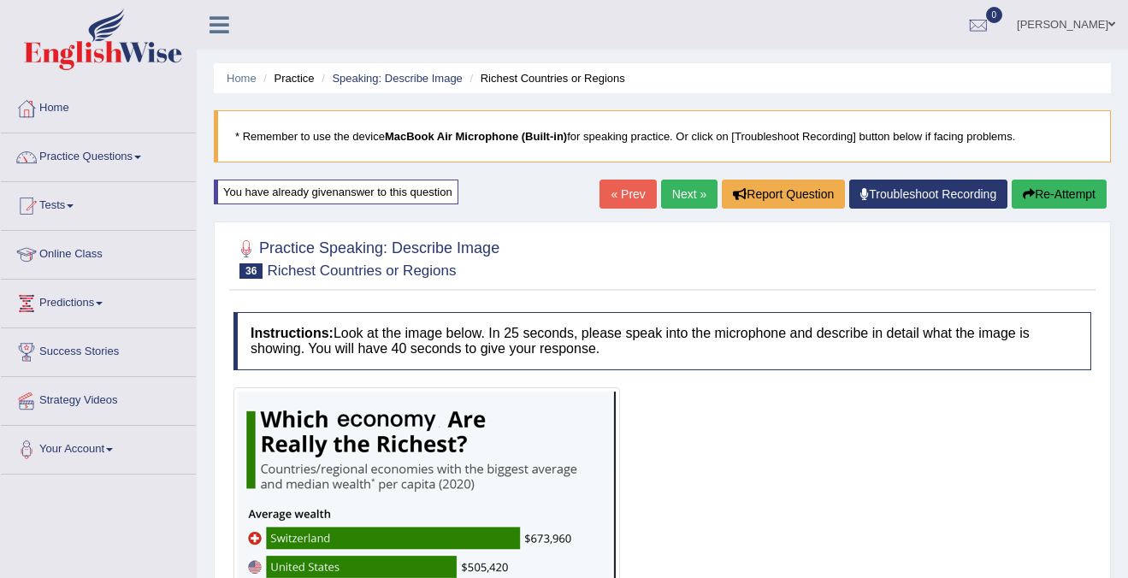
click at [680, 192] on link "Next »" at bounding box center [689, 194] width 56 height 29
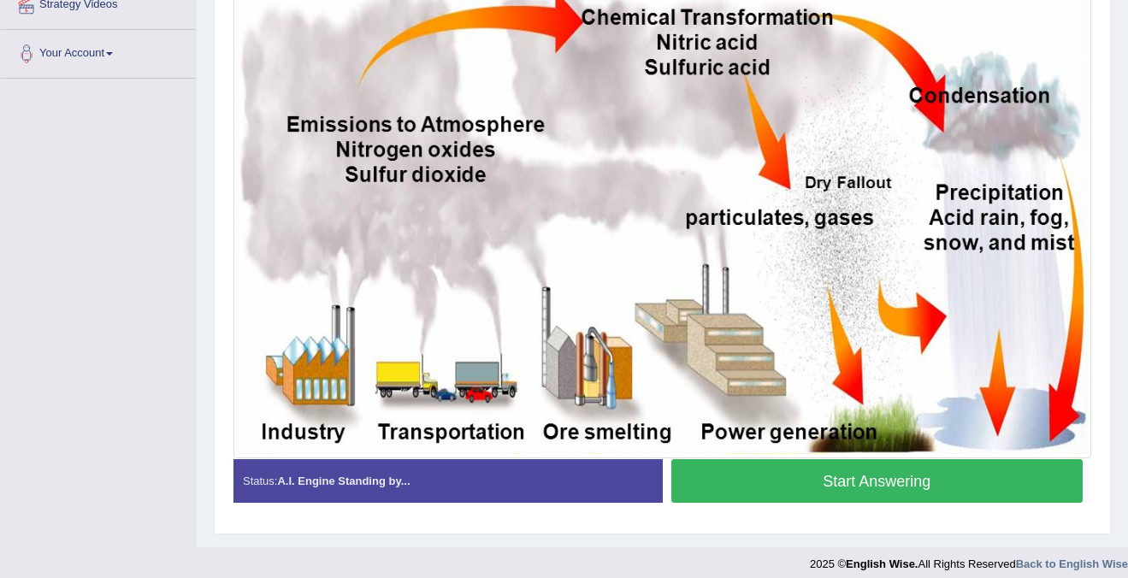
scroll to position [403, 0]
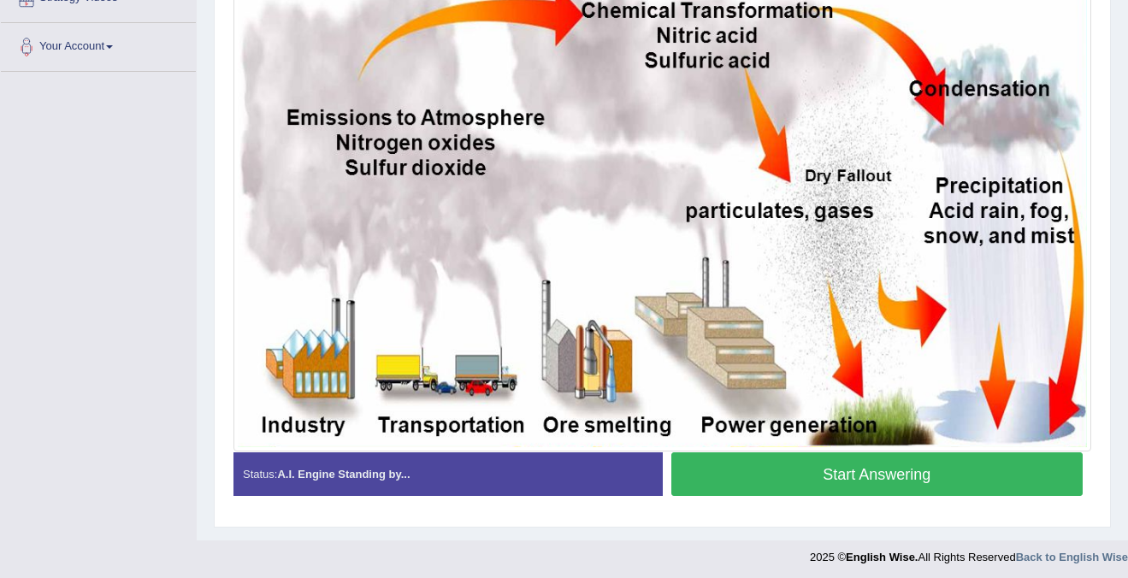
click at [844, 484] on button "Start Answering" at bounding box center [877, 475] width 412 height 44
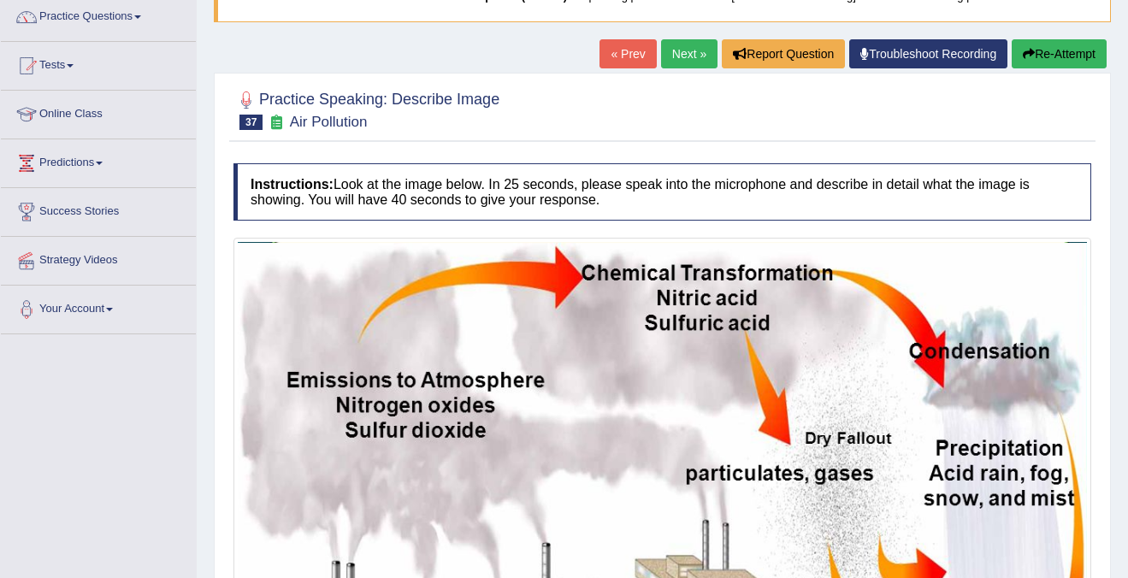
scroll to position [63, 0]
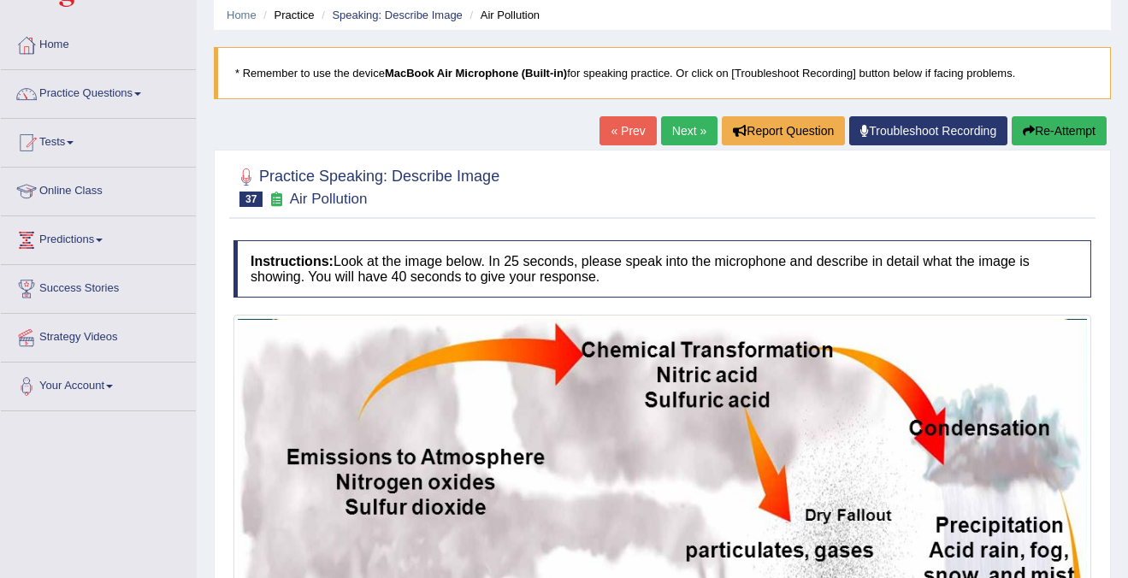
click at [1068, 125] on button "Re-Attempt" at bounding box center [1059, 130] width 95 height 29
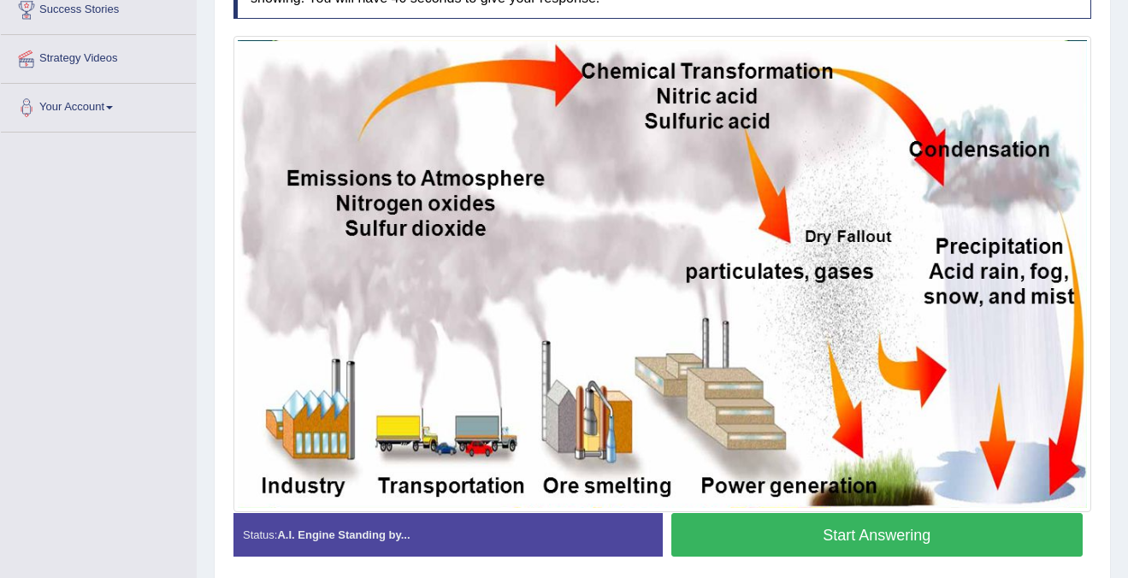
scroll to position [344, 0]
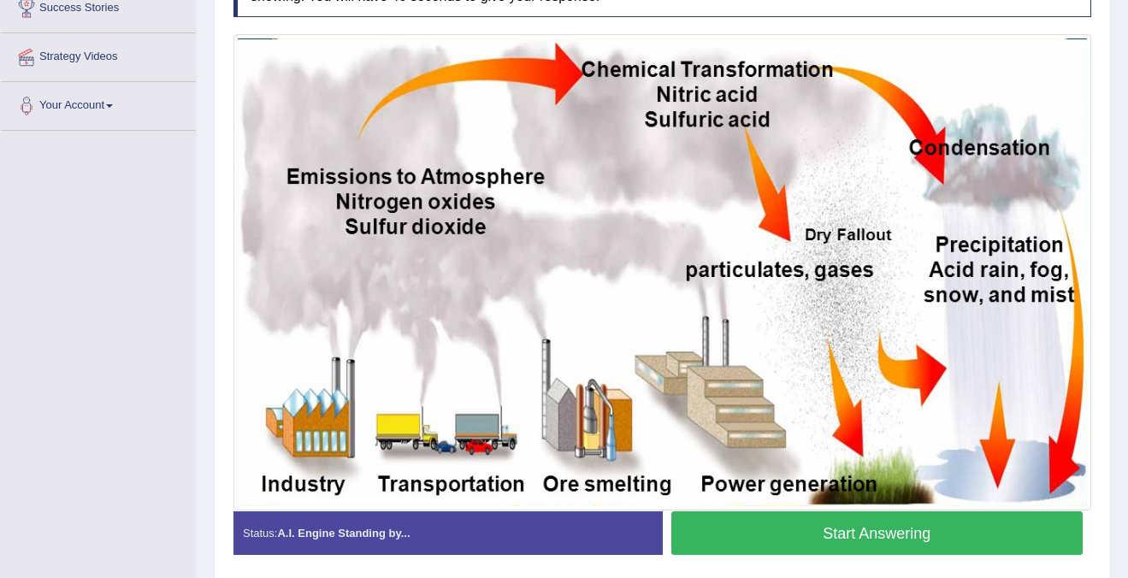
click at [912, 534] on button "Start Answering" at bounding box center [877, 534] width 412 height 44
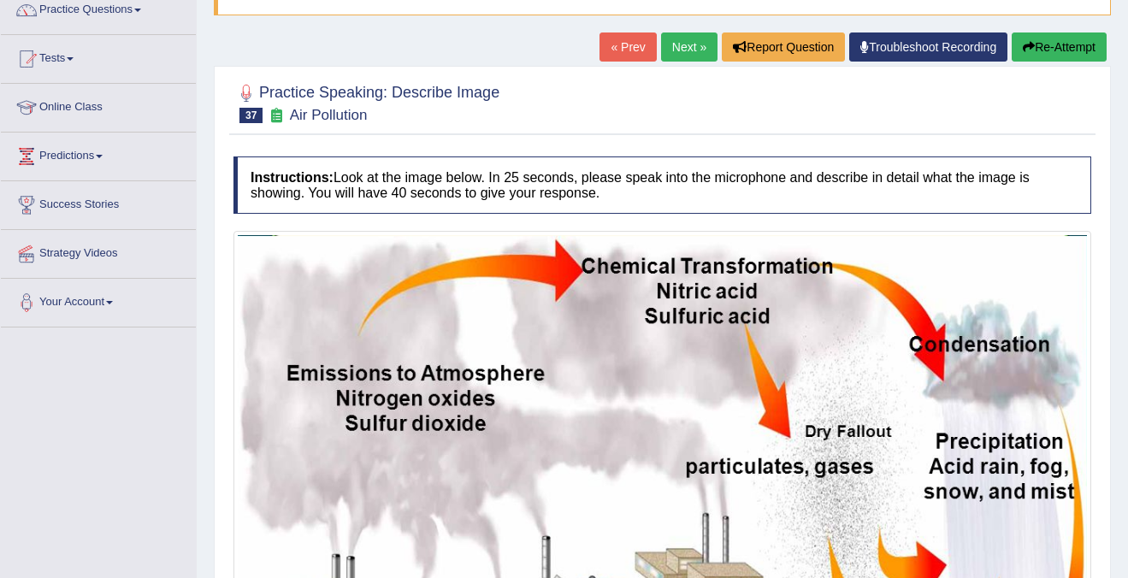
scroll to position [0, 0]
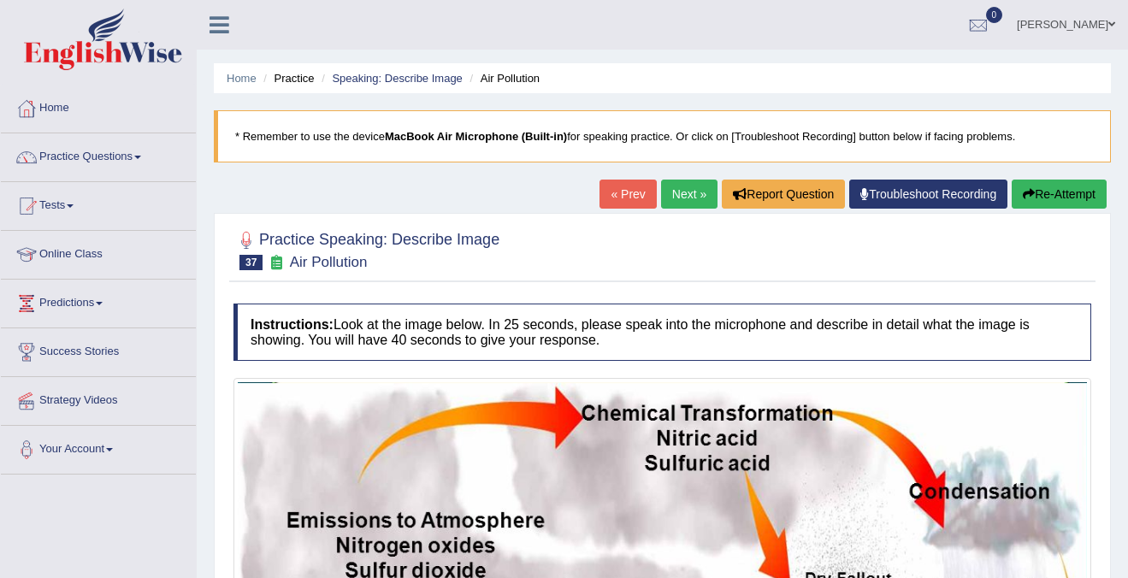
click at [674, 190] on link "Next »" at bounding box center [689, 194] width 56 height 29
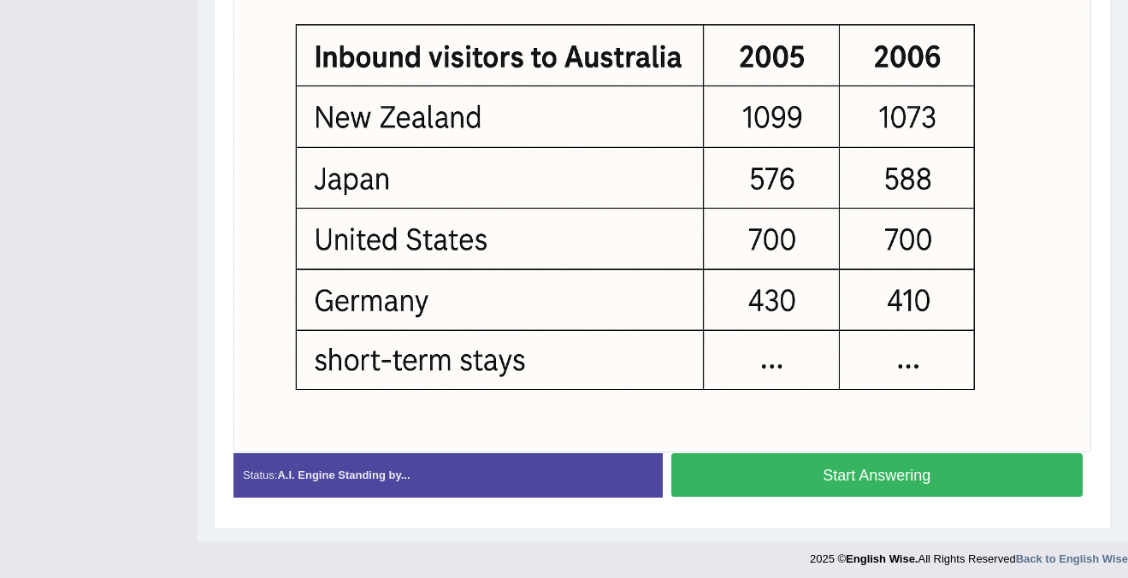
scroll to position [507, 0]
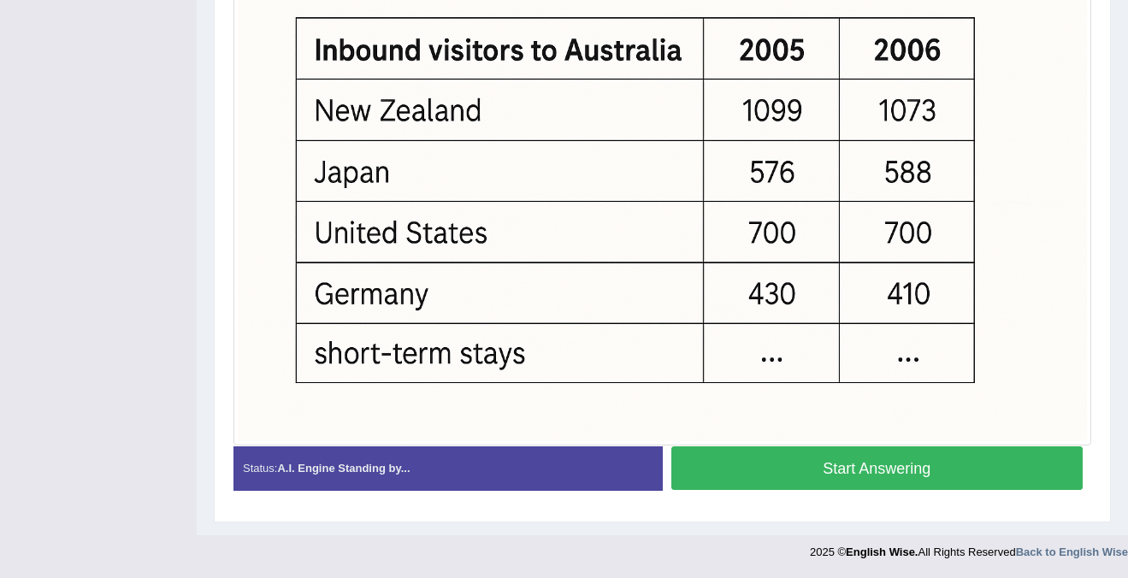
click at [832, 459] on button "Start Answering" at bounding box center [877, 469] width 412 height 44
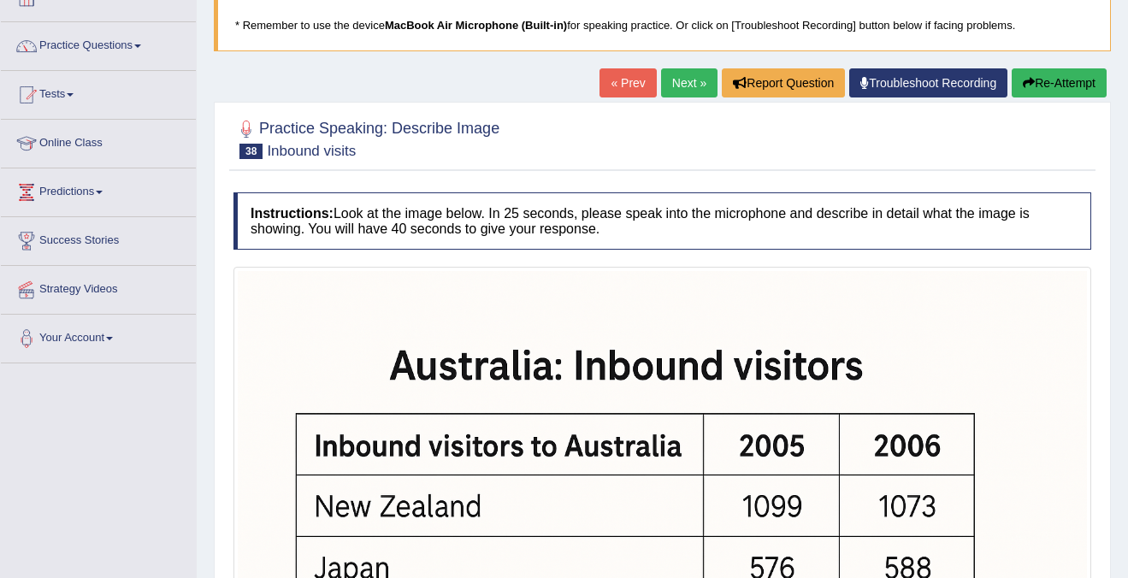
scroll to position [0, 0]
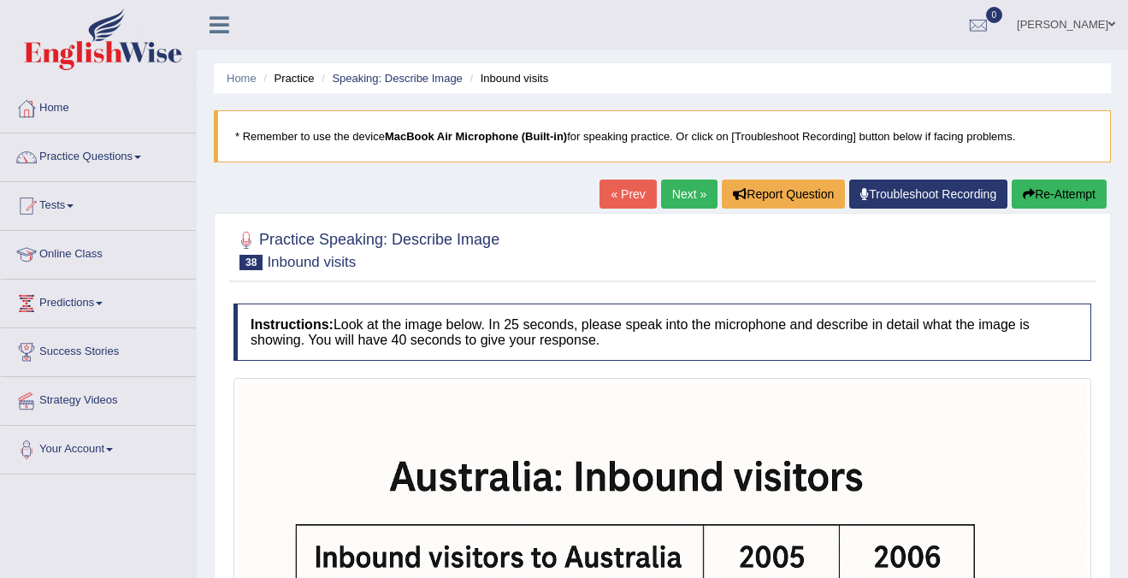
click at [1056, 197] on button "Re-Attempt" at bounding box center [1059, 194] width 95 height 29
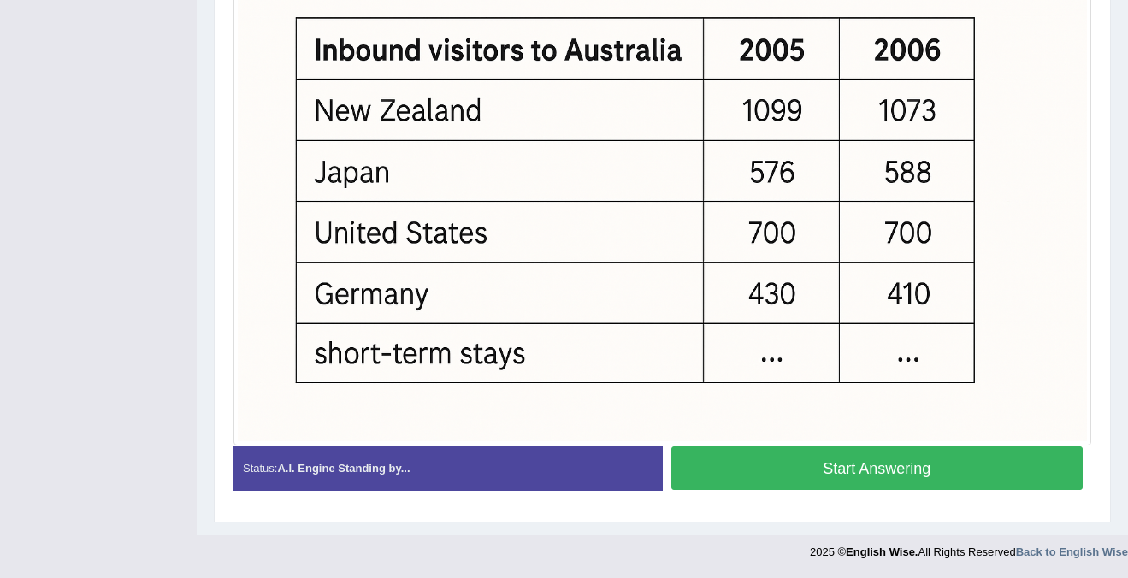
scroll to position [482, 0]
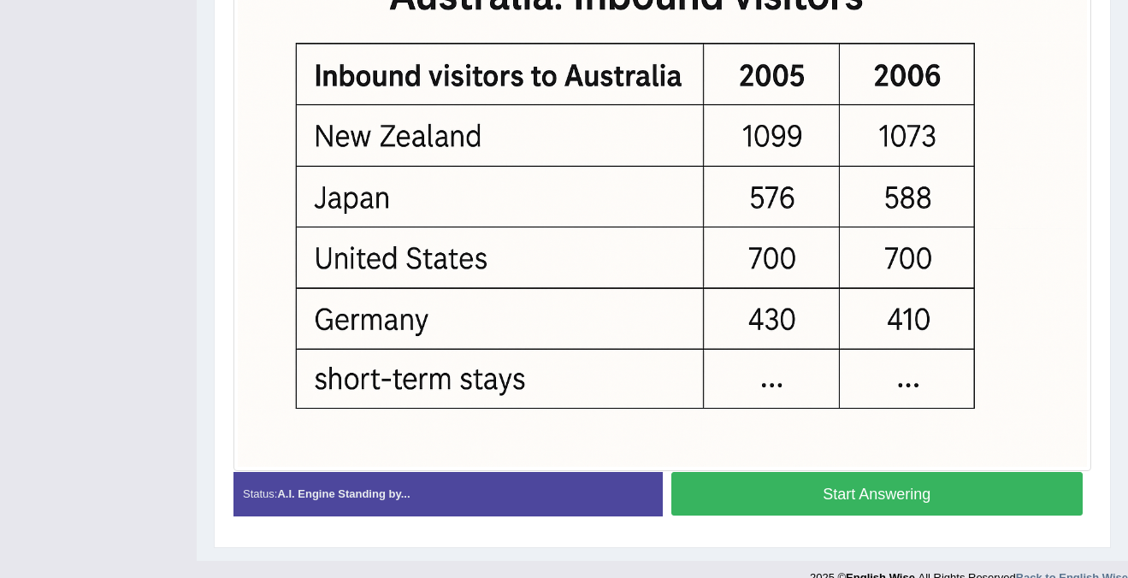
click at [876, 505] on button "Start Answering" at bounding box center [877, 494] width 412 height 44
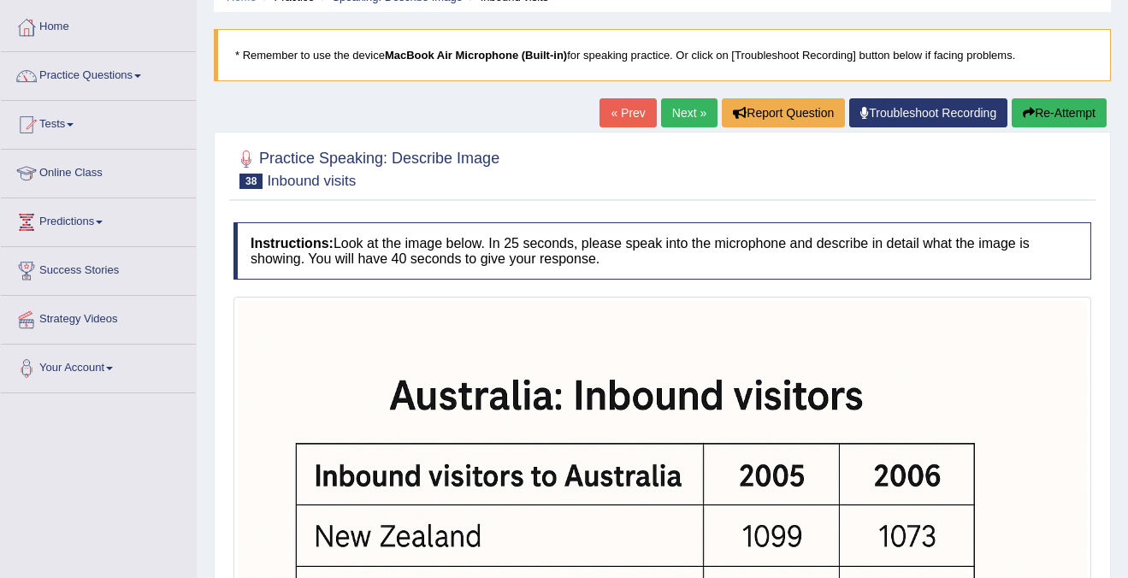
scroll to position [0, 0]
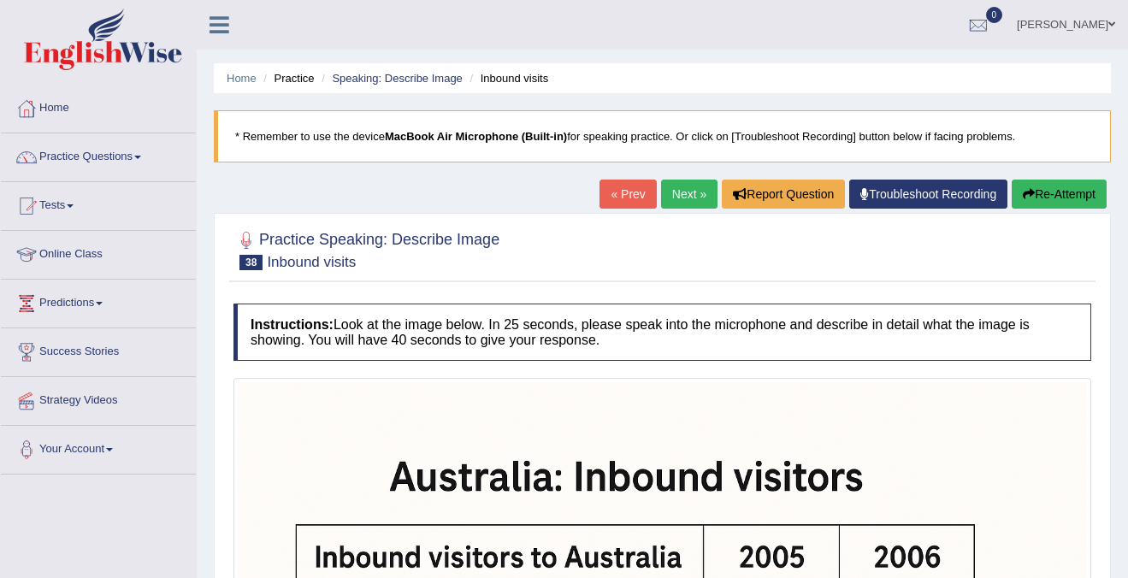
click at [1066, 202] on button "Re-Attempt" at bounding box center [1059, 194] width 95 height 29
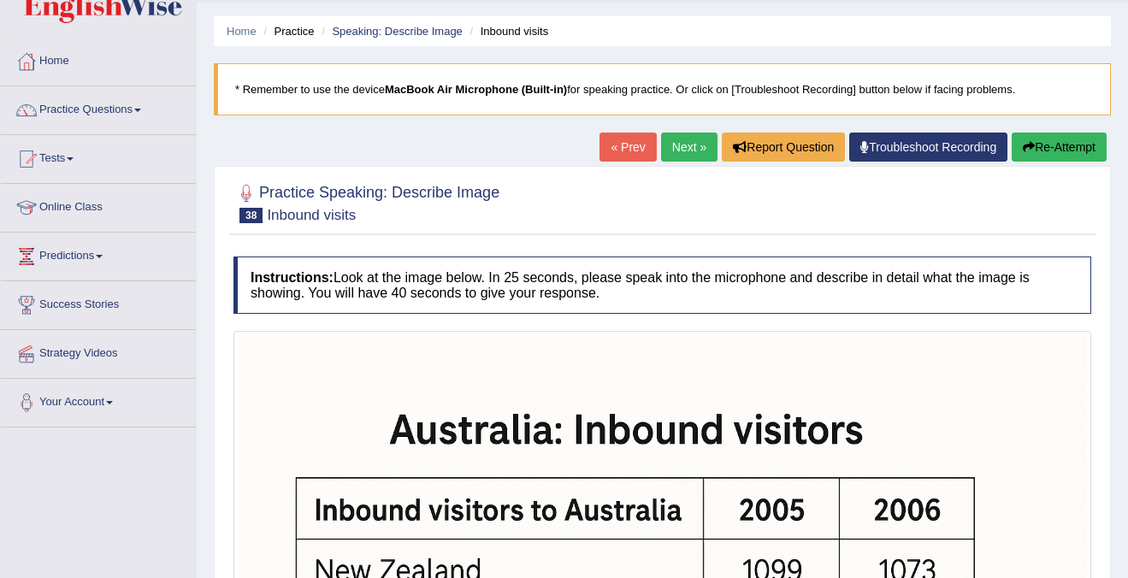
scroll to position [171, 0]
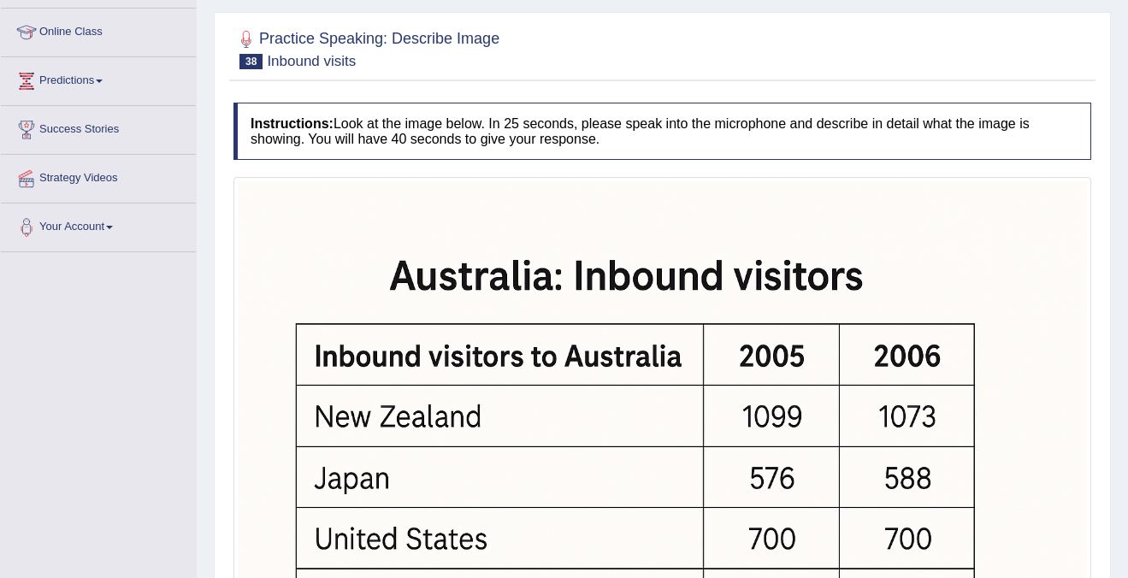
scroll to position [396, 0]
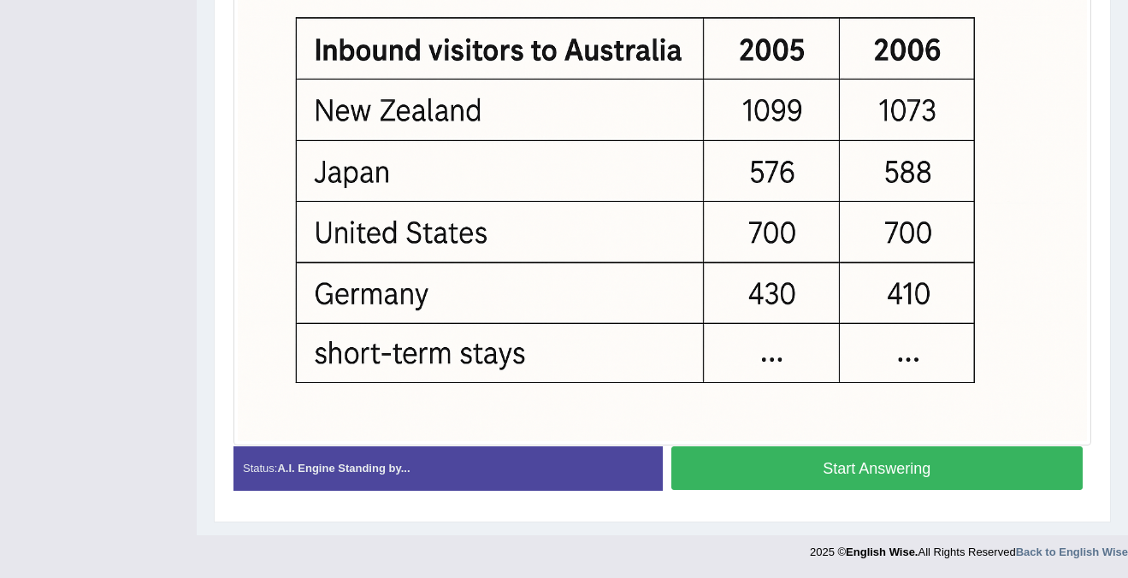
click at [912, 464] on button "Start Answering" at bounding box center [877, 469] width 412 height 44
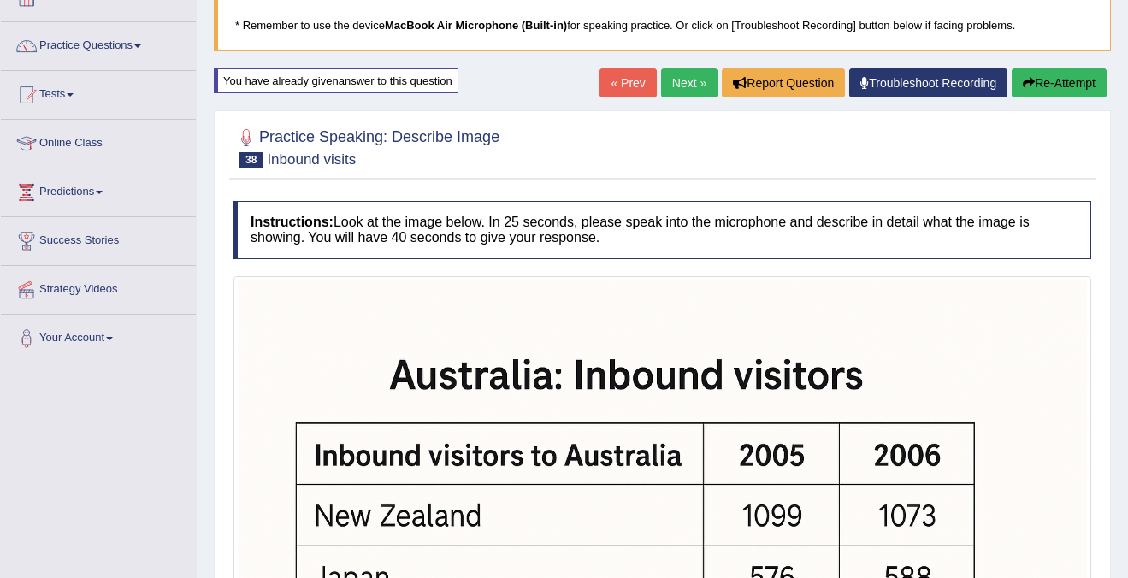
scroll to position [0, 0]
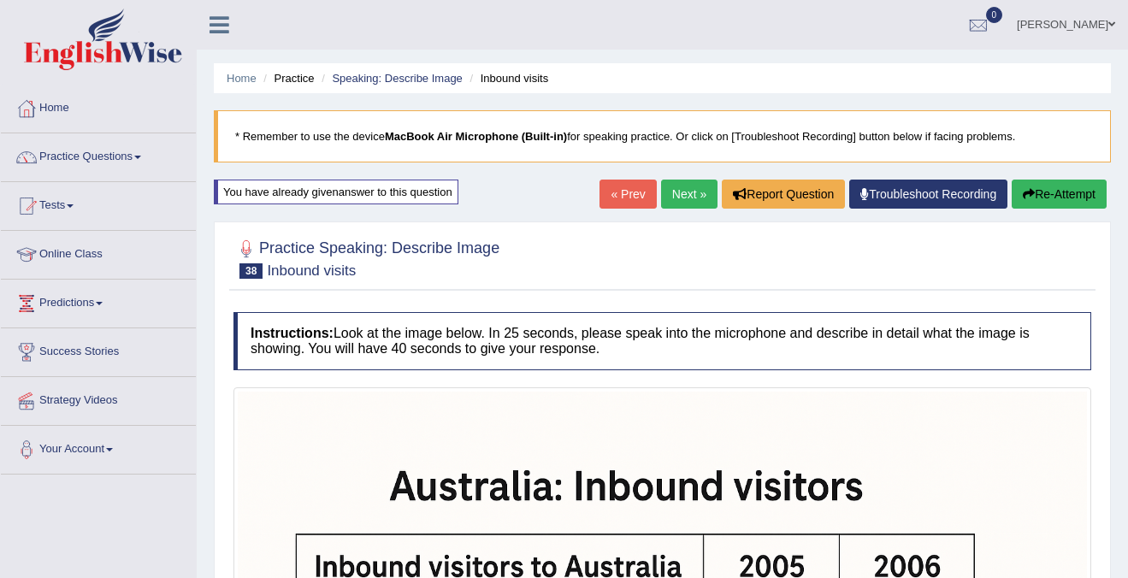
click at [675, 186] on link "Next »" at bounding box center [689, 194] width 56 height 29
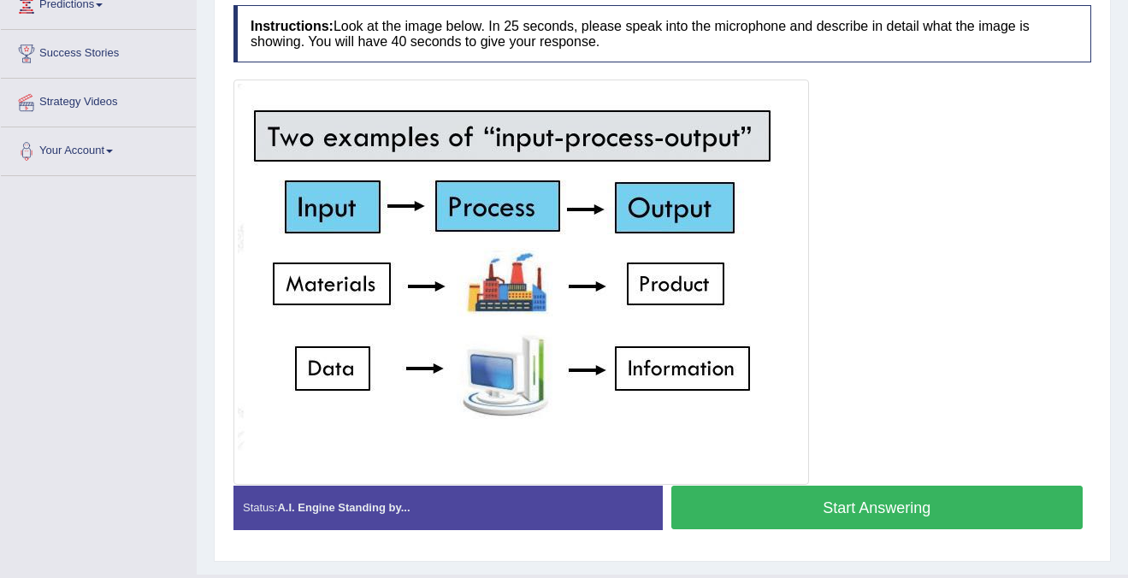
scroll to position [301, 0]
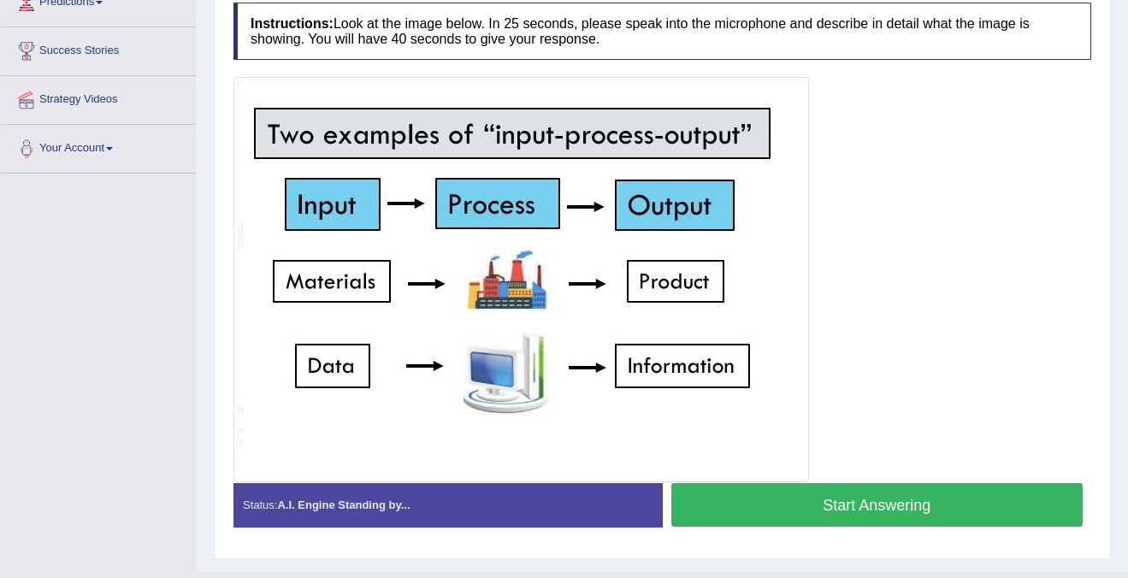
click at [803, 504] on button "Start Answering" at bounding box center [877, 505] width 412 height 44
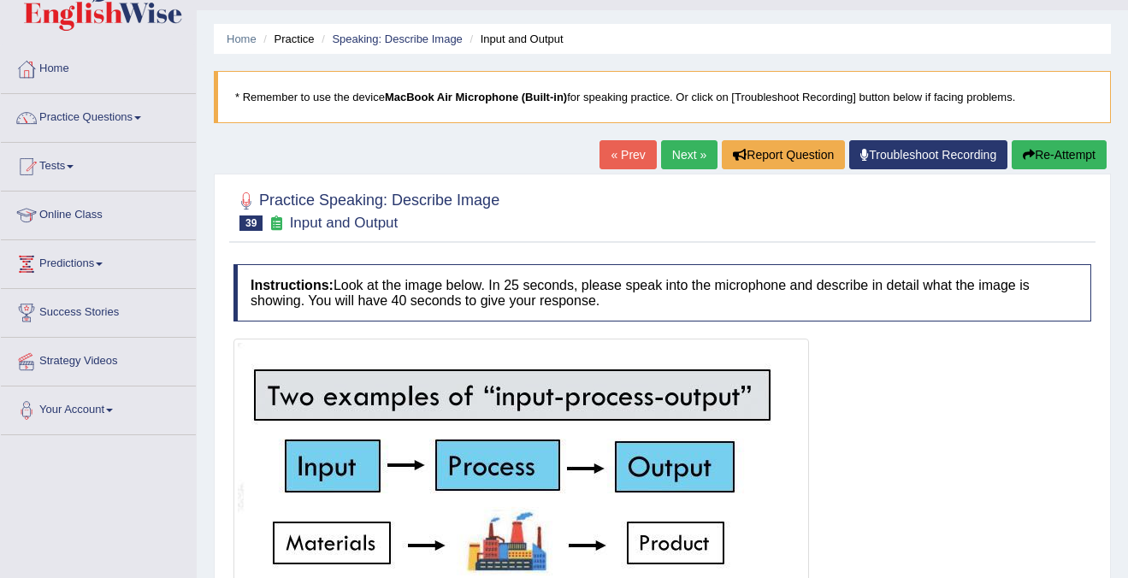
scroll to position [3, 0]
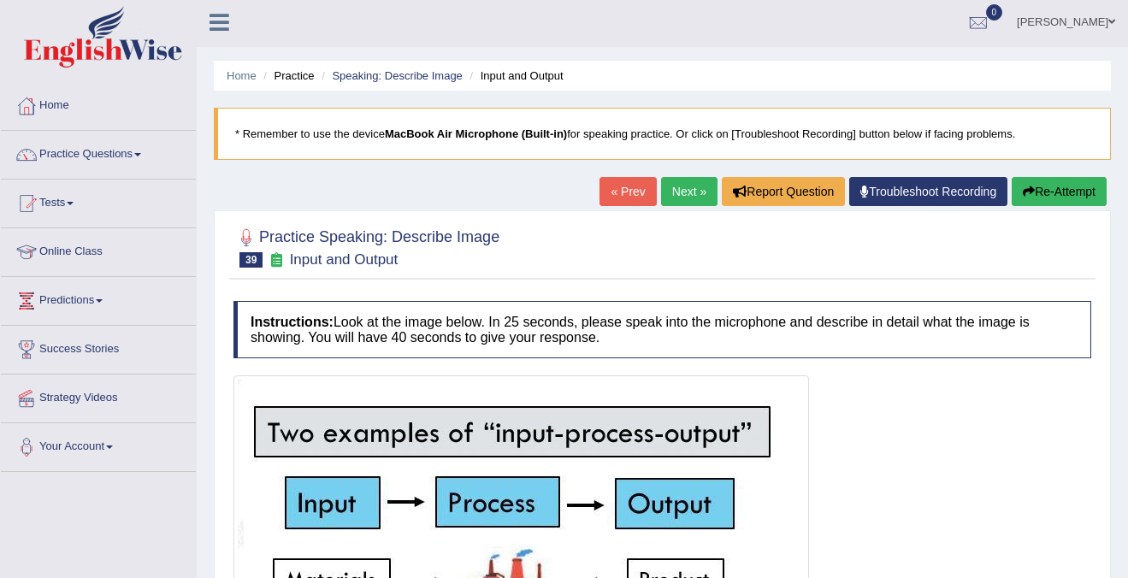
click at [684, 192] on link "Next »" at bounding box center [689, 191] width 56 height 29
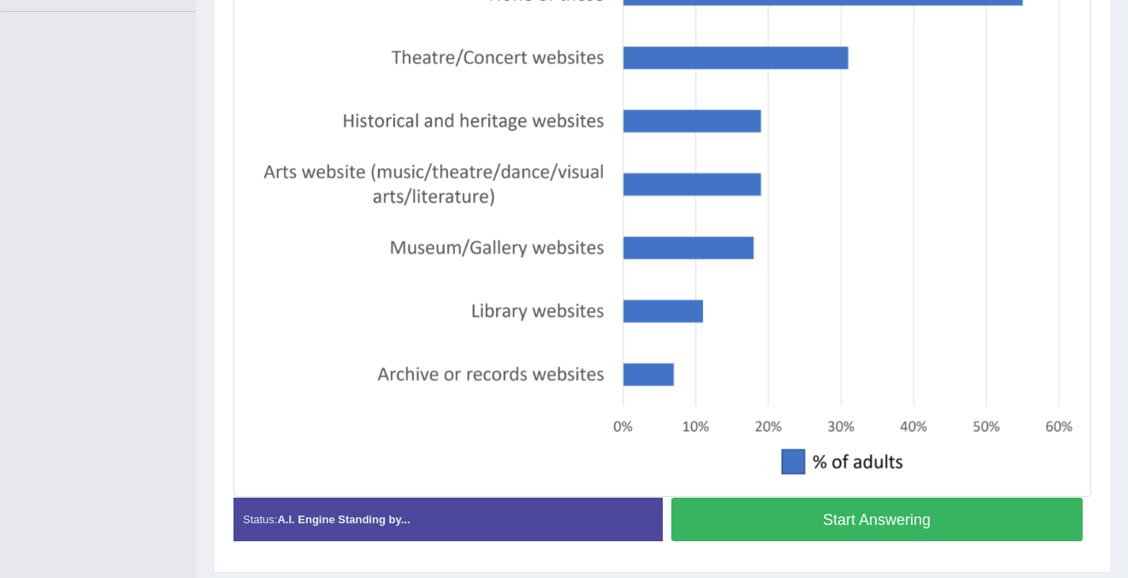
scroll to position [464, 0]
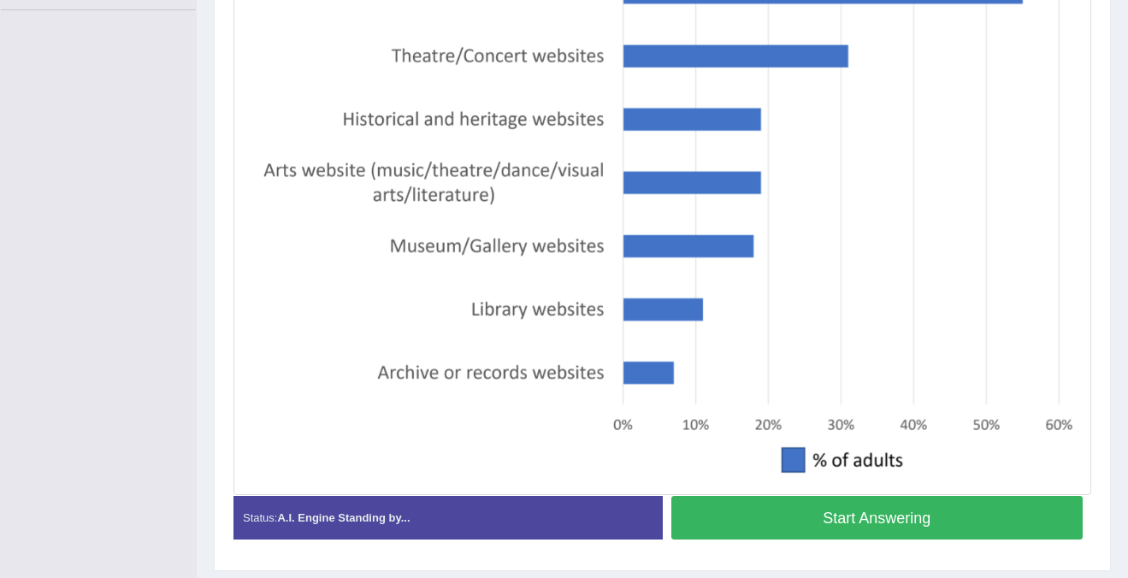
click at [866, 520] on button "Start Answering" at bounding box center [877, 518] width 412 height 44
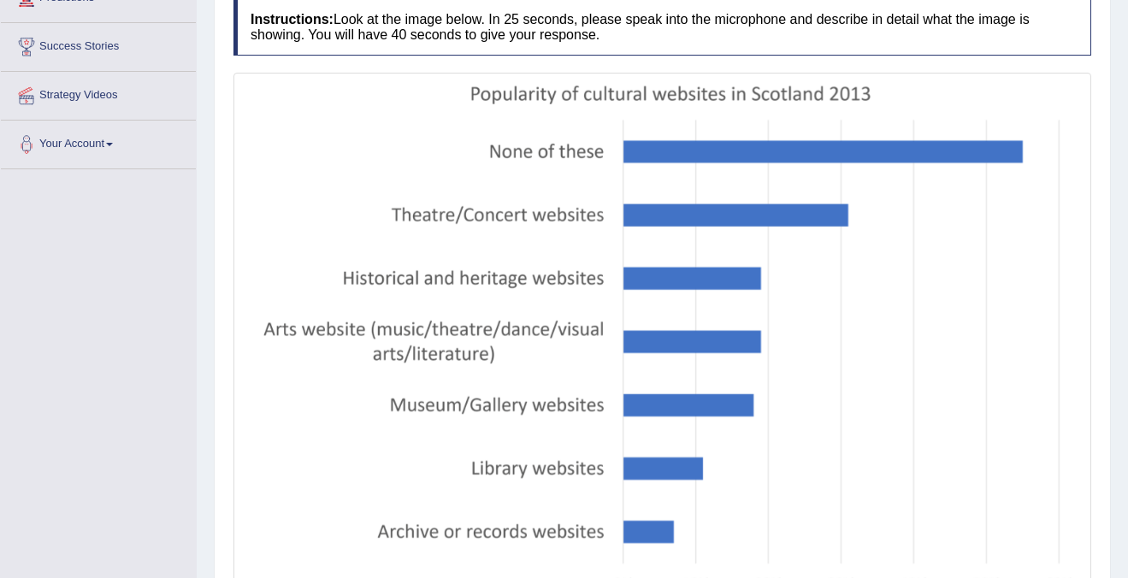
scroll to position [0, 0]
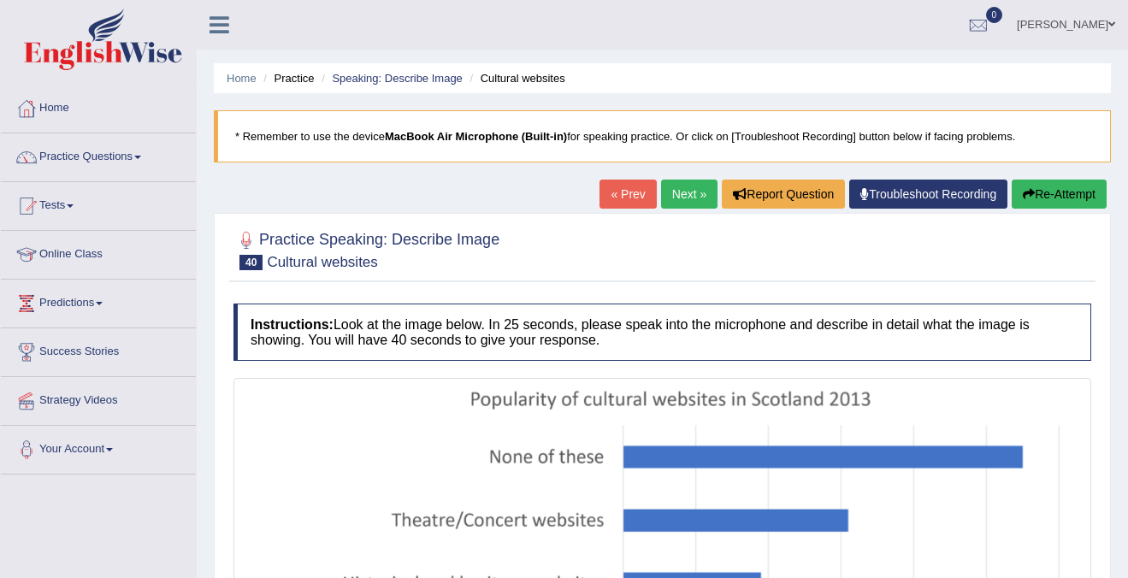
click at [1047, 197] on button "Re-Attempt" at bounding box center [1059, 194] width 95 height 29
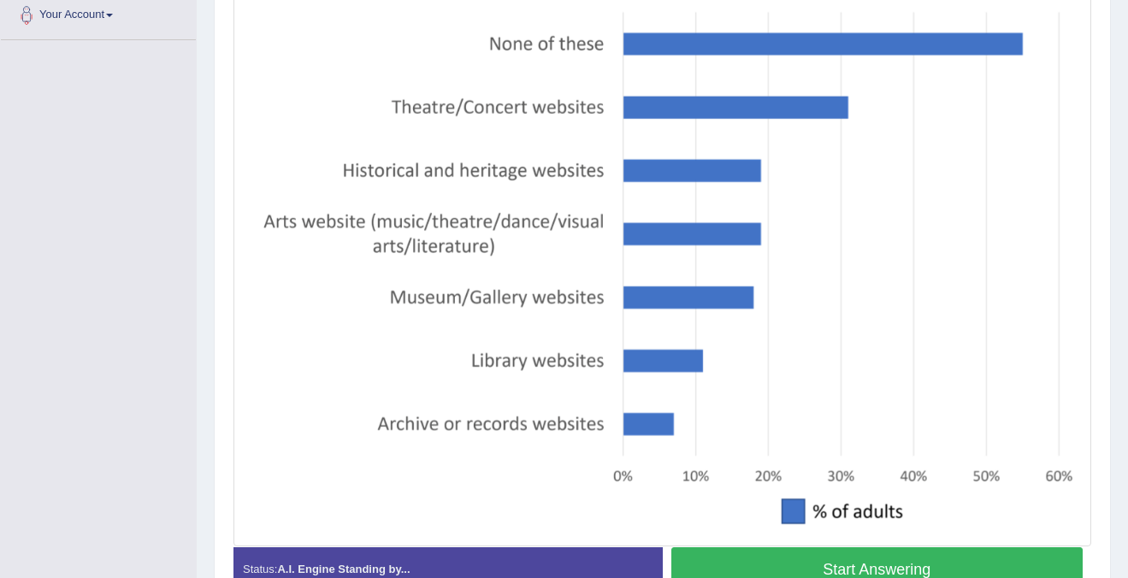
scroll to position [535, 0]
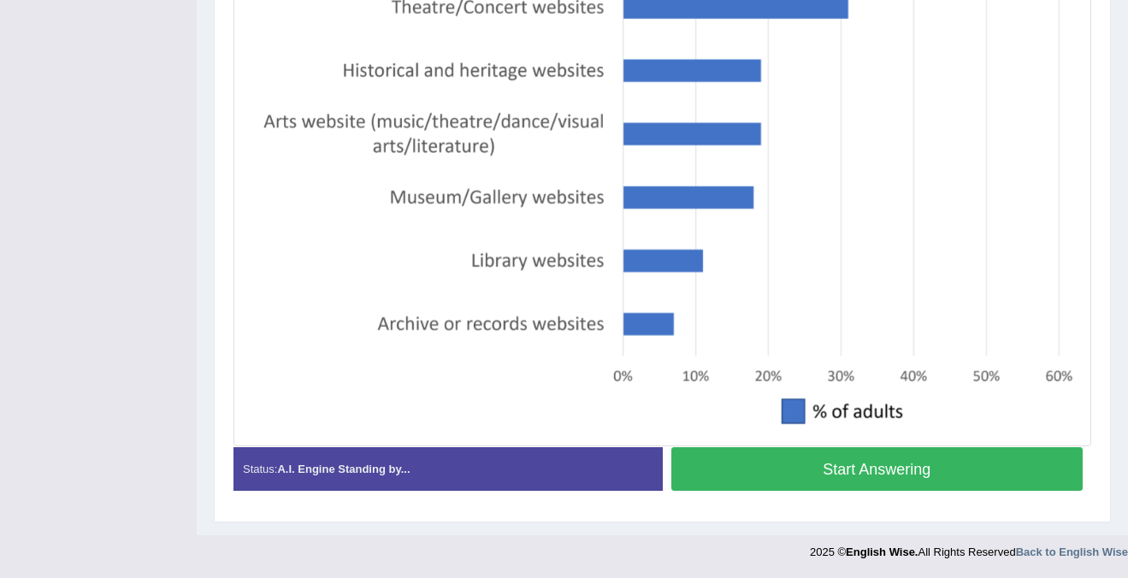
click at [873, 492] on div "Start Answering" at bounding box center [877, 471] width 429 height 48
click at [884, 477] on button "Start Answering" at bounding box center [877, 469] width 412 height 44
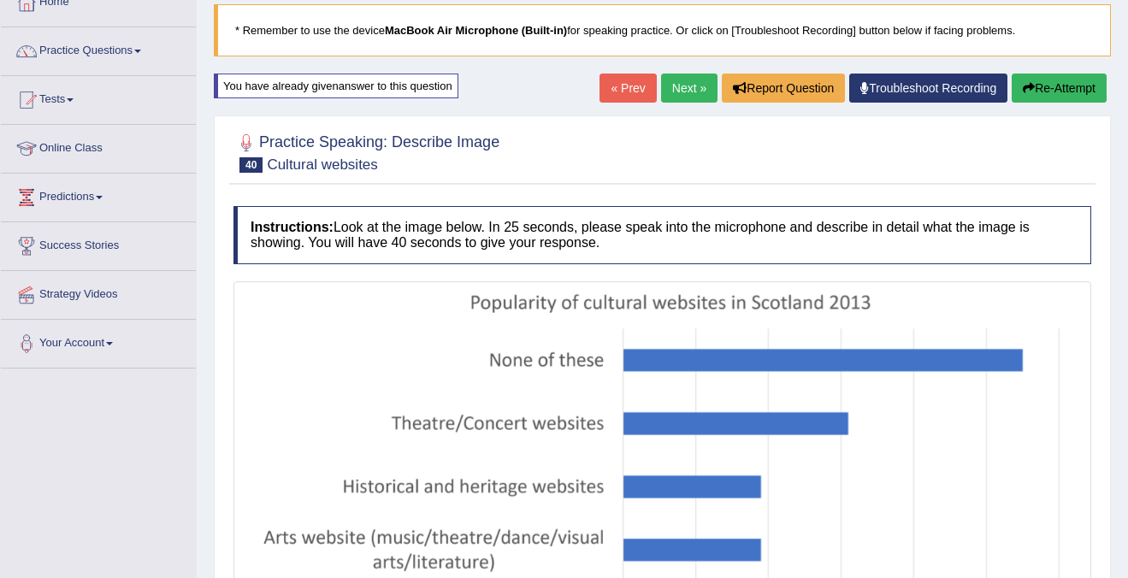
scroll to position [45, 0]
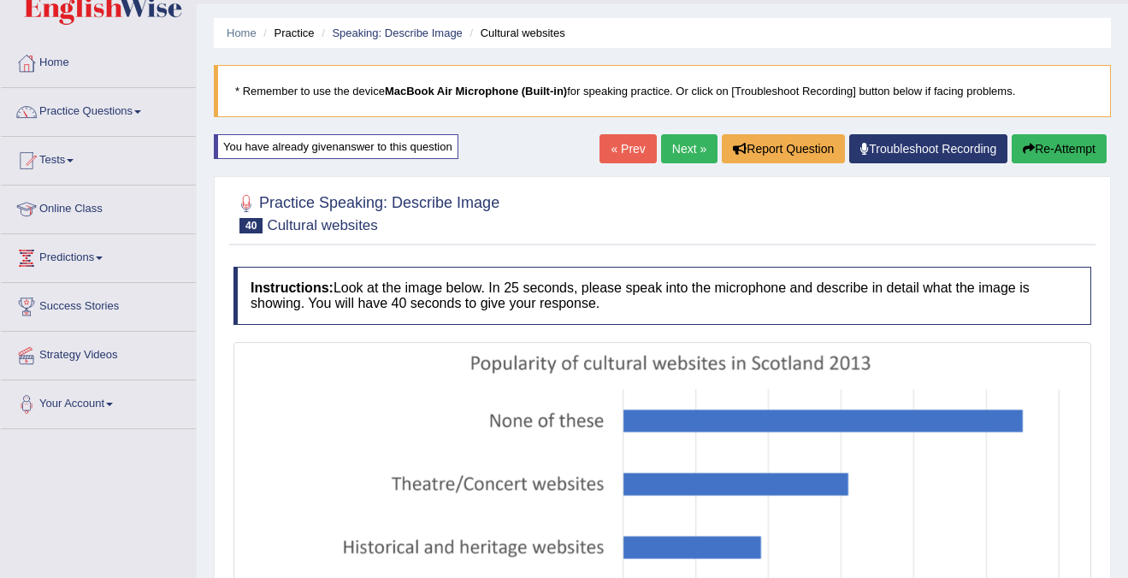
click at [1057, 155] on button "Re-Attempt" at bounding box center [1059, 148] width 95 height 29
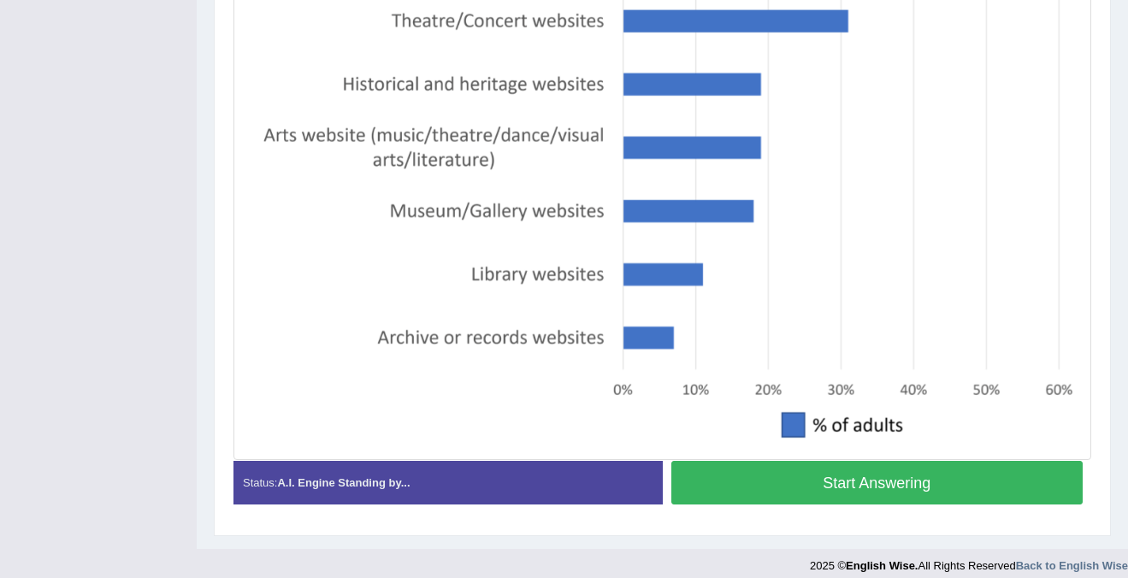
click at [836, 495] on button "Start Answering" at bounding box center [877, 483] width 412 height 44
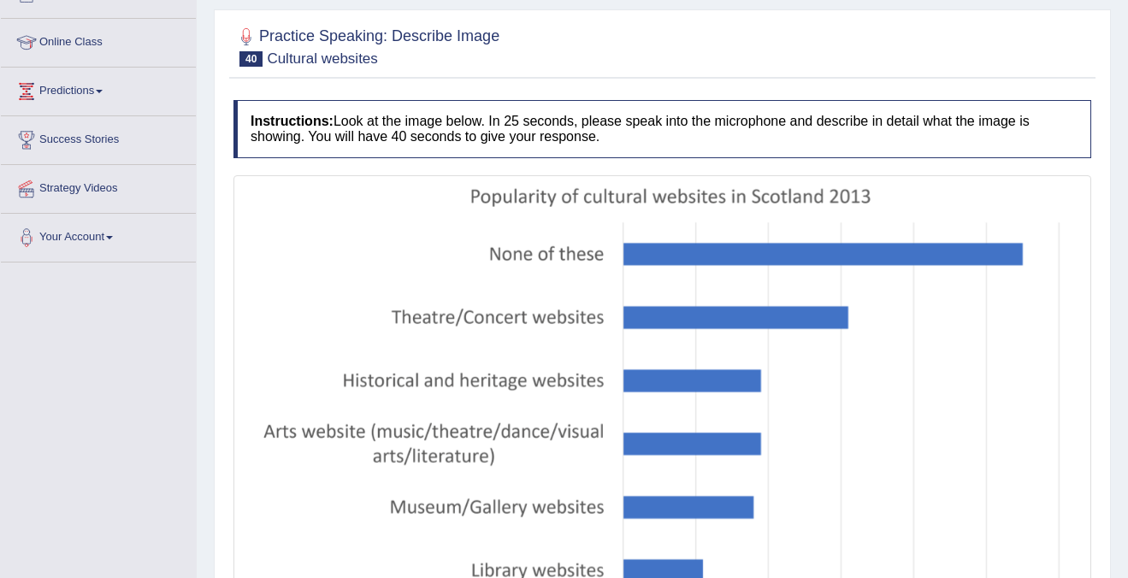
scroll to position [150, 0]
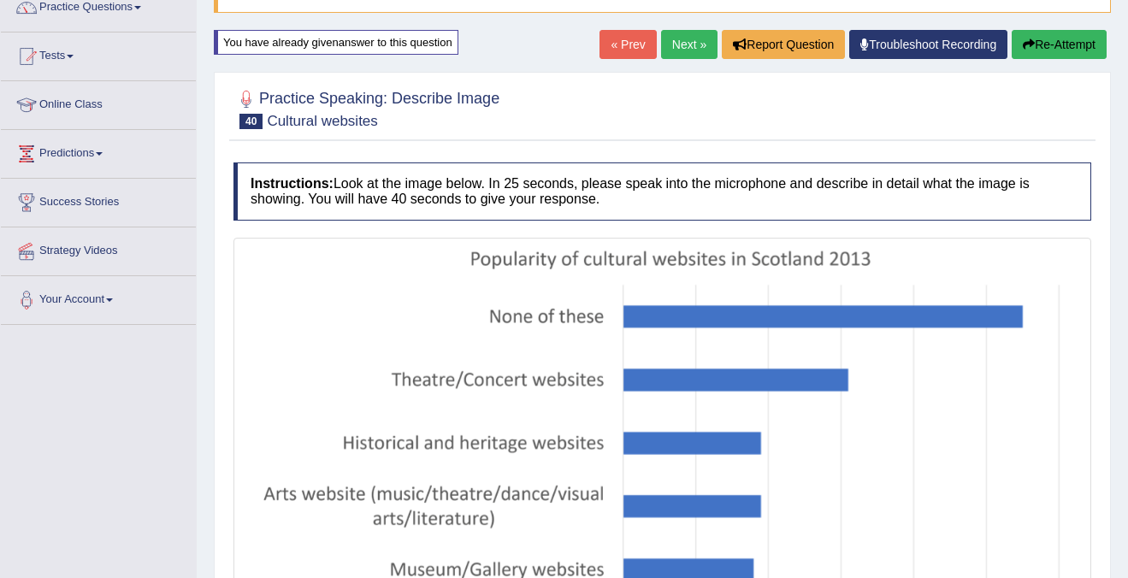
click at [1051, 37] on button "Re-Attempt" at bounding box center [1059, 44] width 95 height 29
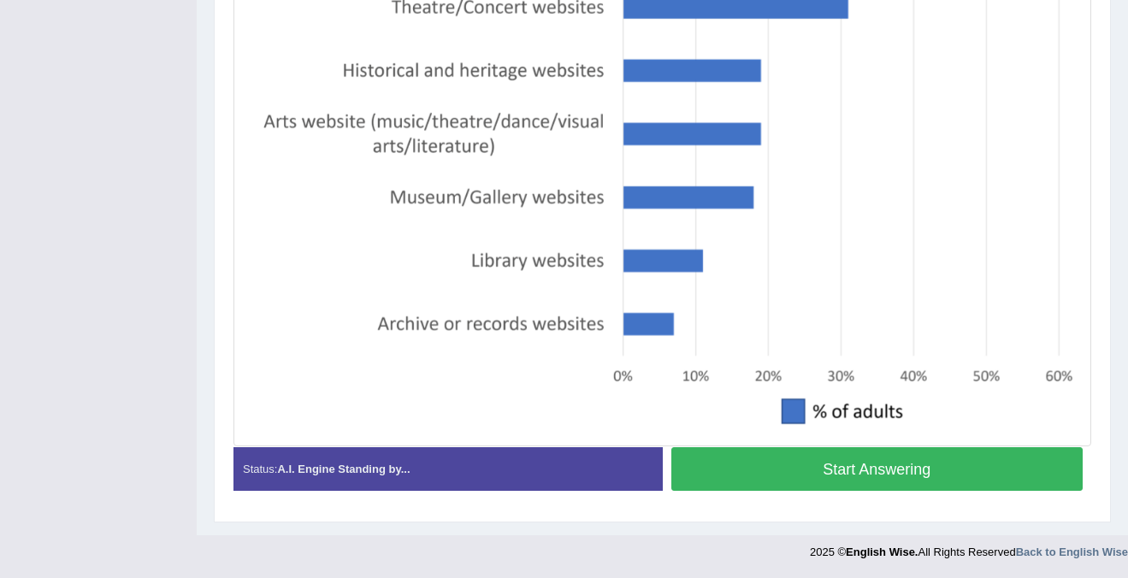
click at [873, 459] on button "Start Answering" at bounding box center [877, 469] width 412 height 44
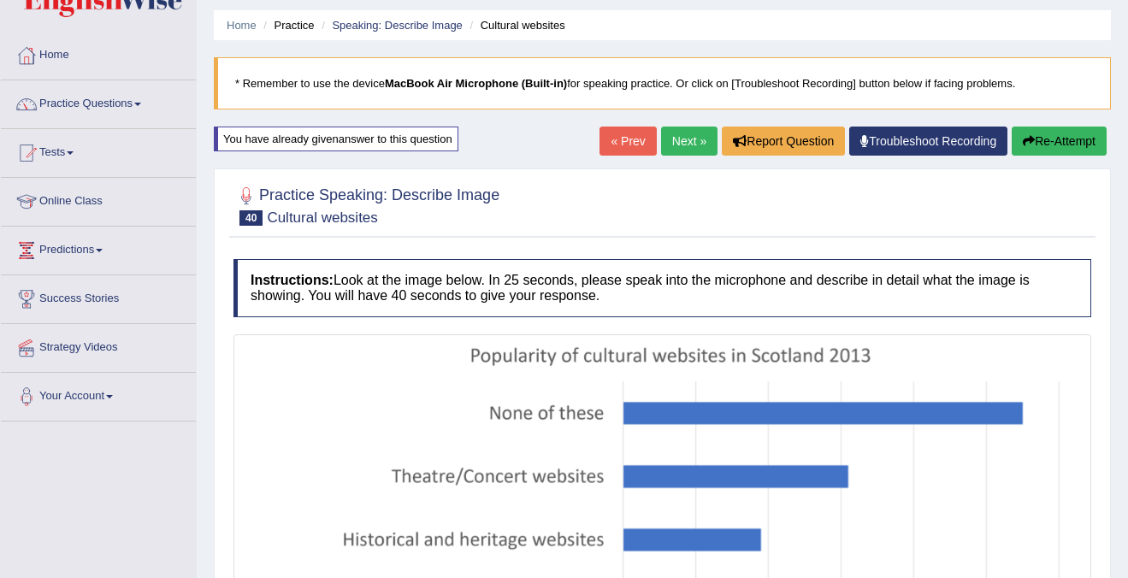
scroll to position [17, 0]
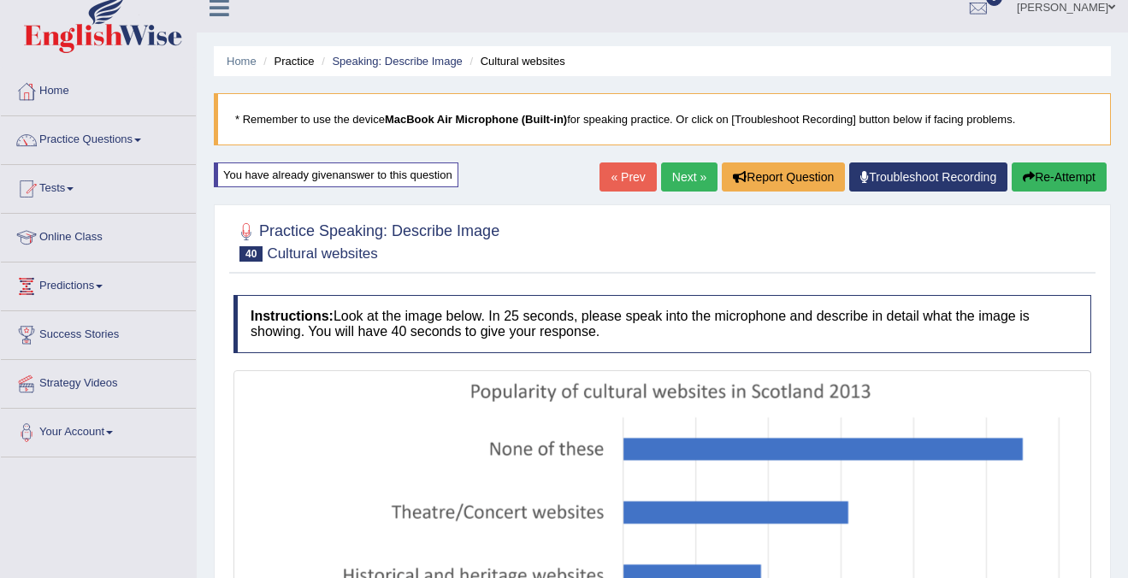
click at [668, 174] on link "Next »" at bounding box center [689, 177] width 56 height 29
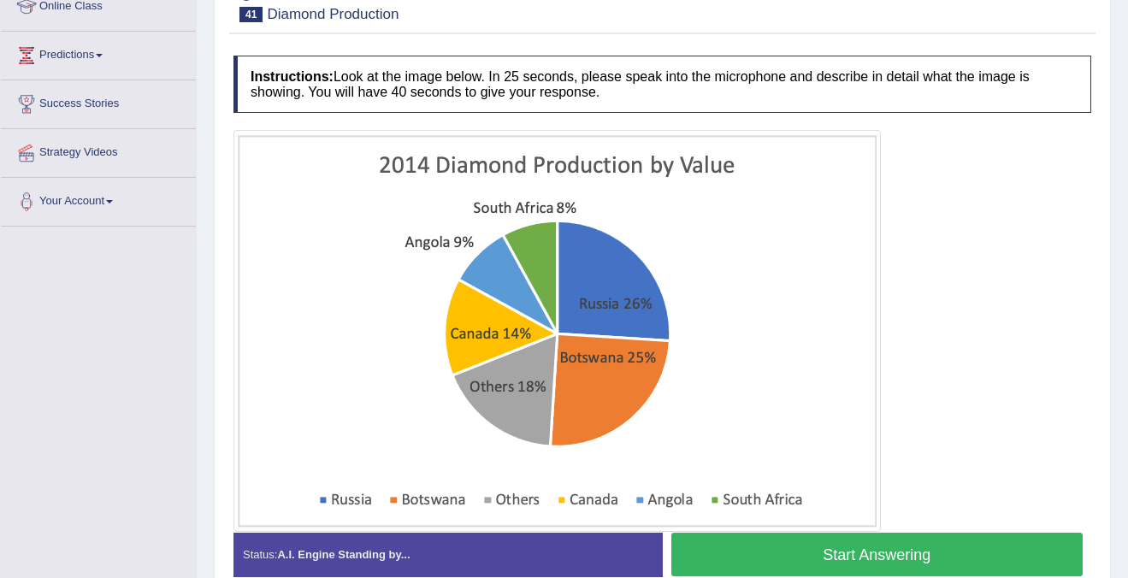
scroll to position [256, 0]
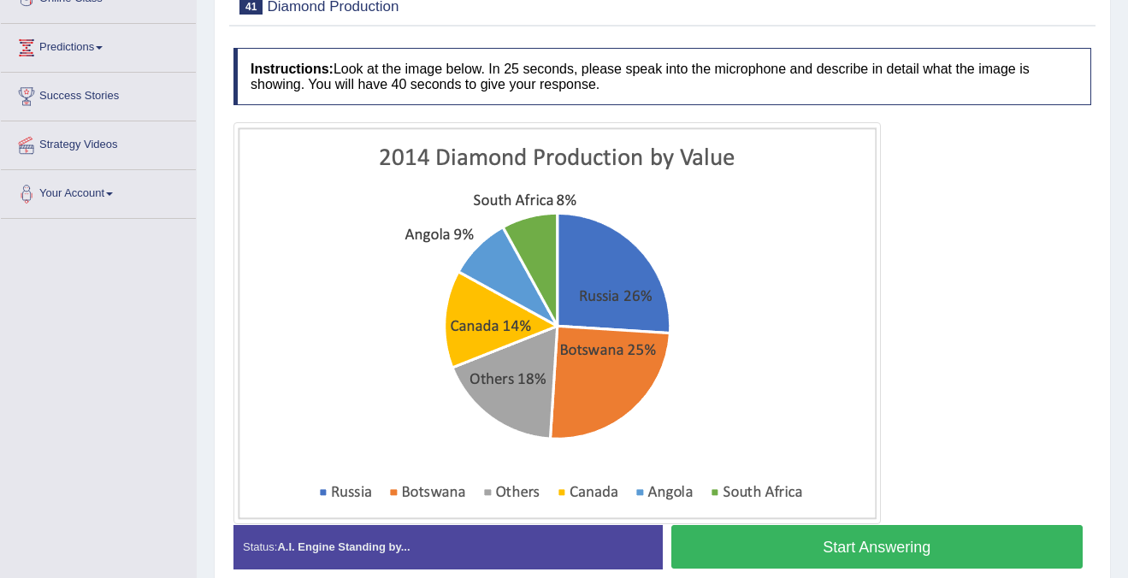
click at [821, 557] on button "Start Answering" at bounding box center [877, 547] width 412 height 44
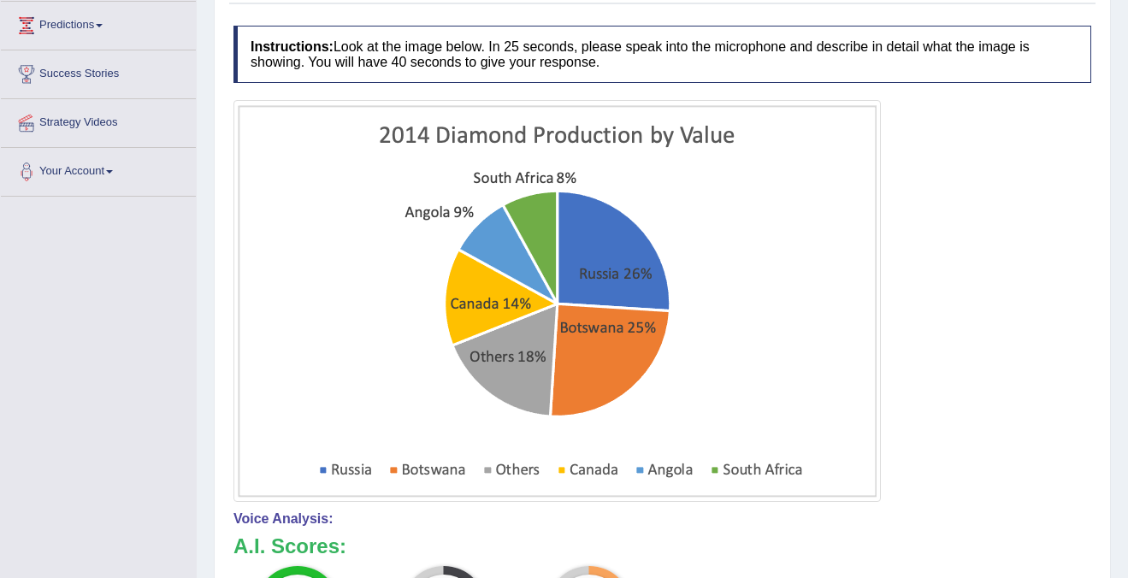
scroll to position [0, 0]
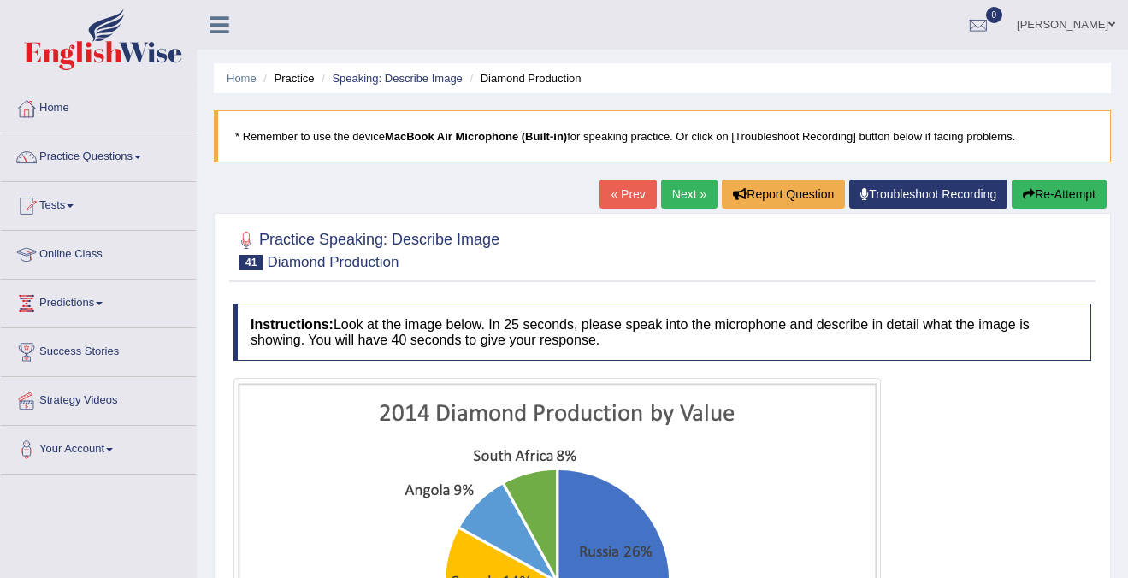
click at [1100, 192] on button "Re-Attempt" at bounding box center [1059, 194] width 95 height 29
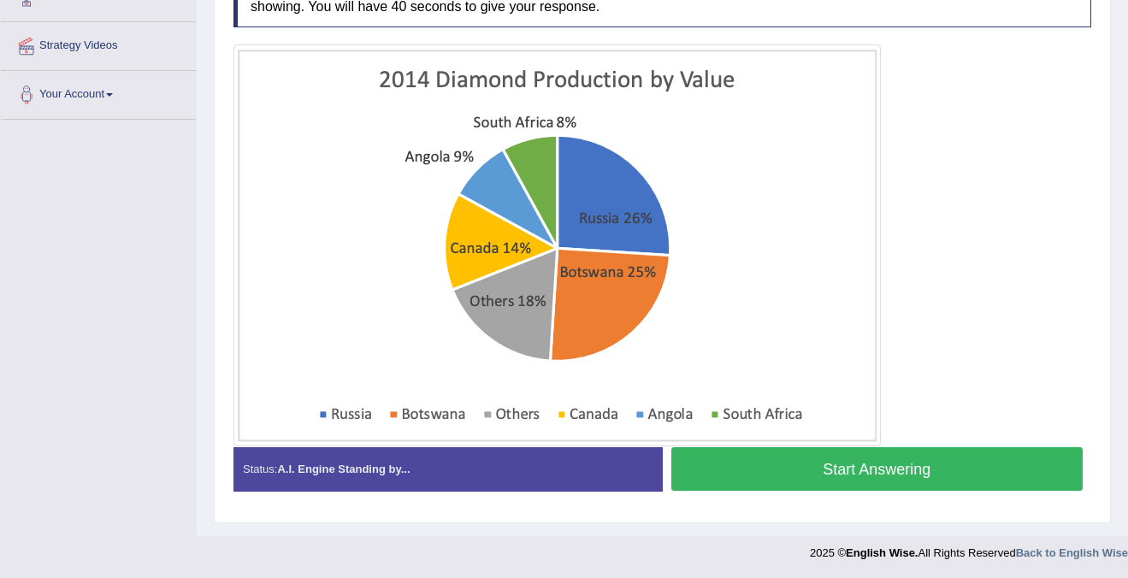
scroll to position [356, 0]
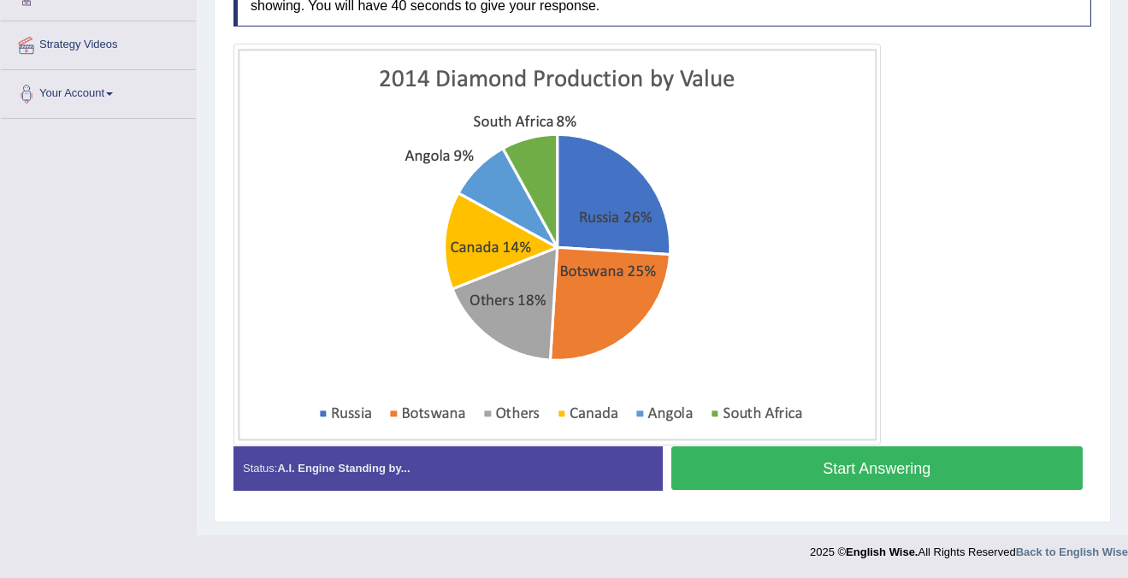
click at [899, 476] on button "Start Answering" at bounding box center [877, 469] width 412 height 44
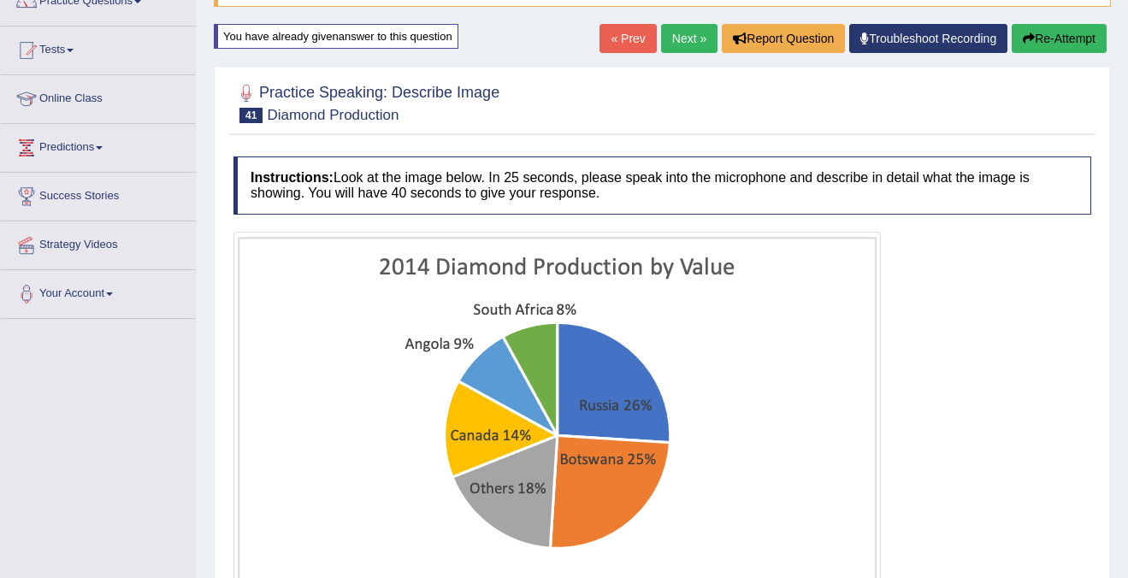
scroll to position [161, 0]
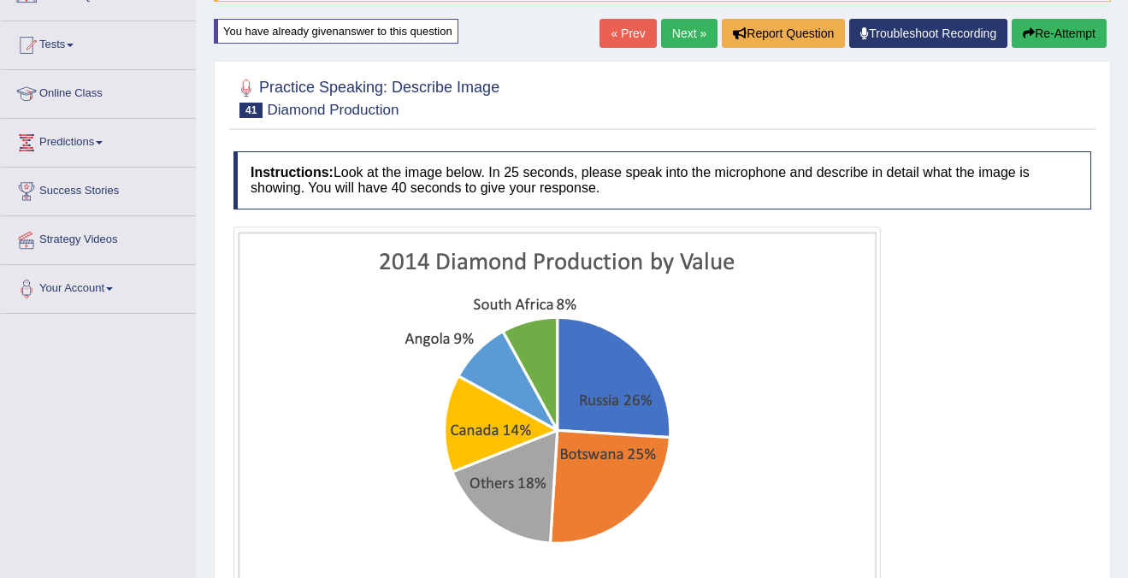
click at [1066, 26] on button "Re-Attempt" at bounding box center [1059, 33] width 95 height 29
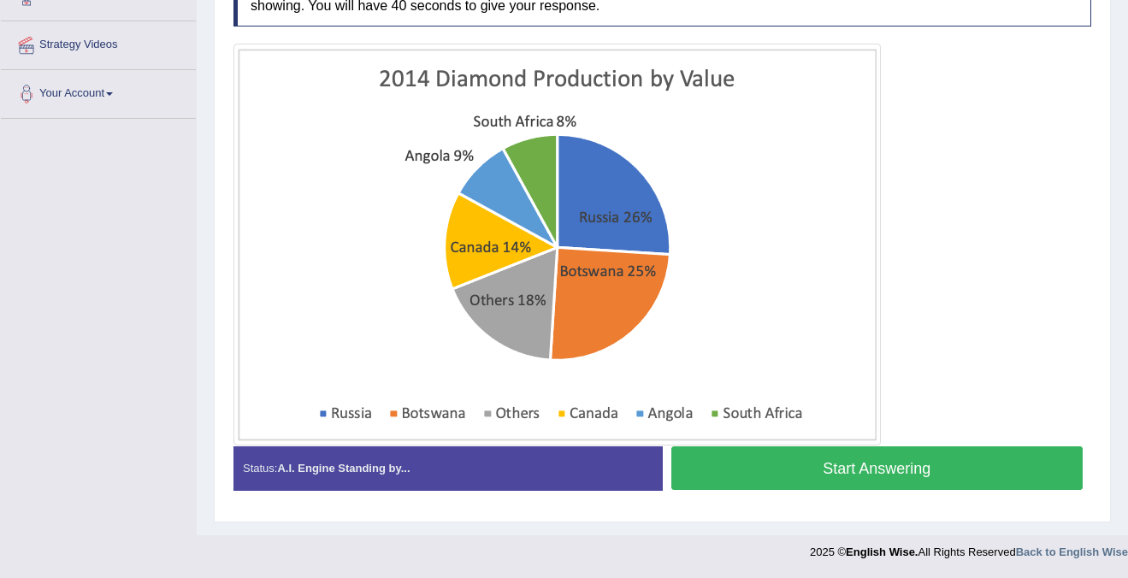
click at [820, 465] on button "Start Answering" at bounding box center [877, 469] width 412 height 44
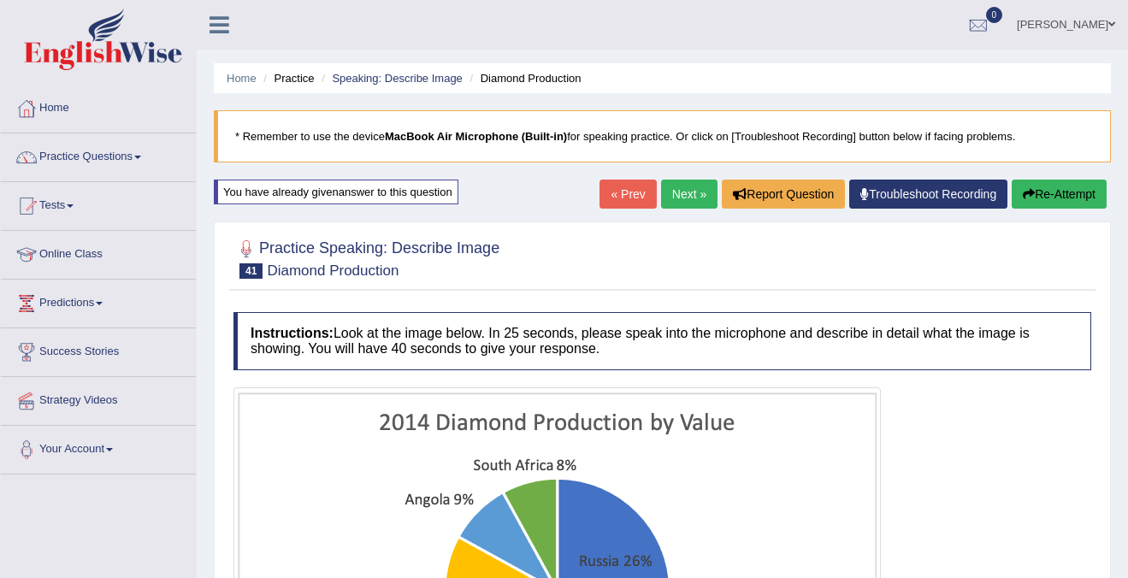
click at [1070, 196] on button "Re-Attempt" at bounding box center [1059, 194] width 95 height 29
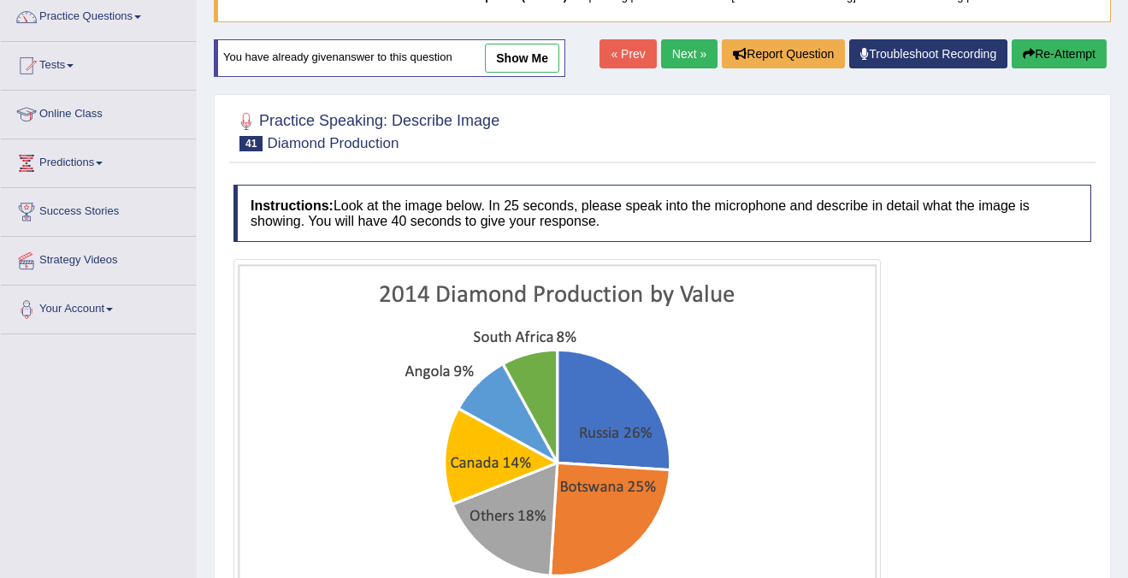
scroll to position [162, 0]
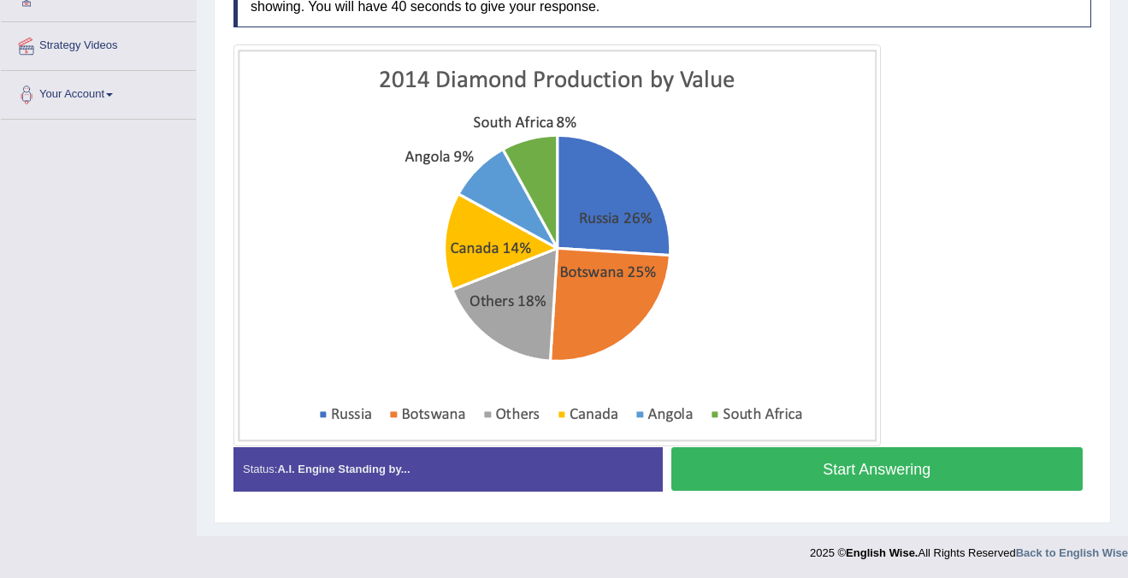
click at [832, 471] on button "Start Answering" at bounding box center [877, 469] width 412 height 44
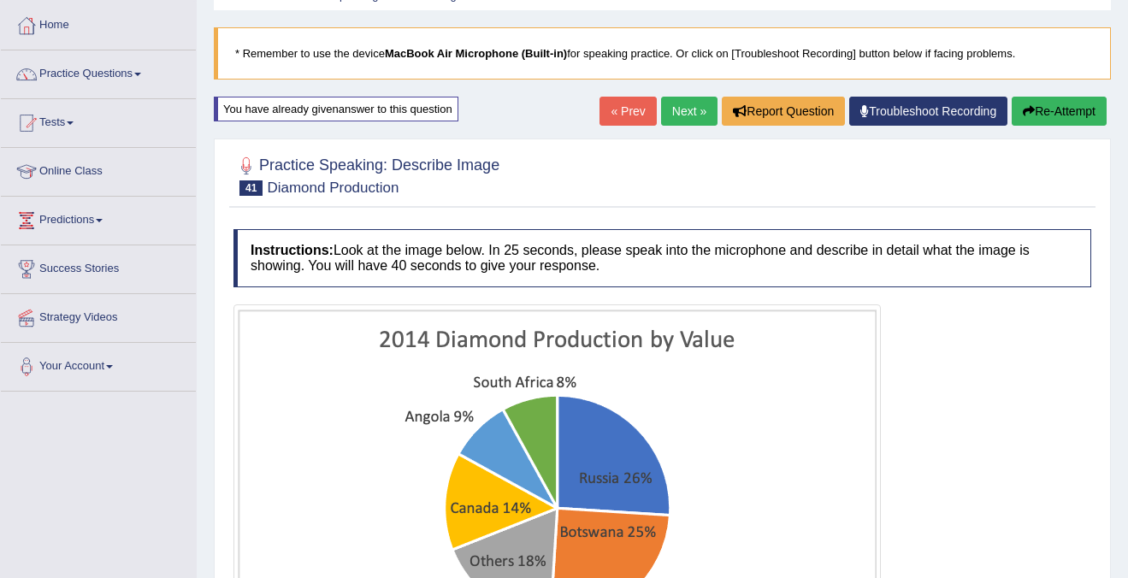
scroll to position [0, 0]
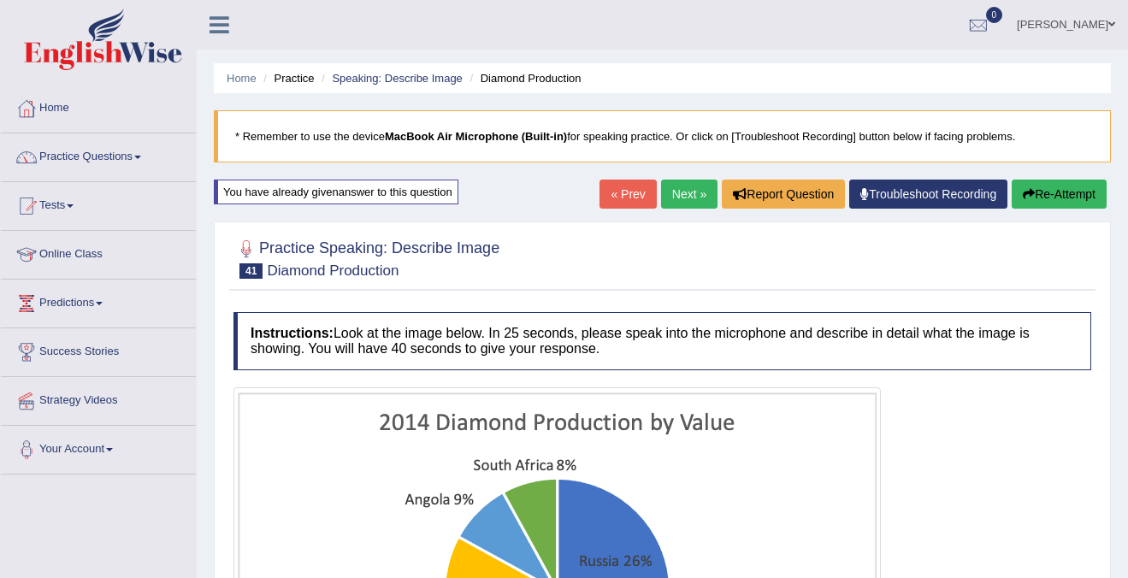
click at [1052, 192] on button "Re-Attempt" at bounding box center [1059, 194] width 95 height 29
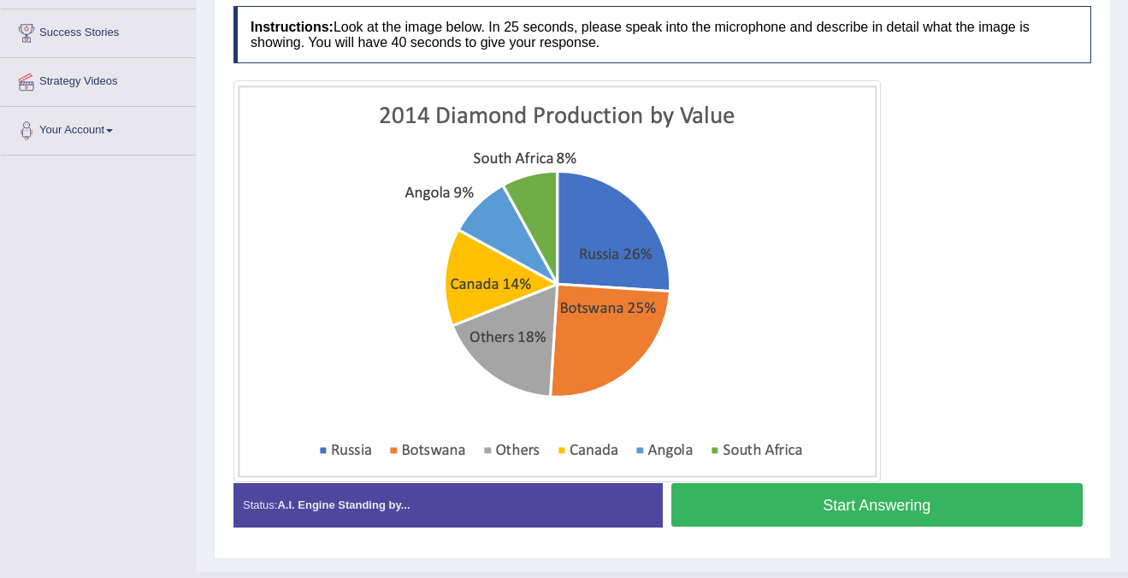
scroll to position [343, 0]
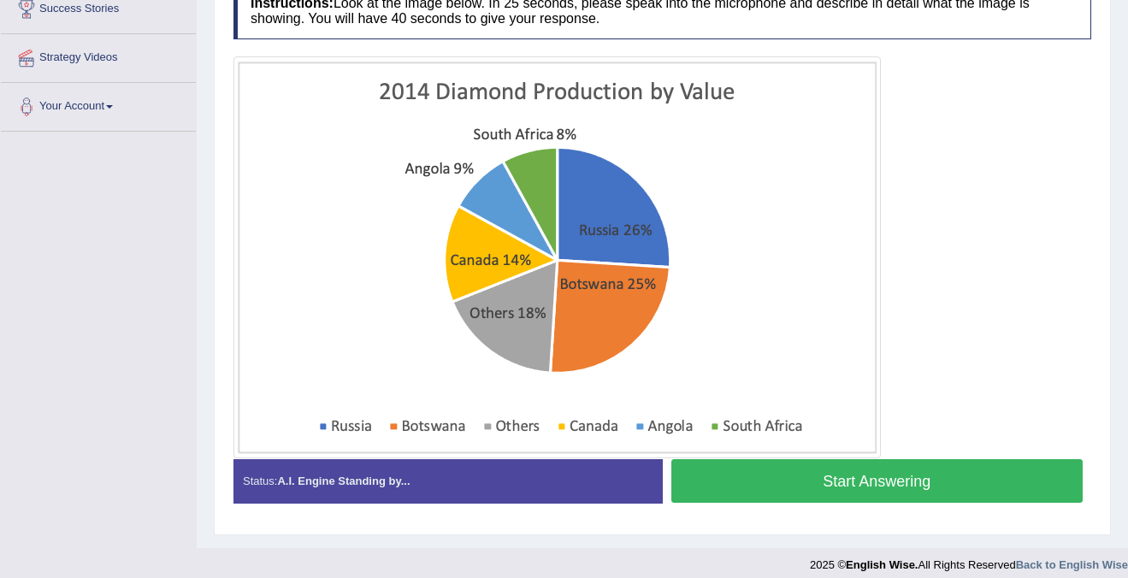
click at [898, 482] on button "Start Answering" at bounding box center [877, 481] width 412 height 44
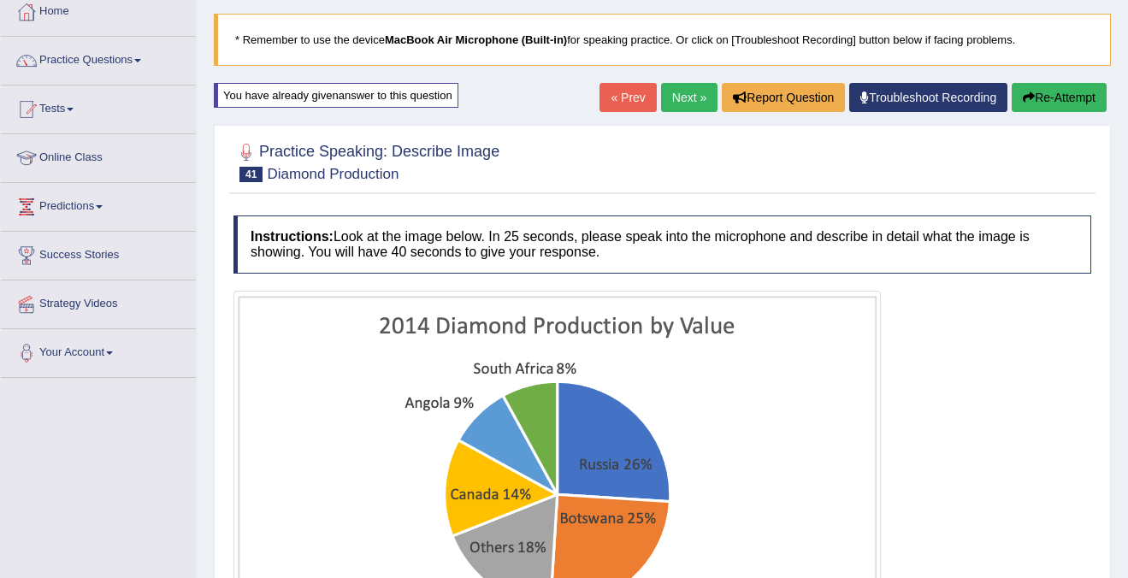
scroll to position [0, 0]
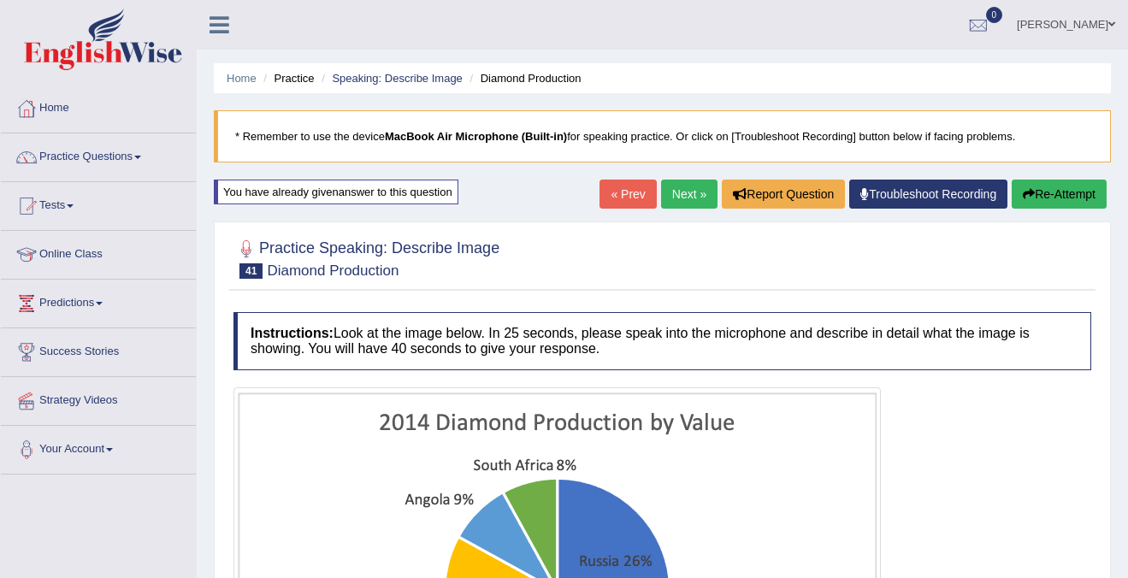
click at [1071, 192] on button "Re-Attempt" at bounding box center [1059, 194] width 95 height 29
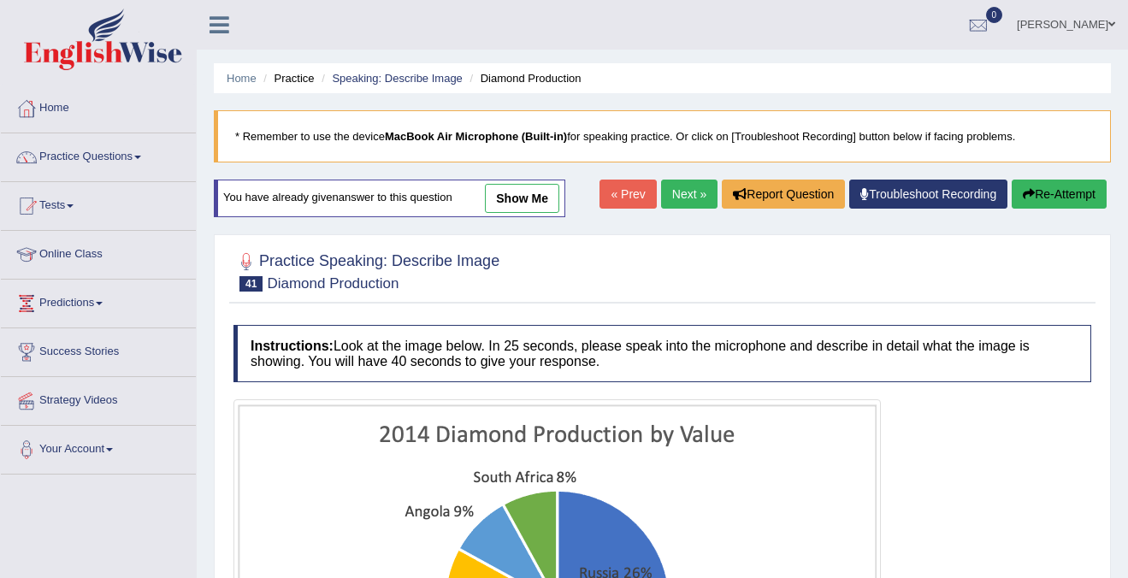
click at [677, 188] on link "Next »" at bounding box center [689, 194] width 56 height 29
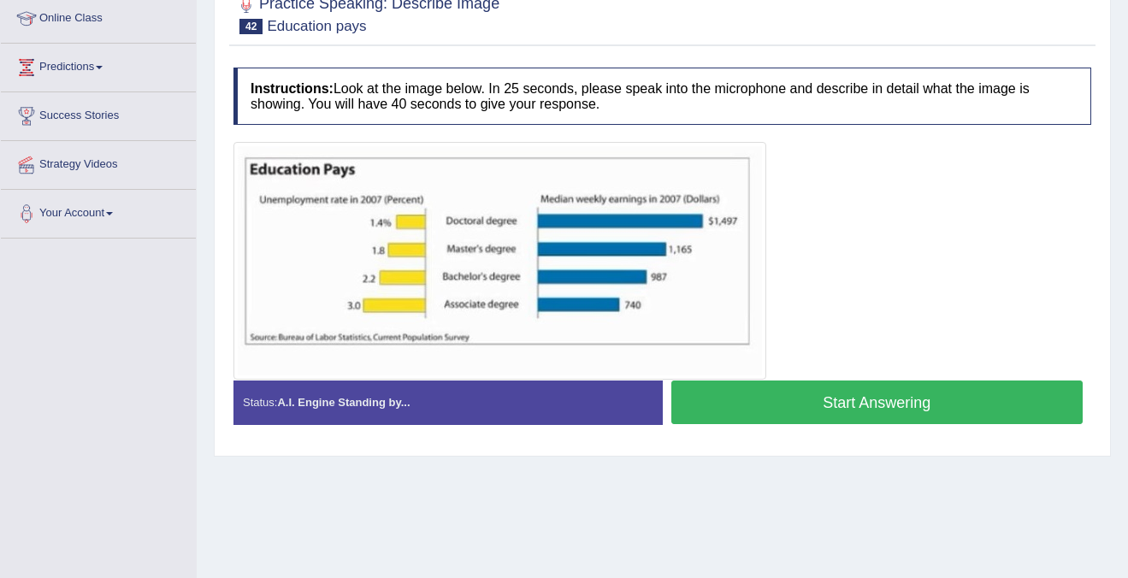
scroll to position [240, 0]
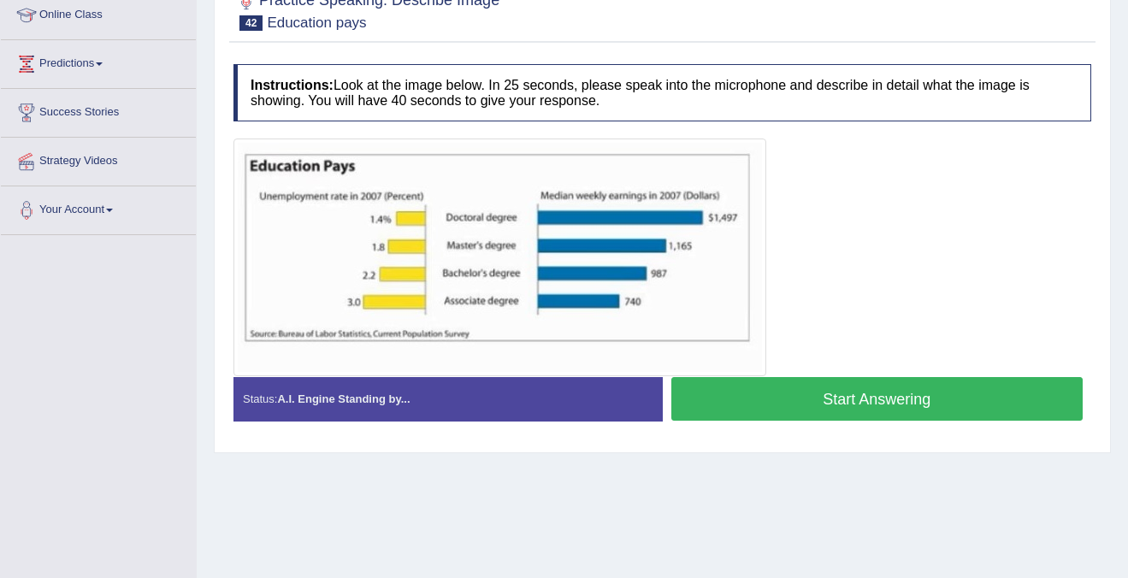
click at [919, 405] on button "Start Answering" at bounding box center [877, 399] width 412 height 44
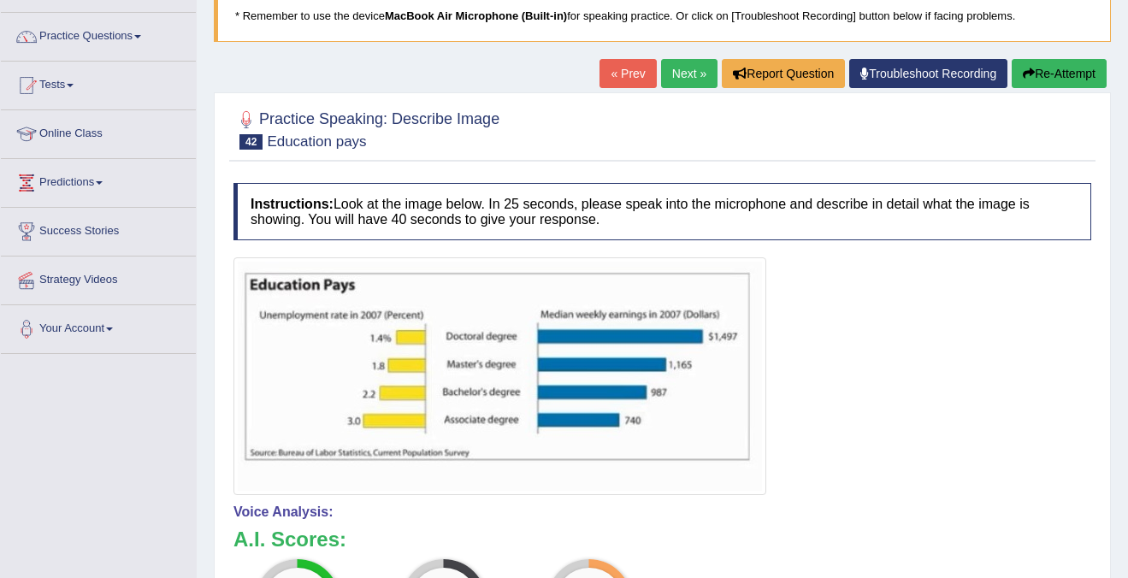
scroll to position [115, 0]
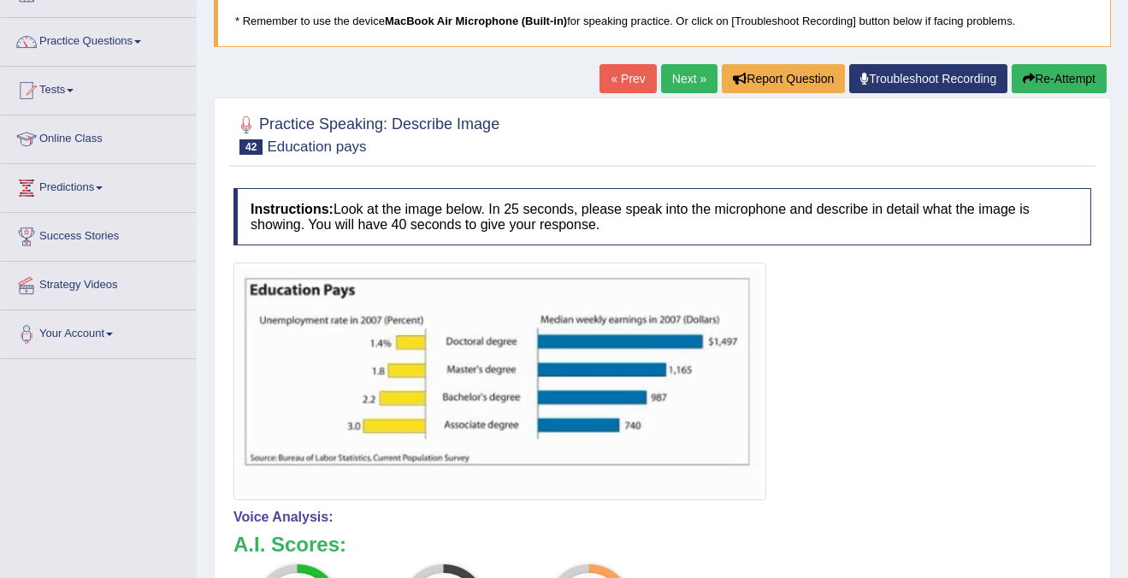
click at [1077, 81] on button "Re-Attempt" at bounding box center [1059, 78] width 95 height 29
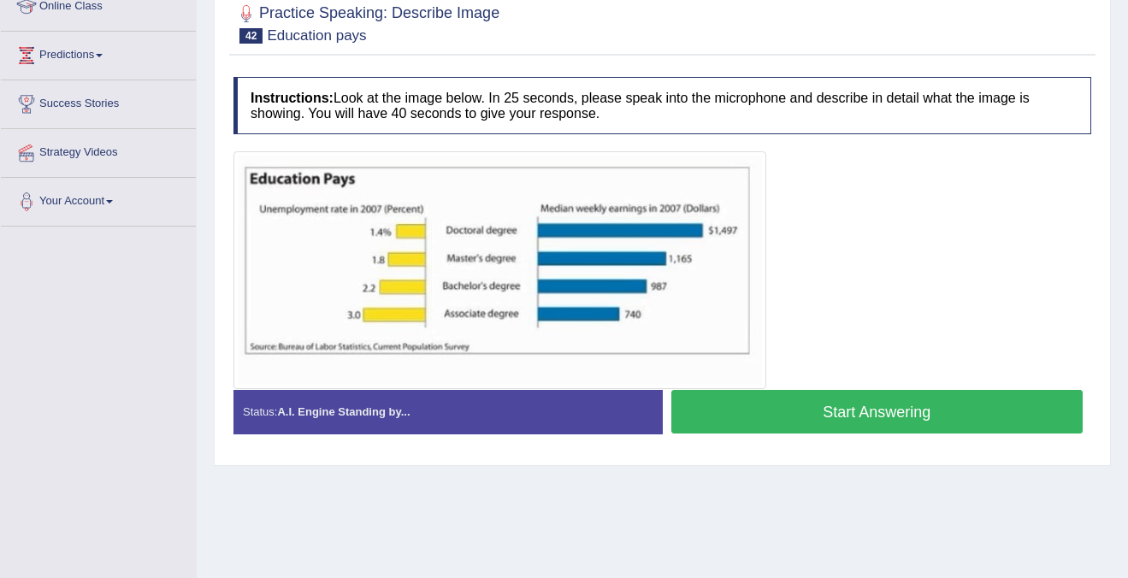
scroll to position [301, 0]
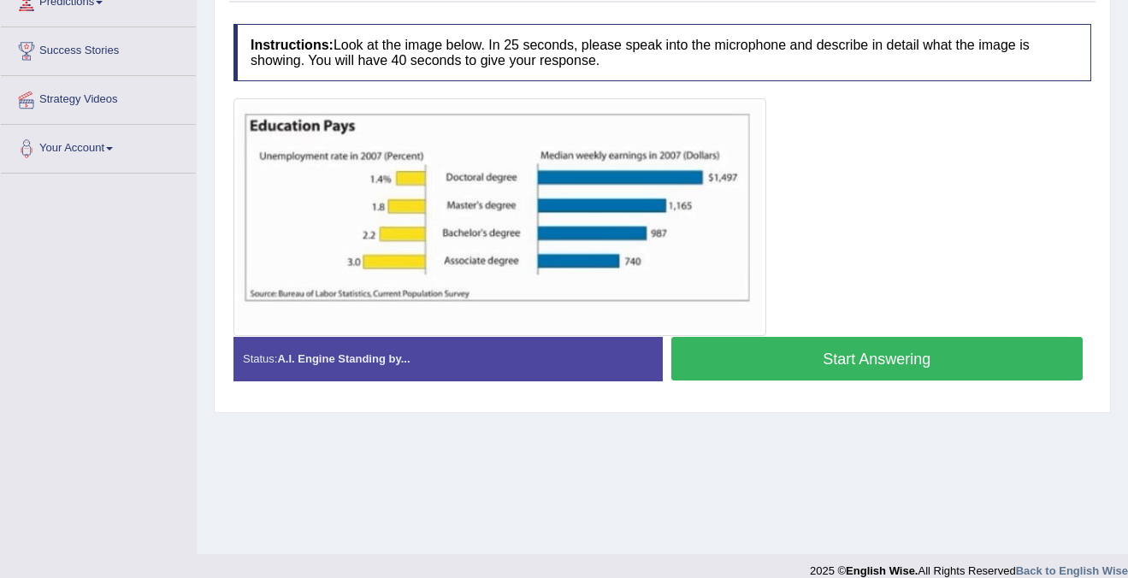
click at [891, 354] on button "Start Answering" at bounding box center [877, 359] width 412 height 44
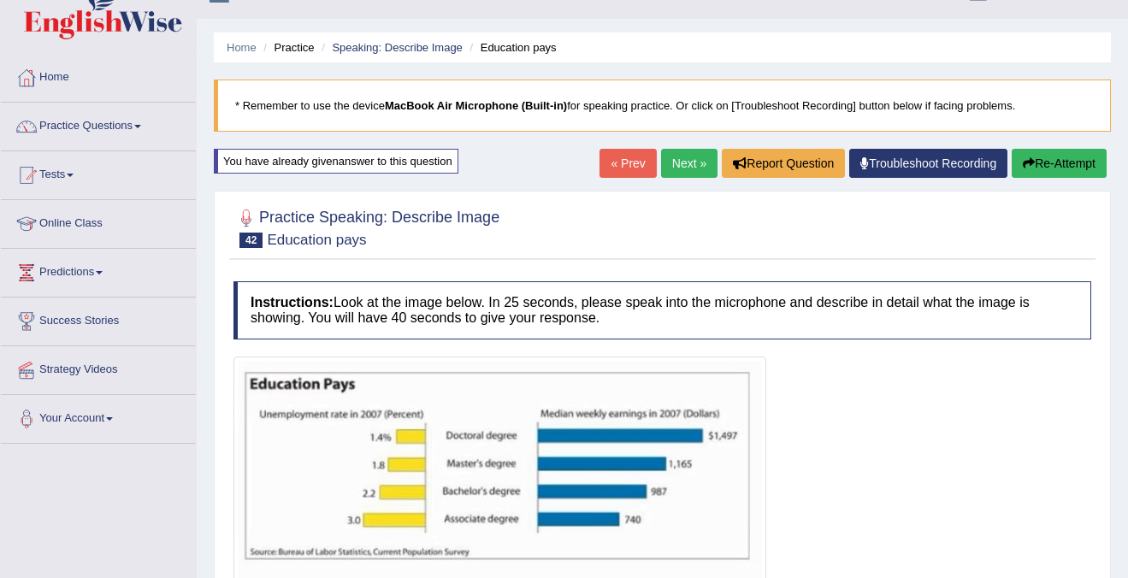
scroll to position [15, 0]
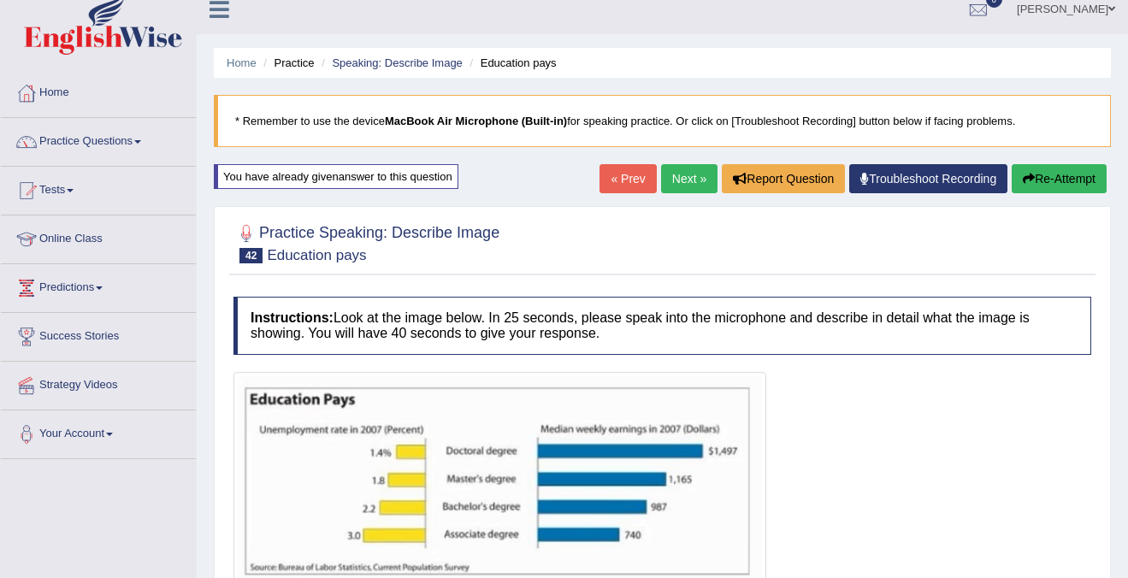
click at [686, 183] on link "Next »" at bounding box center [689, 178] width 56 height 29
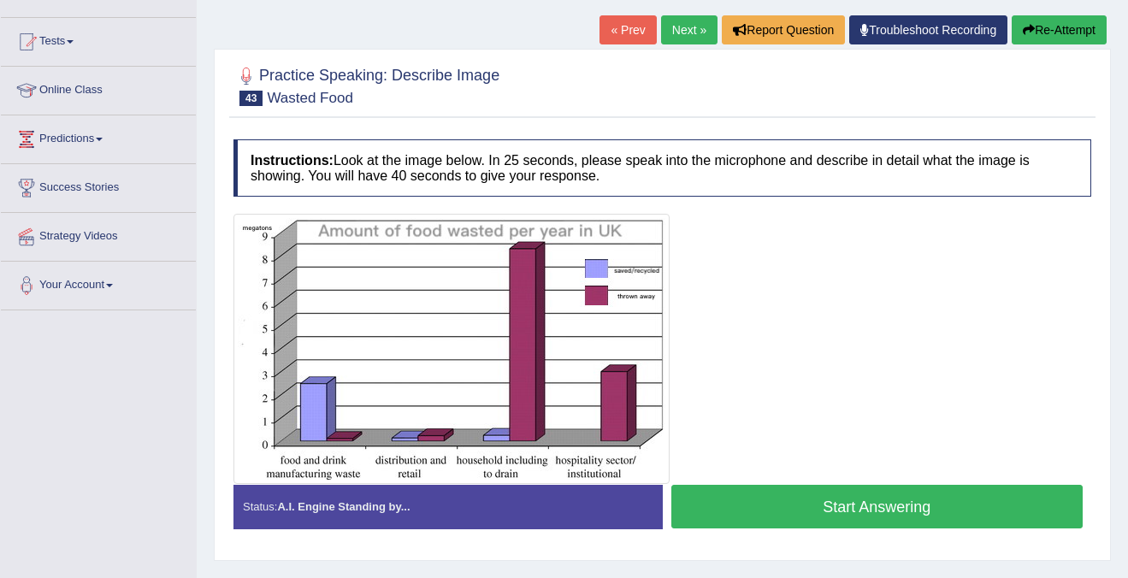
scroll to position [178, 0]
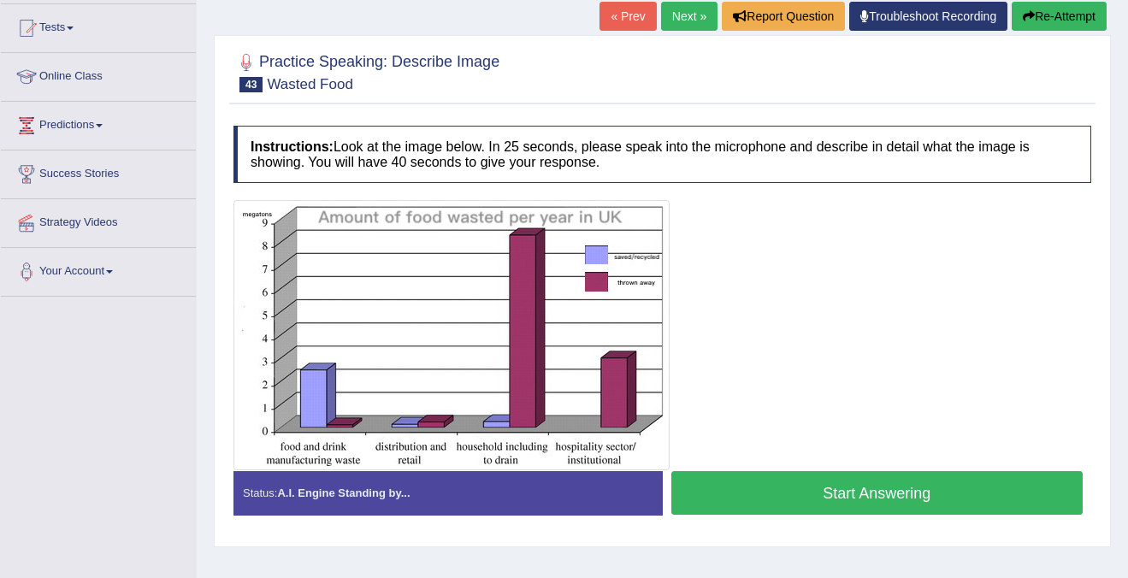
click at [825, 486] on button "Start Answering" at bounding box center [877, 493] width 412 height 44
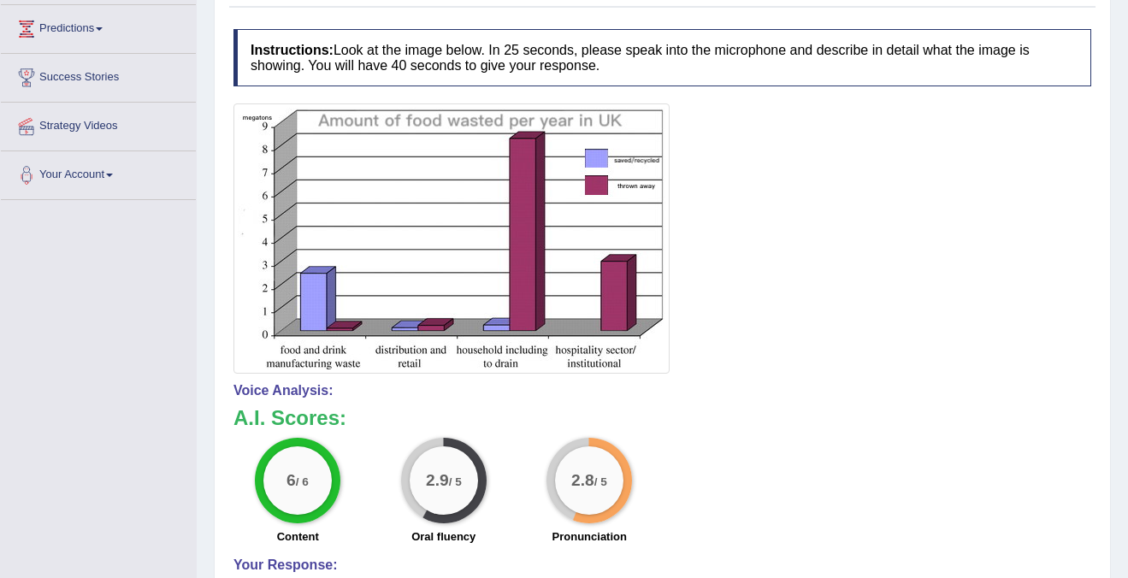
scroll to position [0, 0]
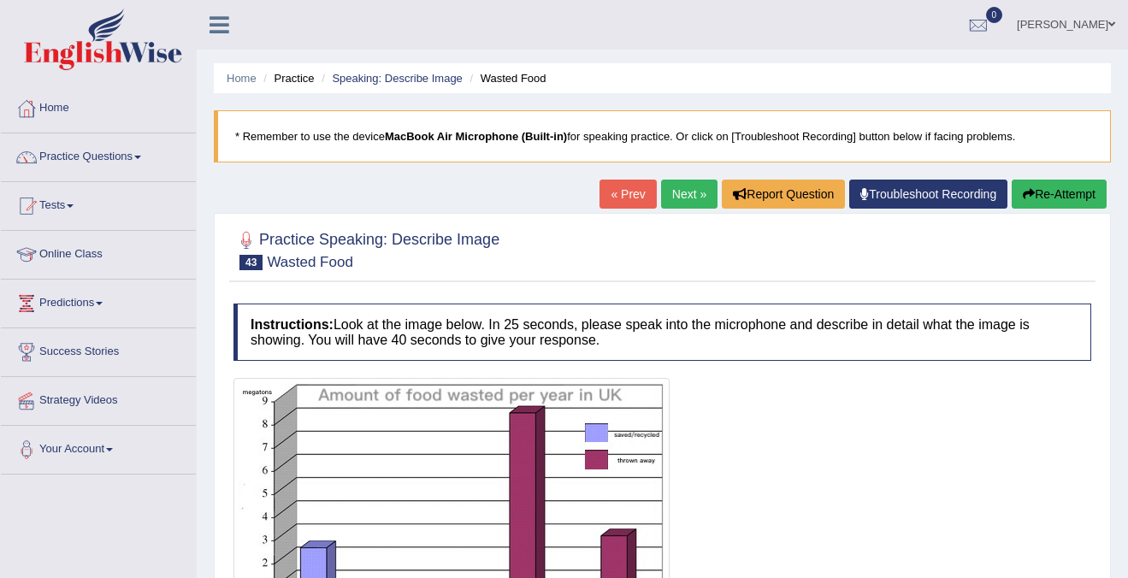
click at [683, 190] on link "Next »" at bounding box center [689, 194] width 56 height 29
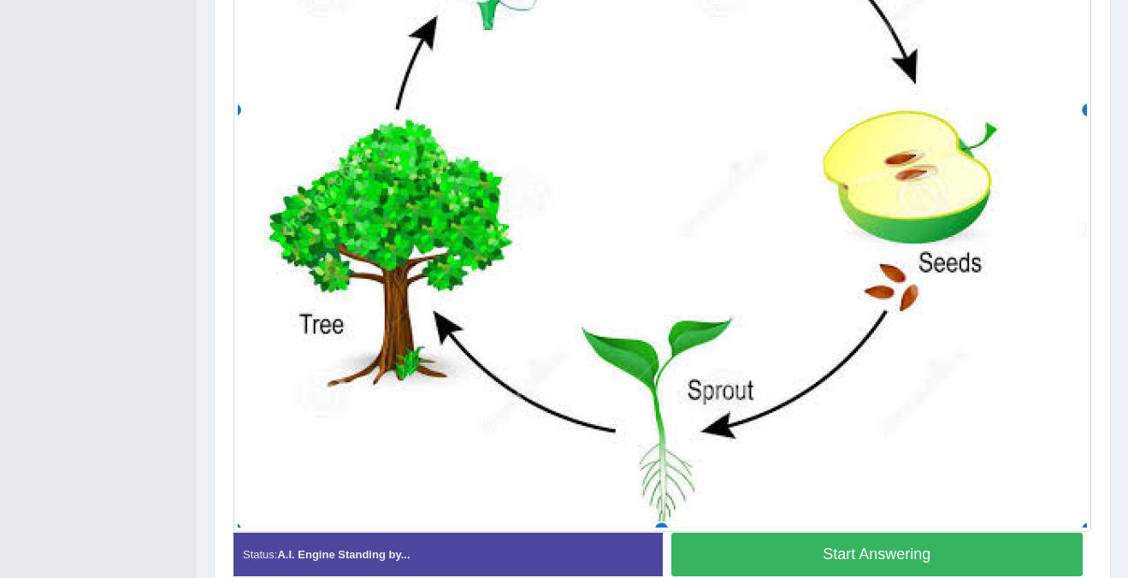
scroll to position [696, 0]
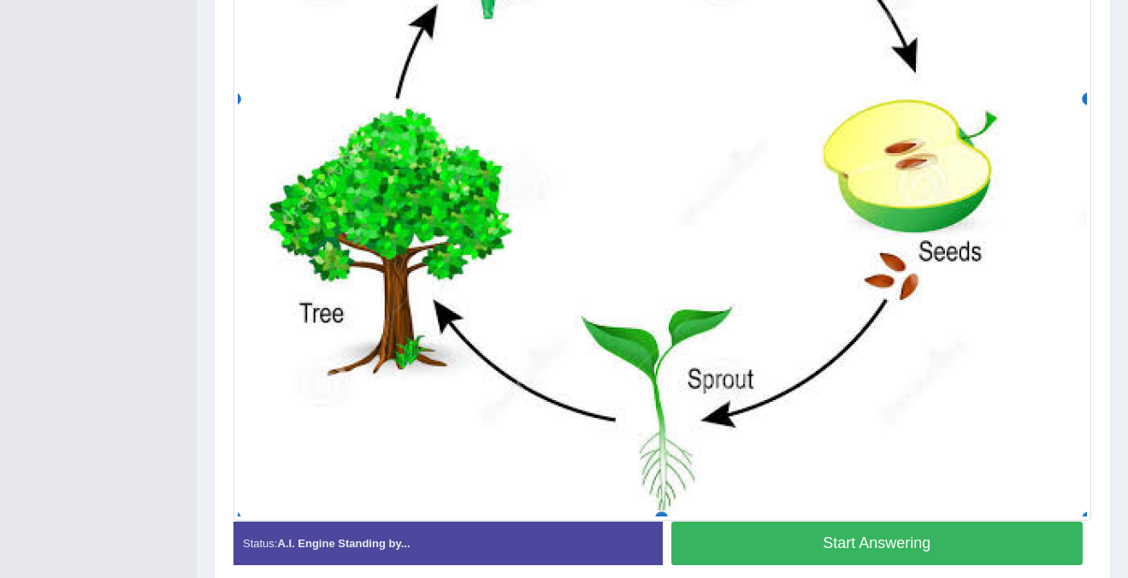
click at [889, 547] on button "Start Answering" at bounding box center [877, 544] width 412 height 44
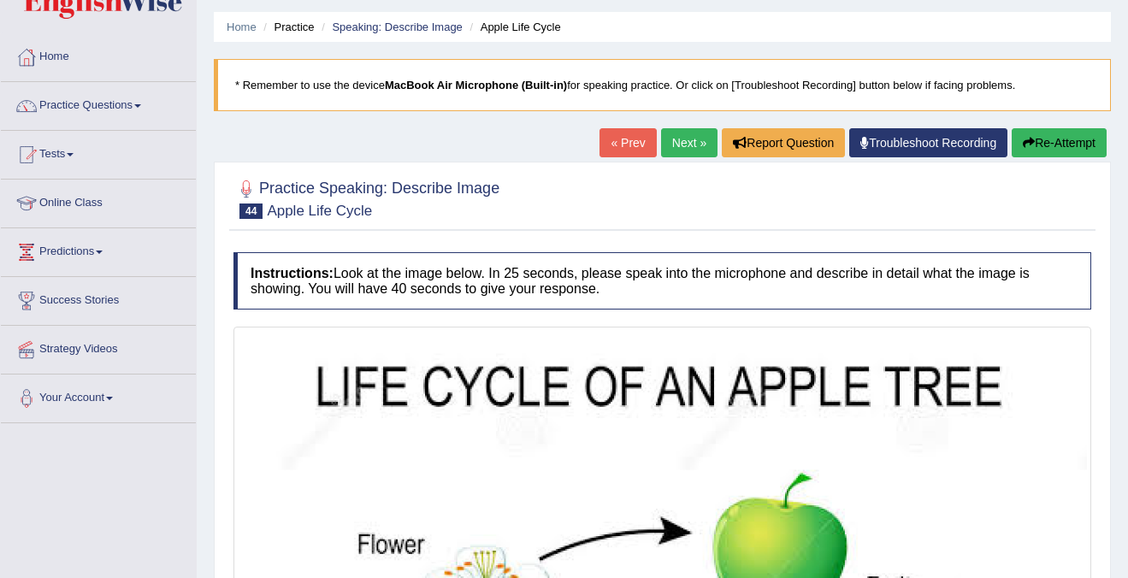
scroll to position [0, 0]
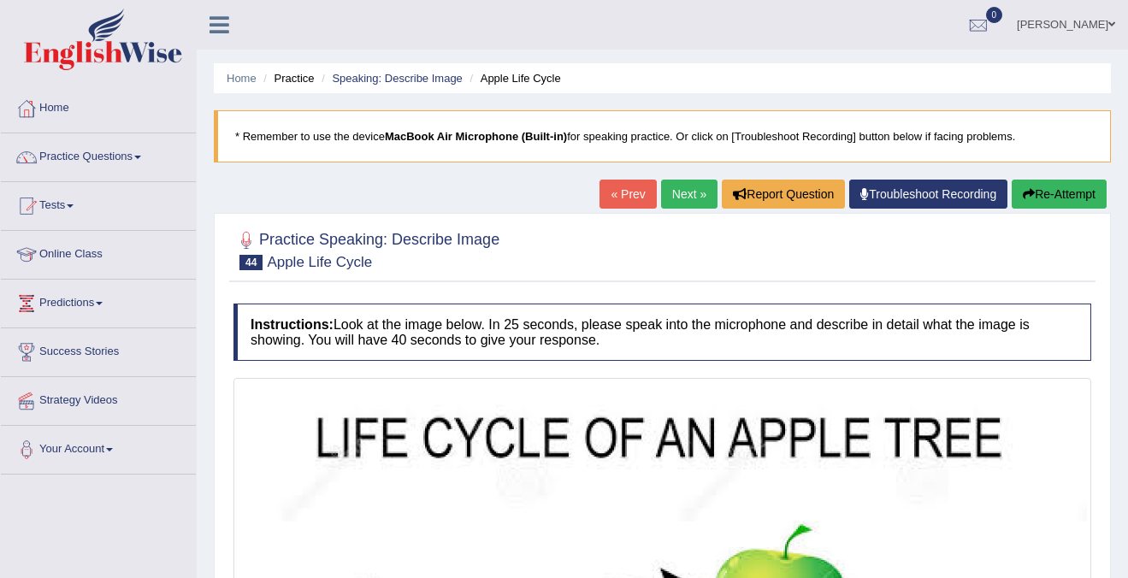
click at [1026, 199] on icon "button" at bounding box center [1029, 194] width 12 height 12
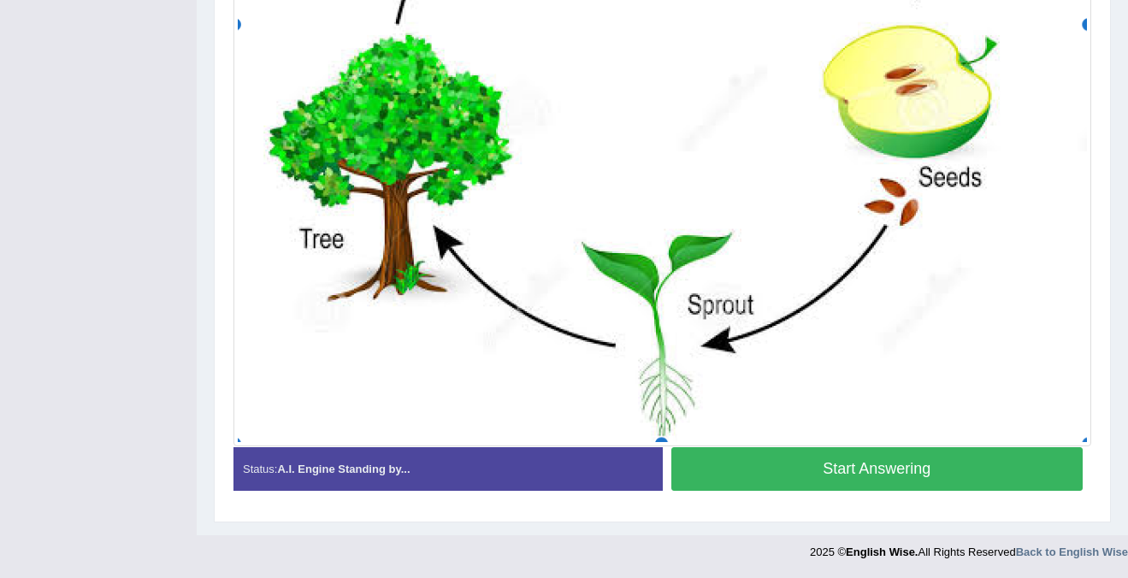
click at [817, 482] on button "Start Answering" at bounding box center [877, 469] width 412 height 44
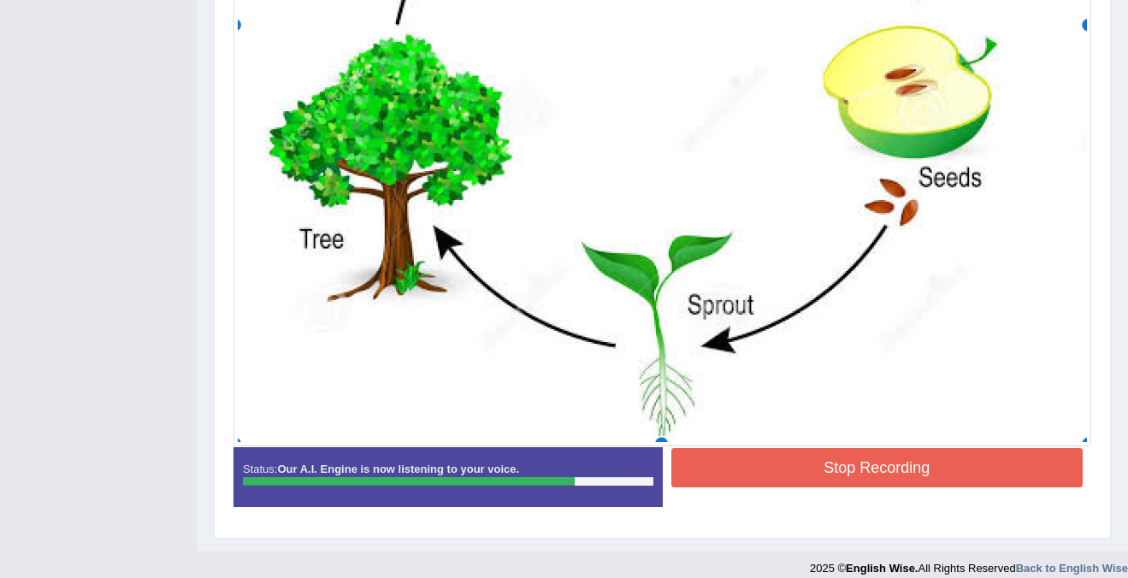
click at [842, 472] on button "Stop Recording" at bounding box center [877, 467] width 412 height 39
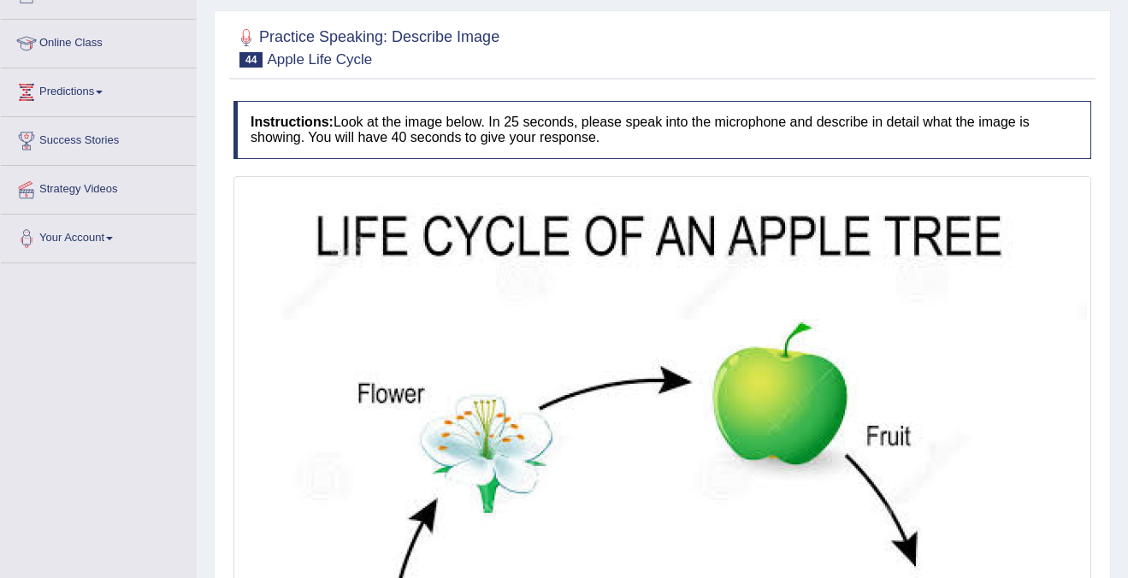
scroll to position [66, 0]
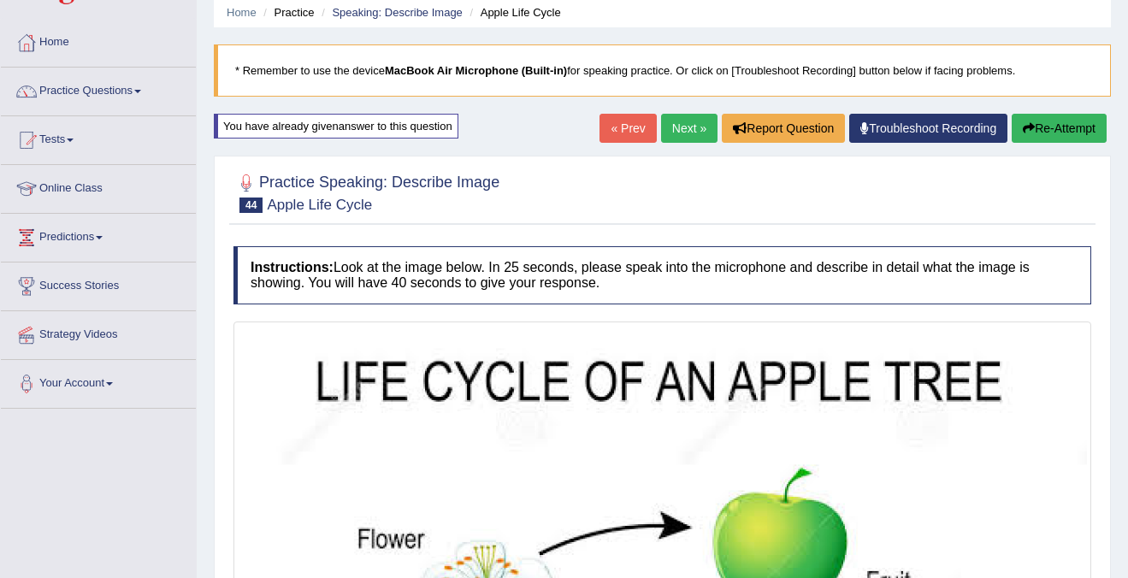
click at [675, 122] on link "Next »" at bounding box center [689, 128] width 56 height 29
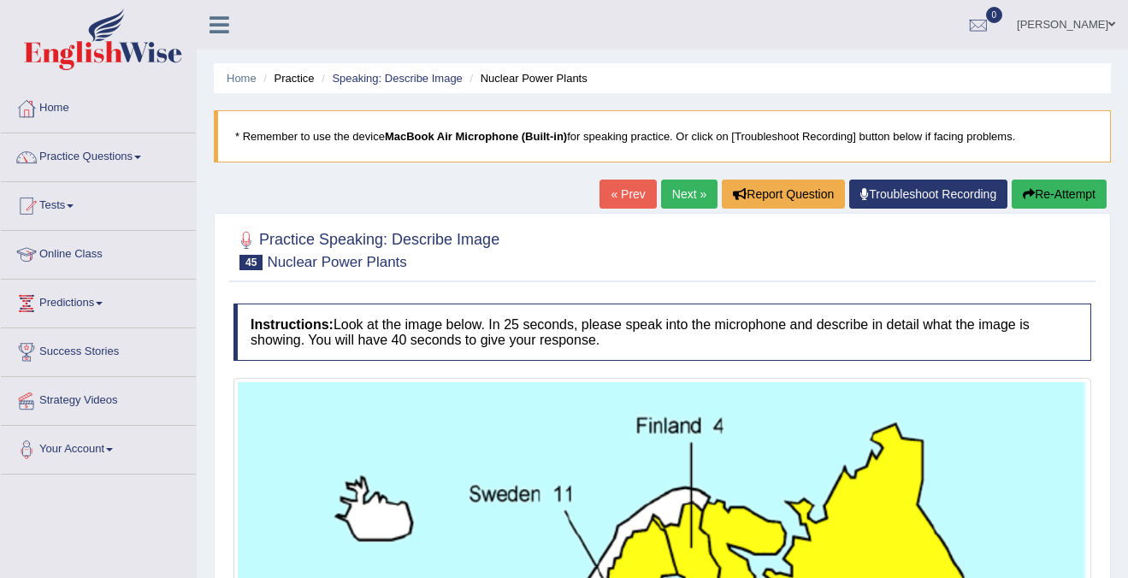
scroll to position [715, 0]
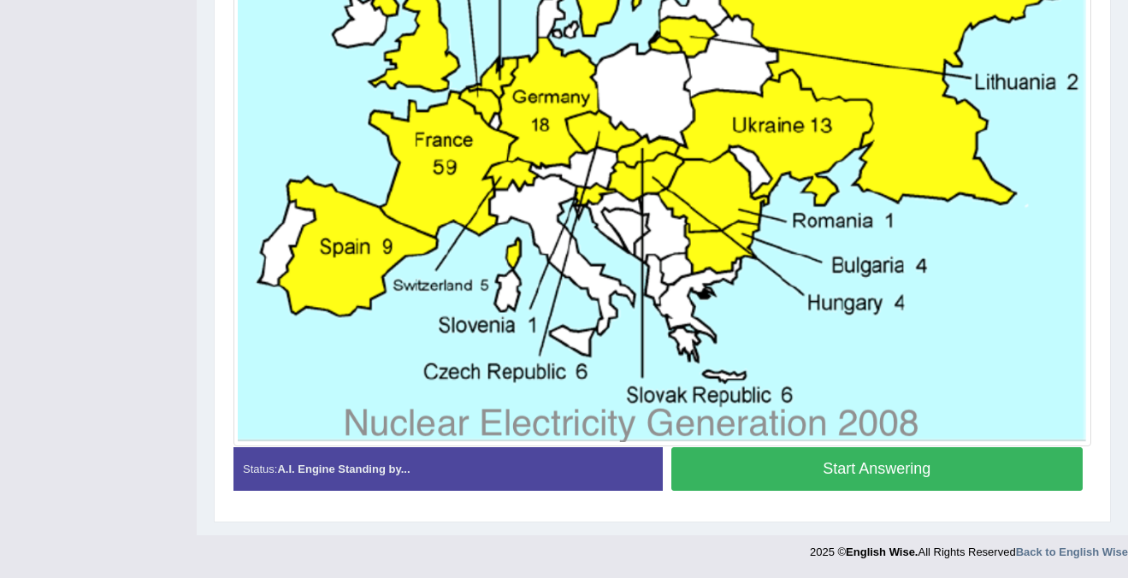
click at [888, 467] on button "Start Answering" at bounding box center [877, 469] width 412 height 44
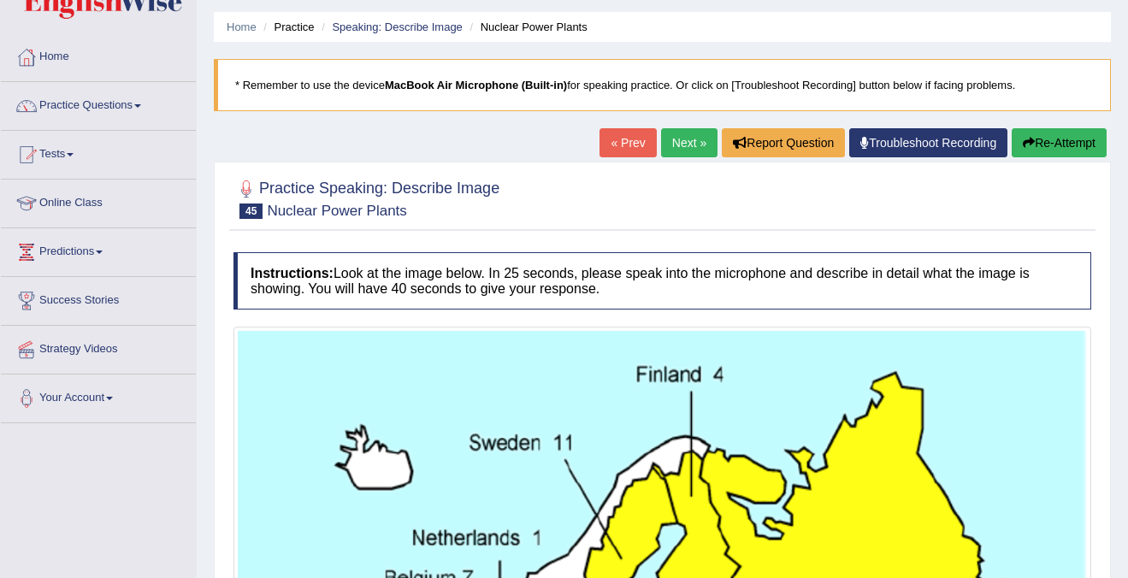
scroll to position [9, 0]
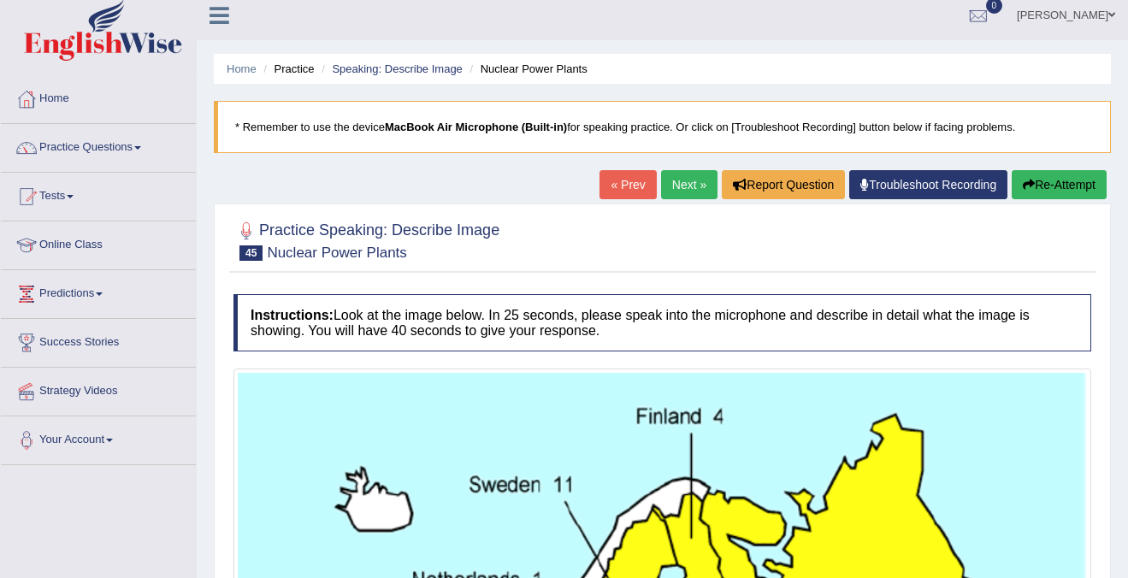
click at [677, 184] on link "Next »" at bounding box center [689, 184] width 56 height 29
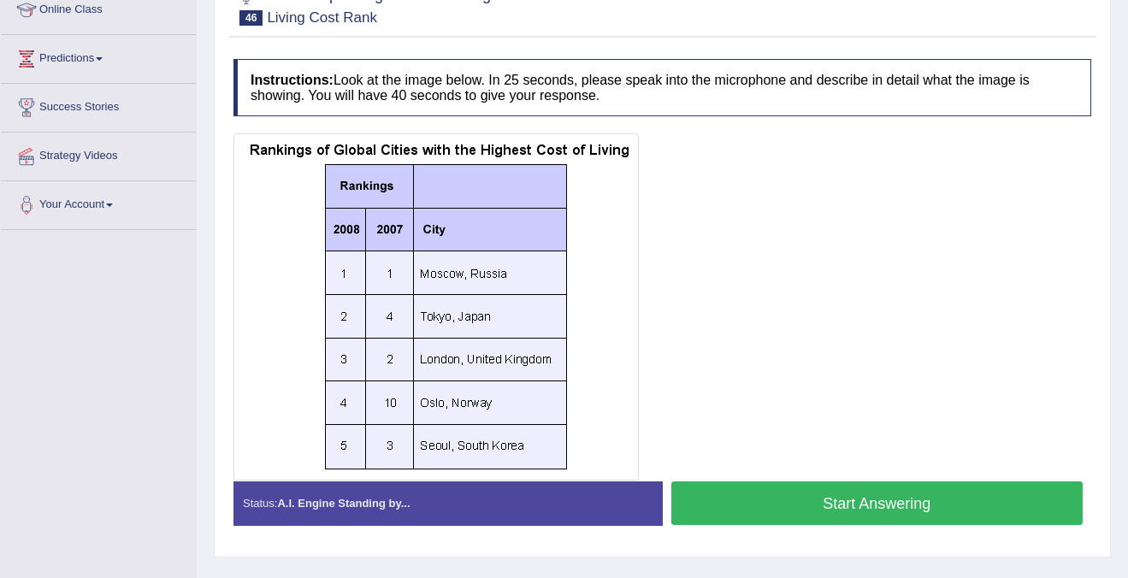
scroll to position [240, 0]
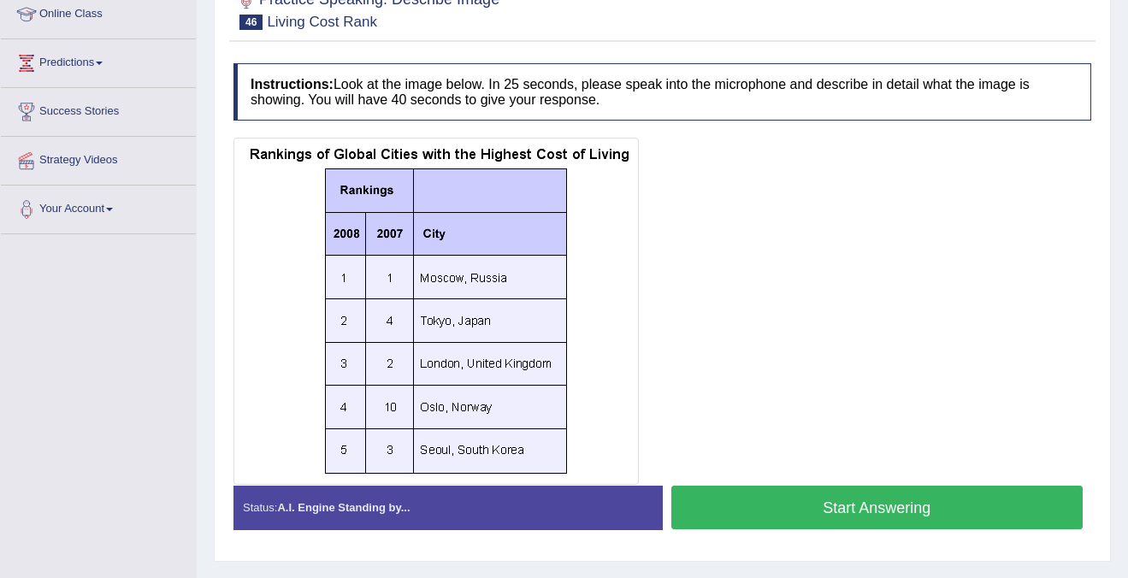
click at [806, 511] on button "Start Answering" at bounding box center [877, 508] width 412 height 44
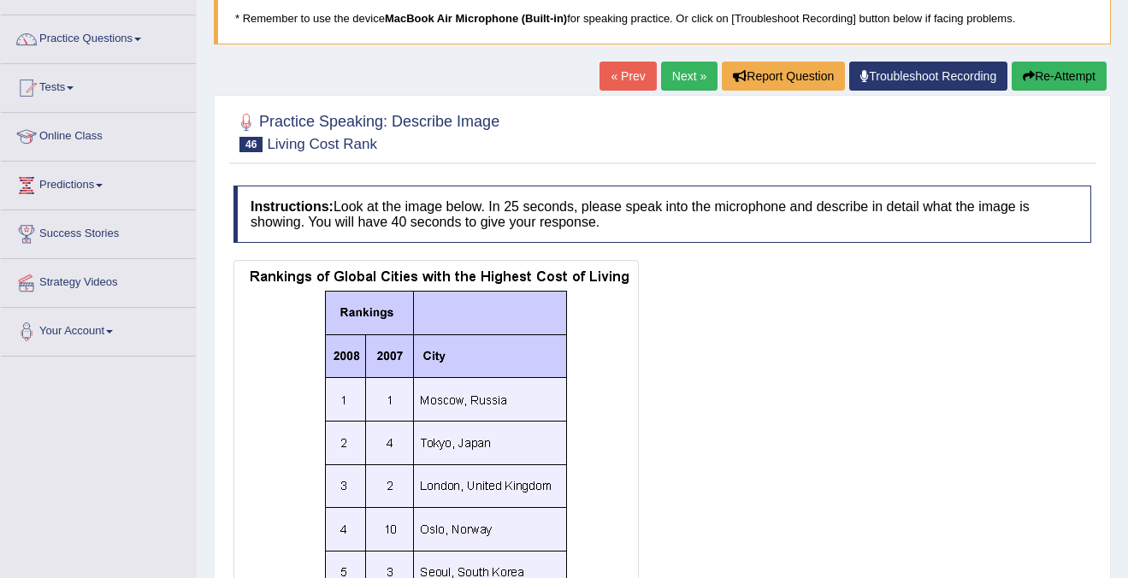
scroll to position [0, 0]
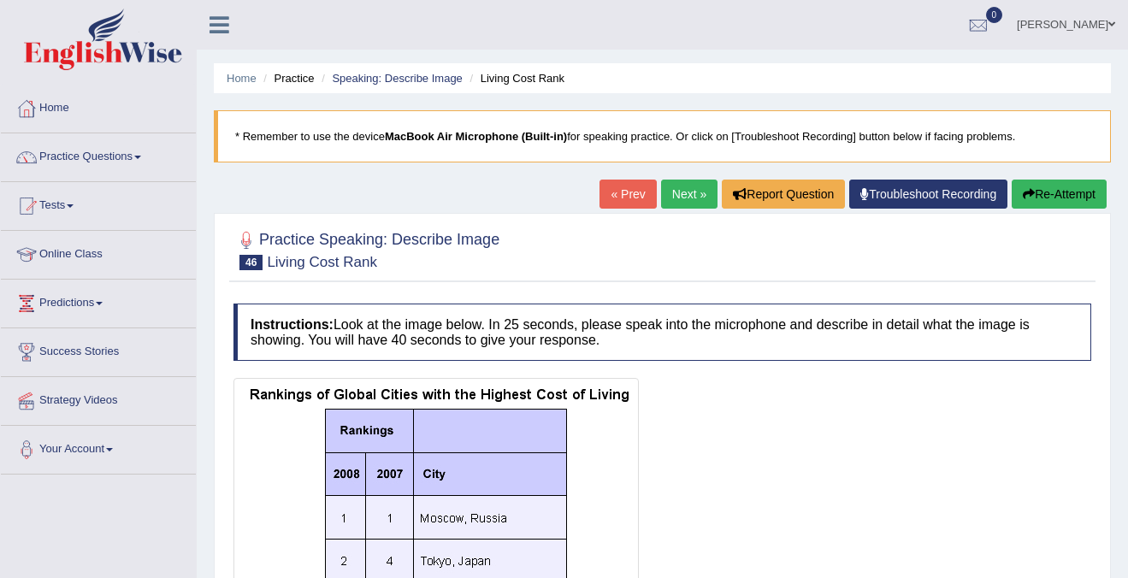
click at [687, 186] on link "Next »" at bounding box center [689, 194] width 56 height 29
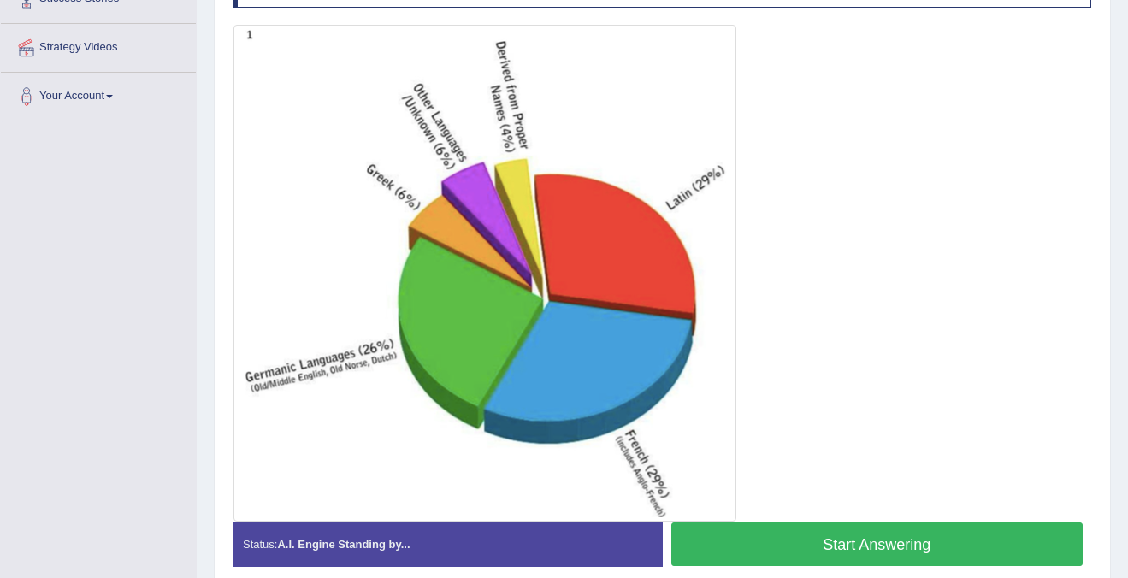
scroll to position [396, 0]
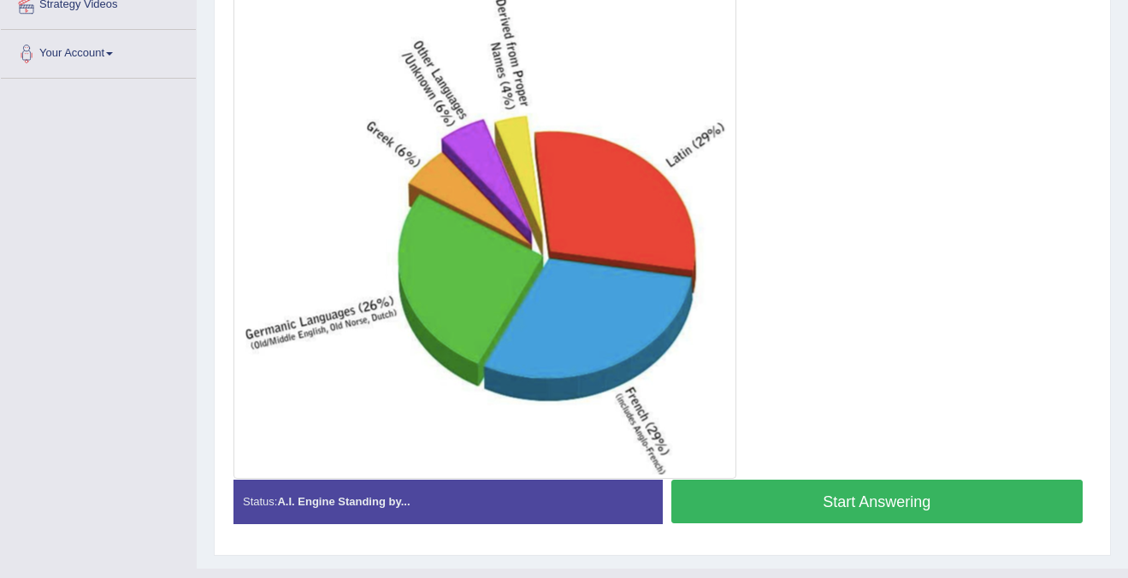
click at [778, 504] on button "Start Answering" at bounding box center [877, 502] width 412 height 44
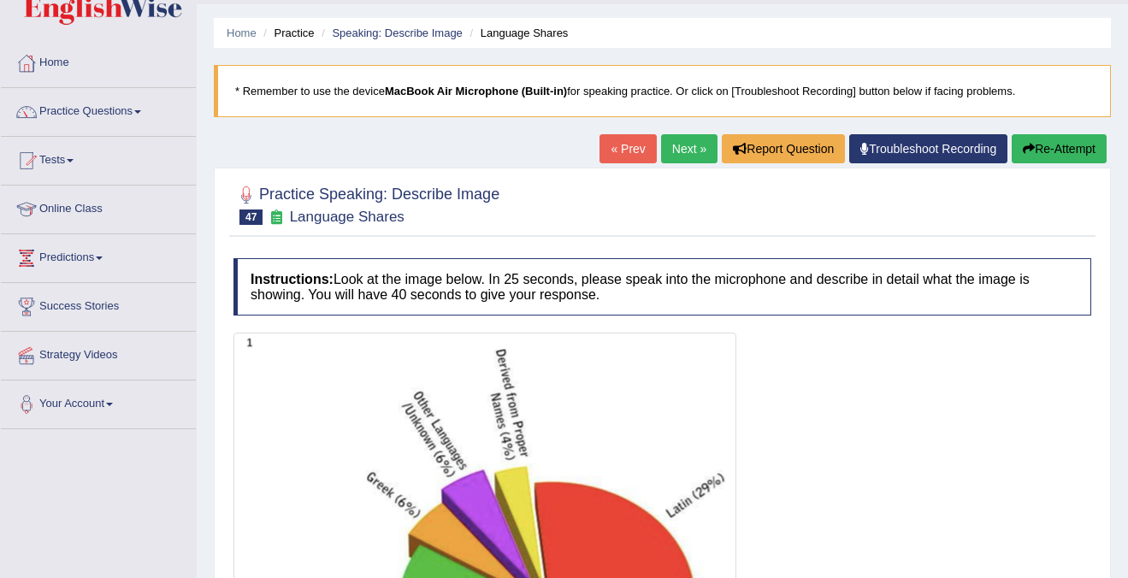
scroll to position [0, 0]
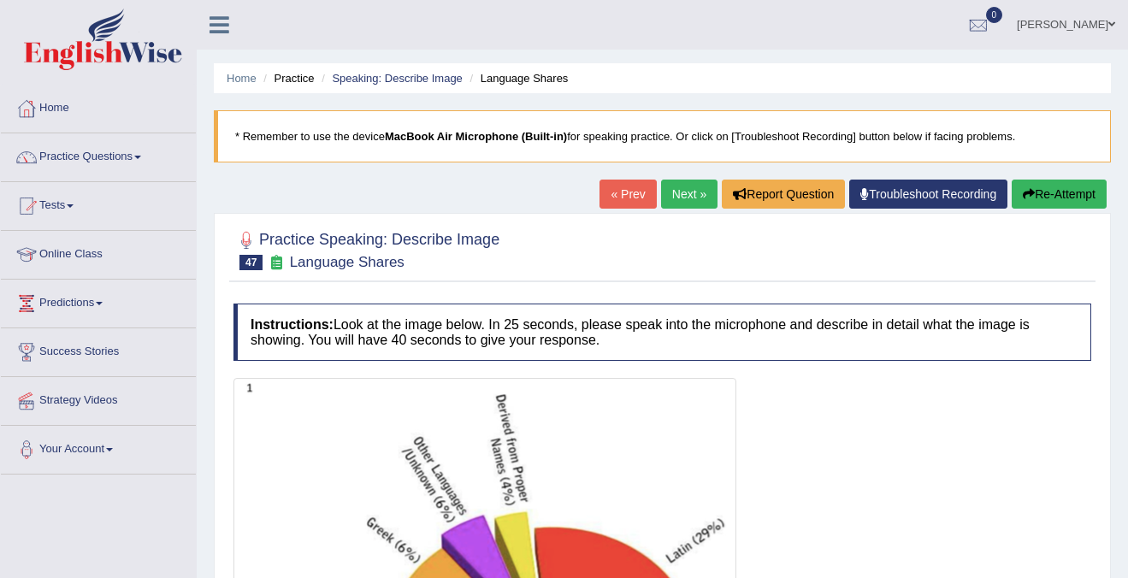
click at [1046, 195] on button "Re-Attempt" at bounding box center [1059, 194] width 95 height 29
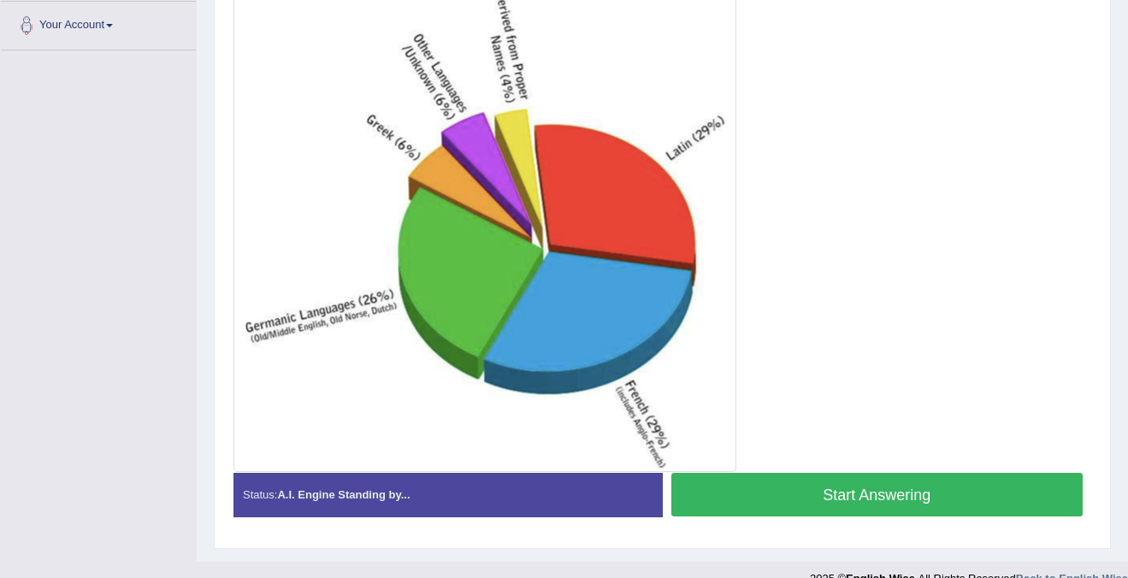
scroll to position [429, 0]
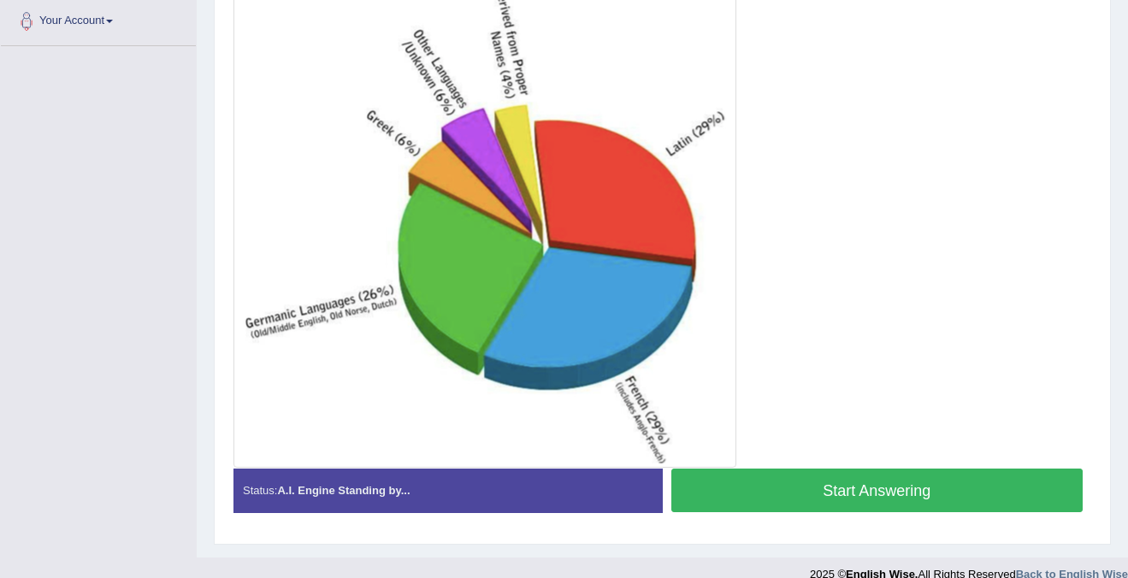
click at [819, 498] on button "Start Answering" at bounding box center [877, 491] width 412 height 44
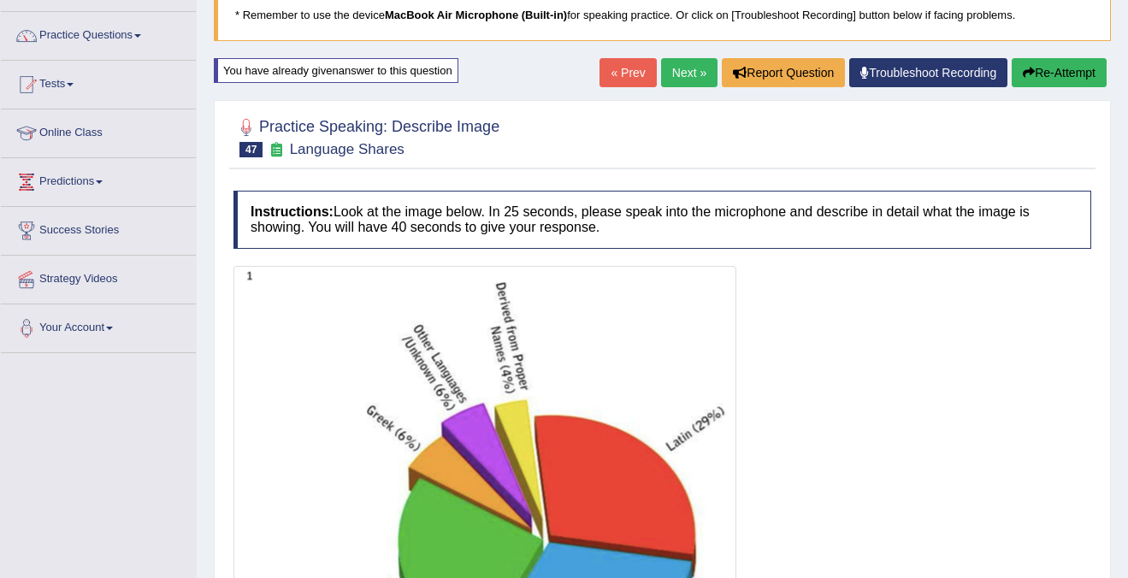
scroll to position [0, 0]
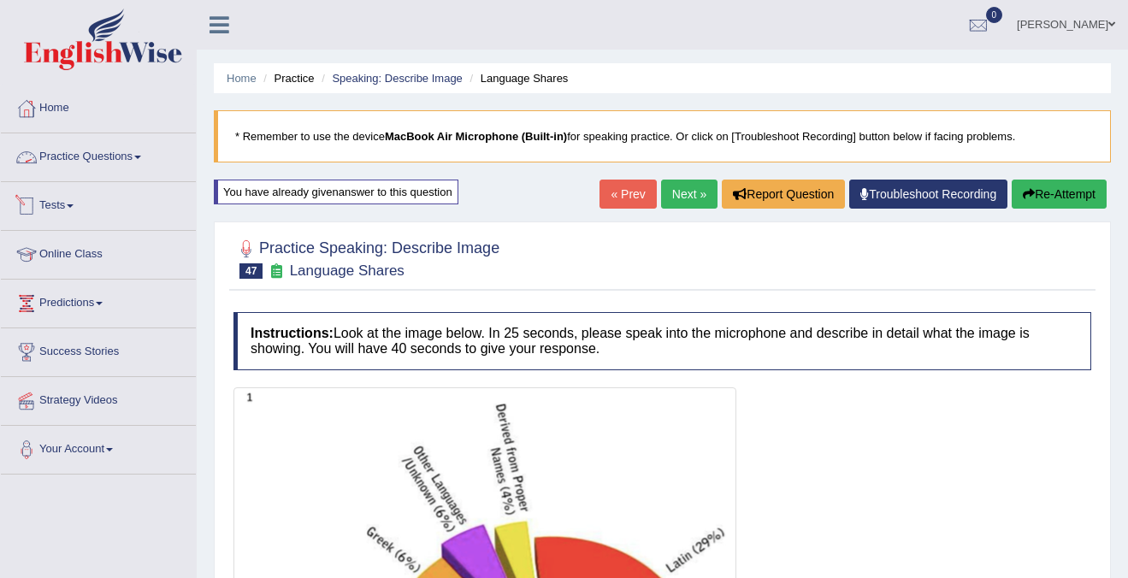
click at [120, 165] on link "Practice Questions" at bounding box center [98, 154] width 195 height 43
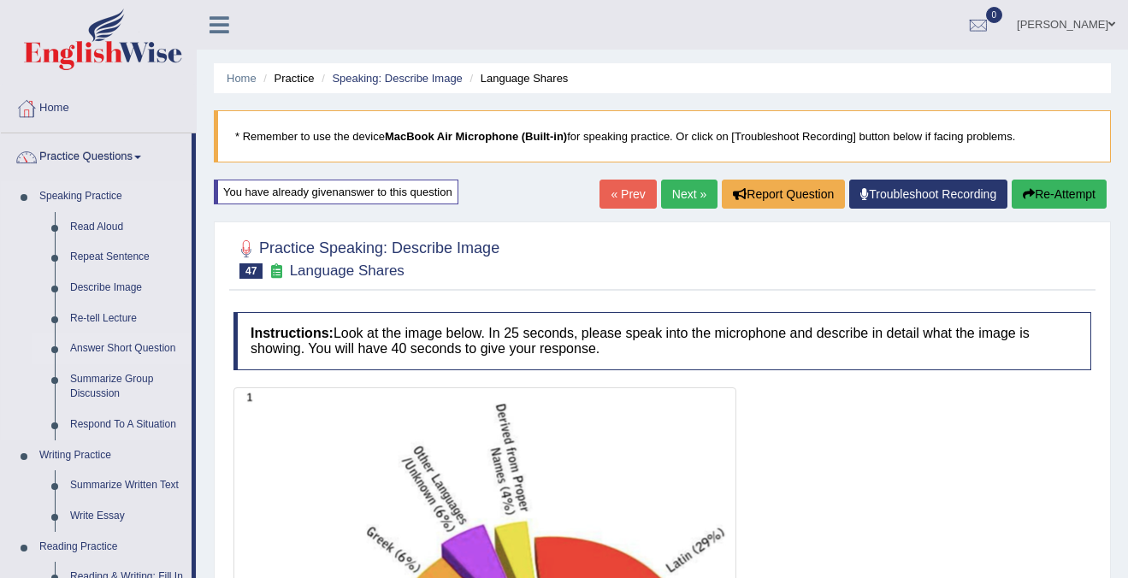
click at [98, 349] on link "Answer Short Question" at bounding box center [126, 349] width 129 height 31
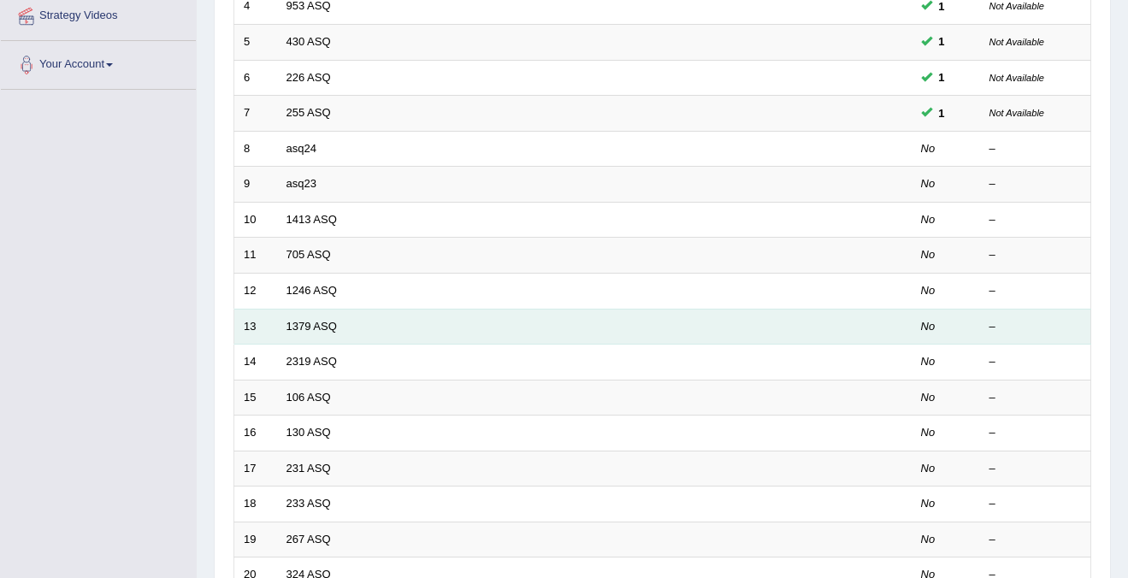
scroll to position [304, 0]
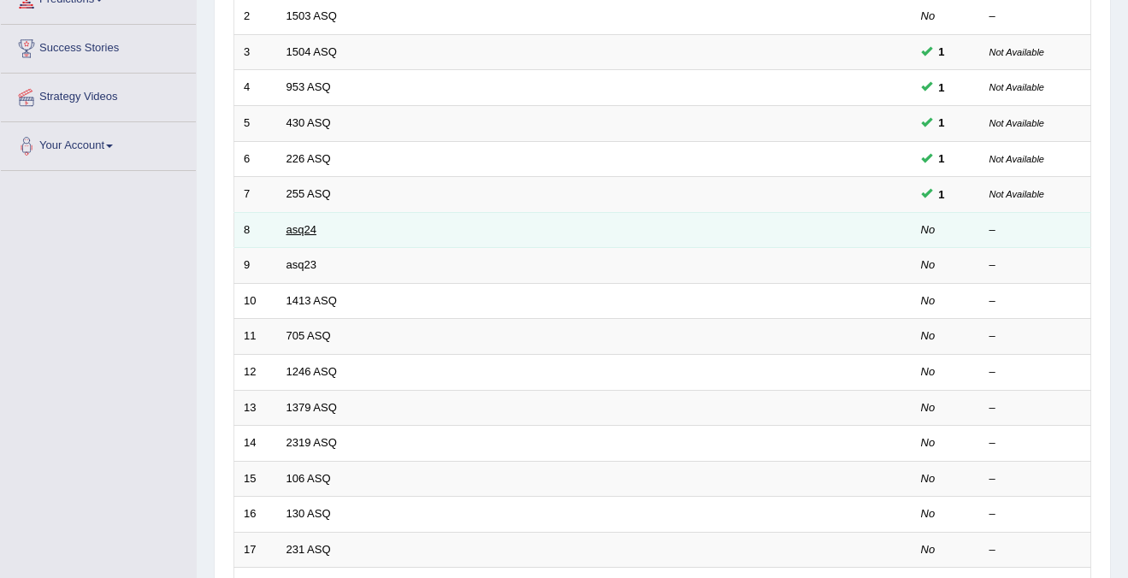
click at [307, 227] on link "asq24" at bounding box center [302, 229] width 30 height 13
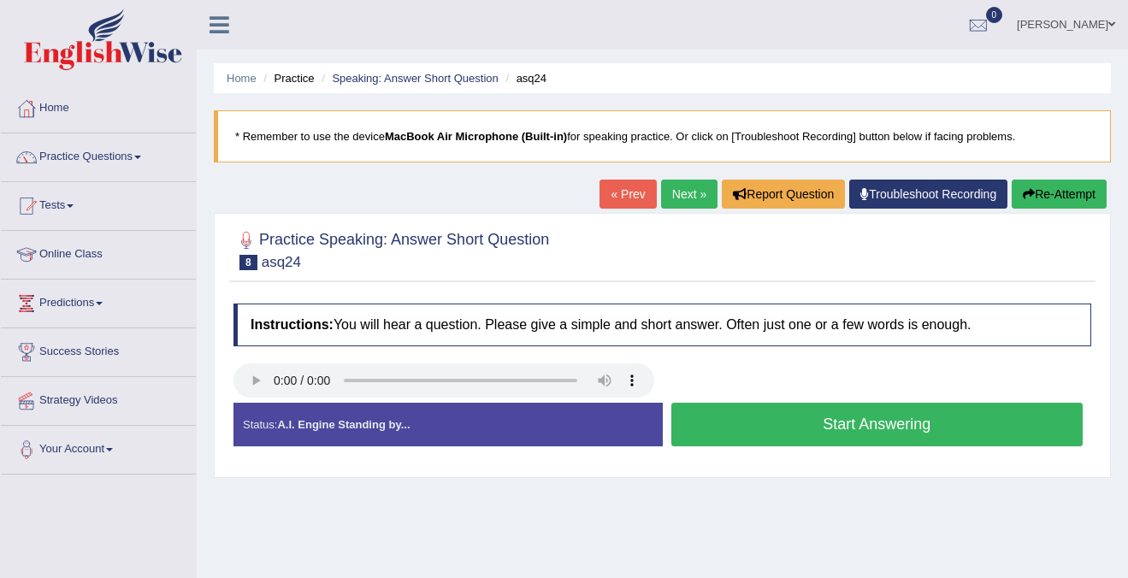
click at [884, 425] on button "Start Answering" at bounding box center [877, 425] width 412 height 44
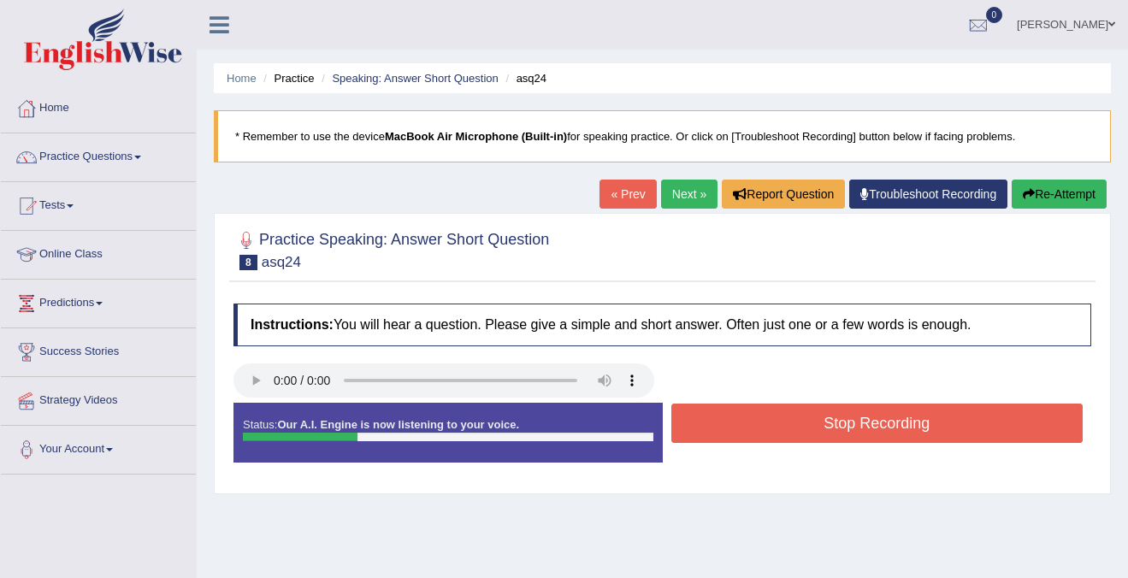
click at [884, 425] on button "Stop Recording" at bounding box center [877, 423] width 412 height 39
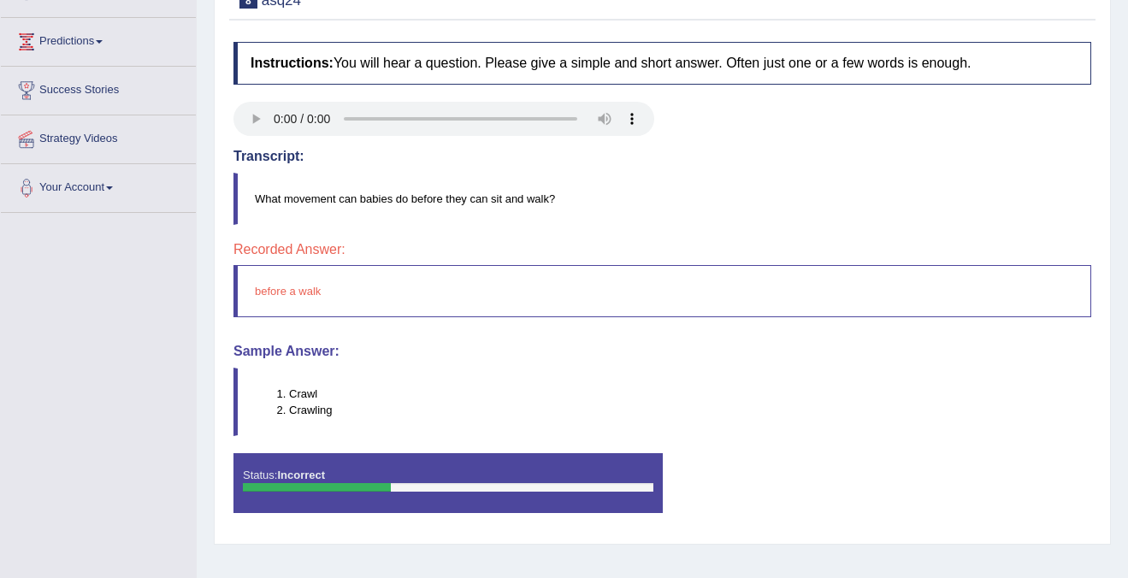
scroll to position [281, 0]
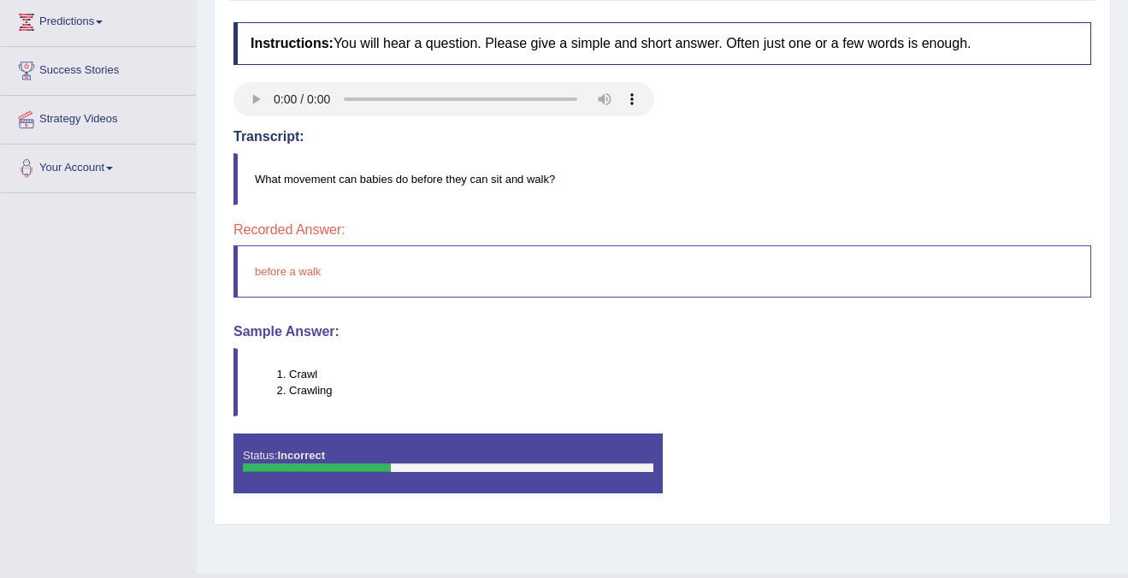
drag, startPoint x: 346, startPoint y: 390, endPoint x: 254, endPoint y: 390, distance: 92.4
click at [254, 390] on blockquote "Crawl Crawling" at bounding box center [663, 382] width 858 height 68
